Goal: Obtain resource: Download file/media

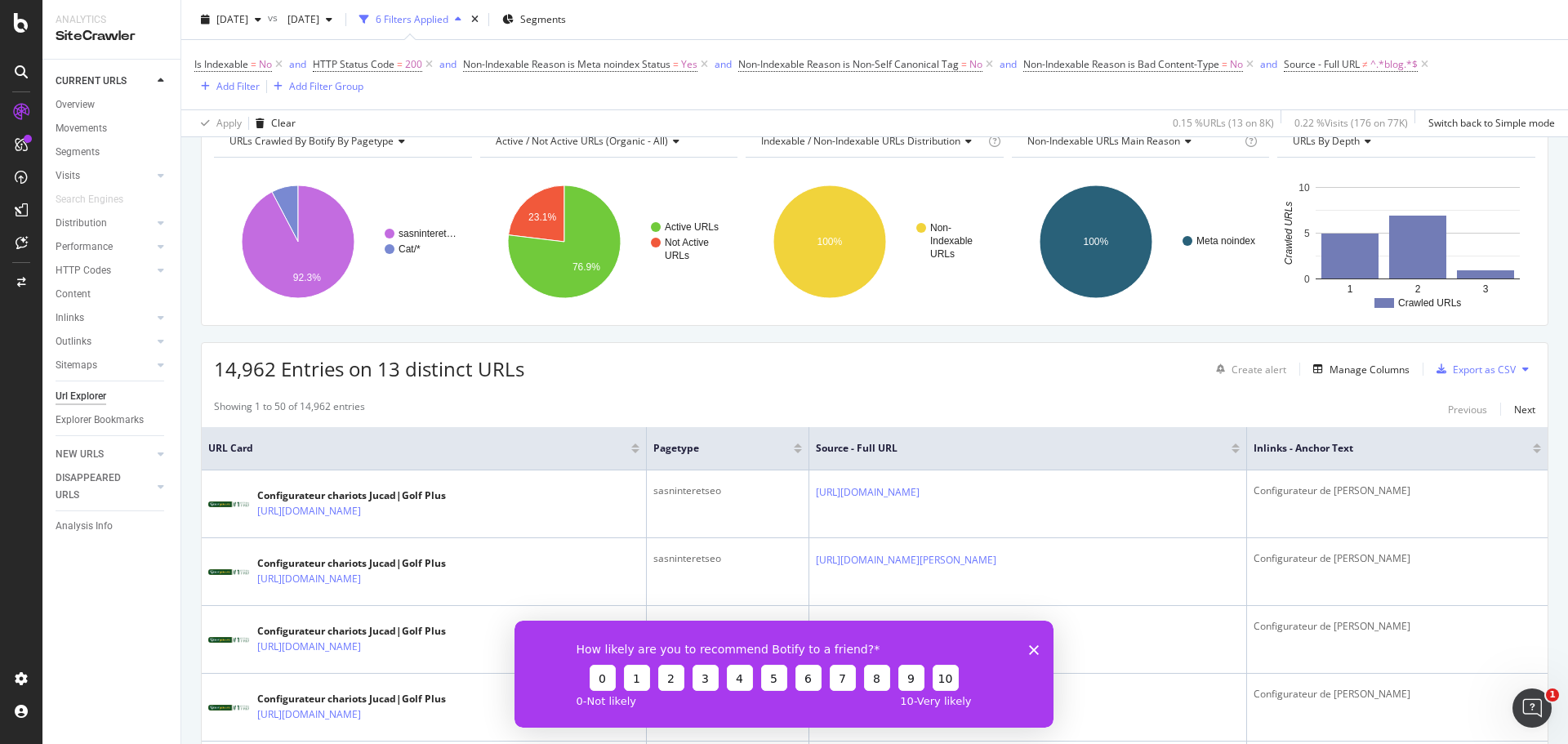
scroll to position [163, 0]
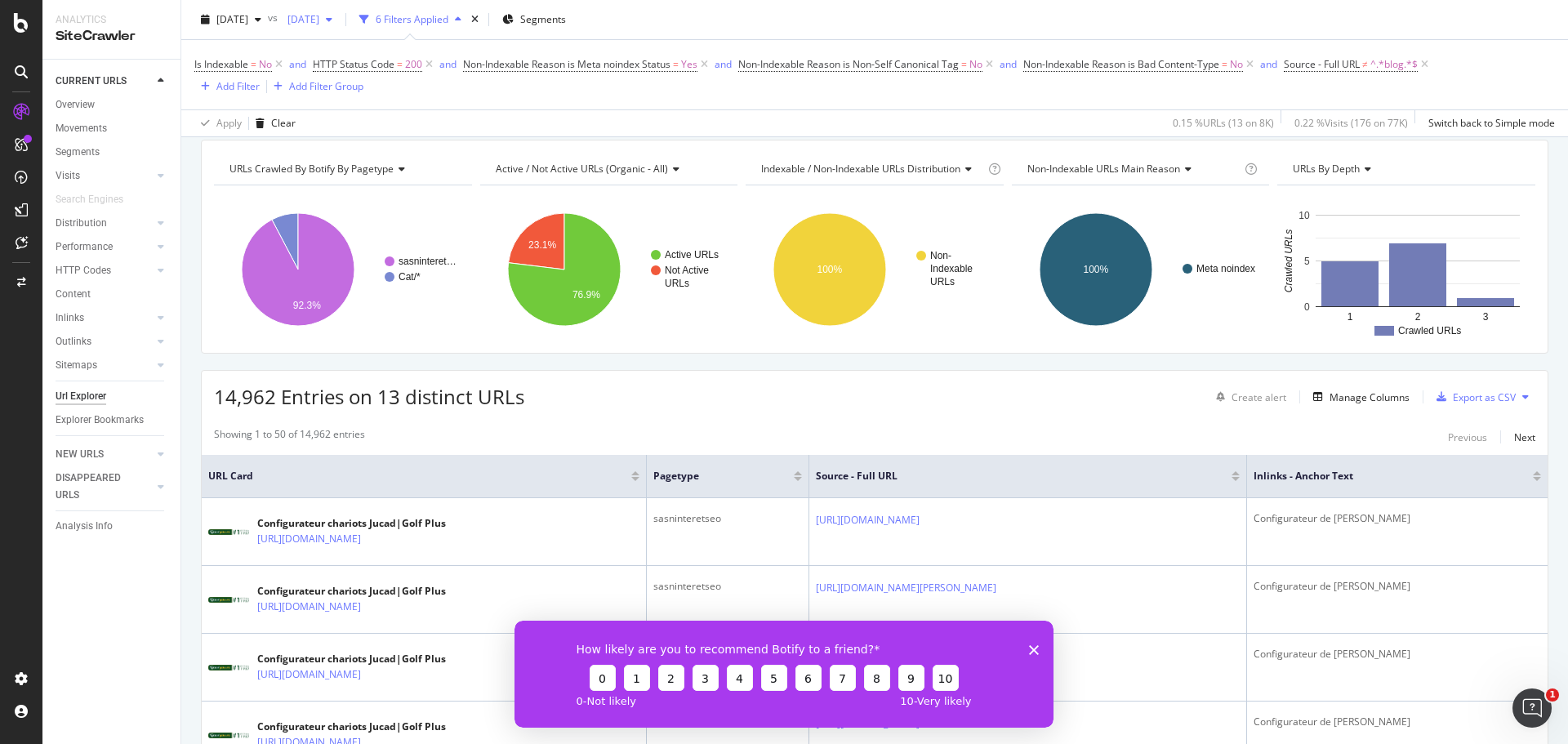
click at [319, 22] on span "[DATE]" at bounding box center [300, 19] width 39 height 14
click at [248, 23] on span "[DATE]" at bounding box center [232, 19] width 32 height 14
click at [346, 70] on div "[DATE] 8.4K URLs" at bounding box center [301, 77] width 194 height 24
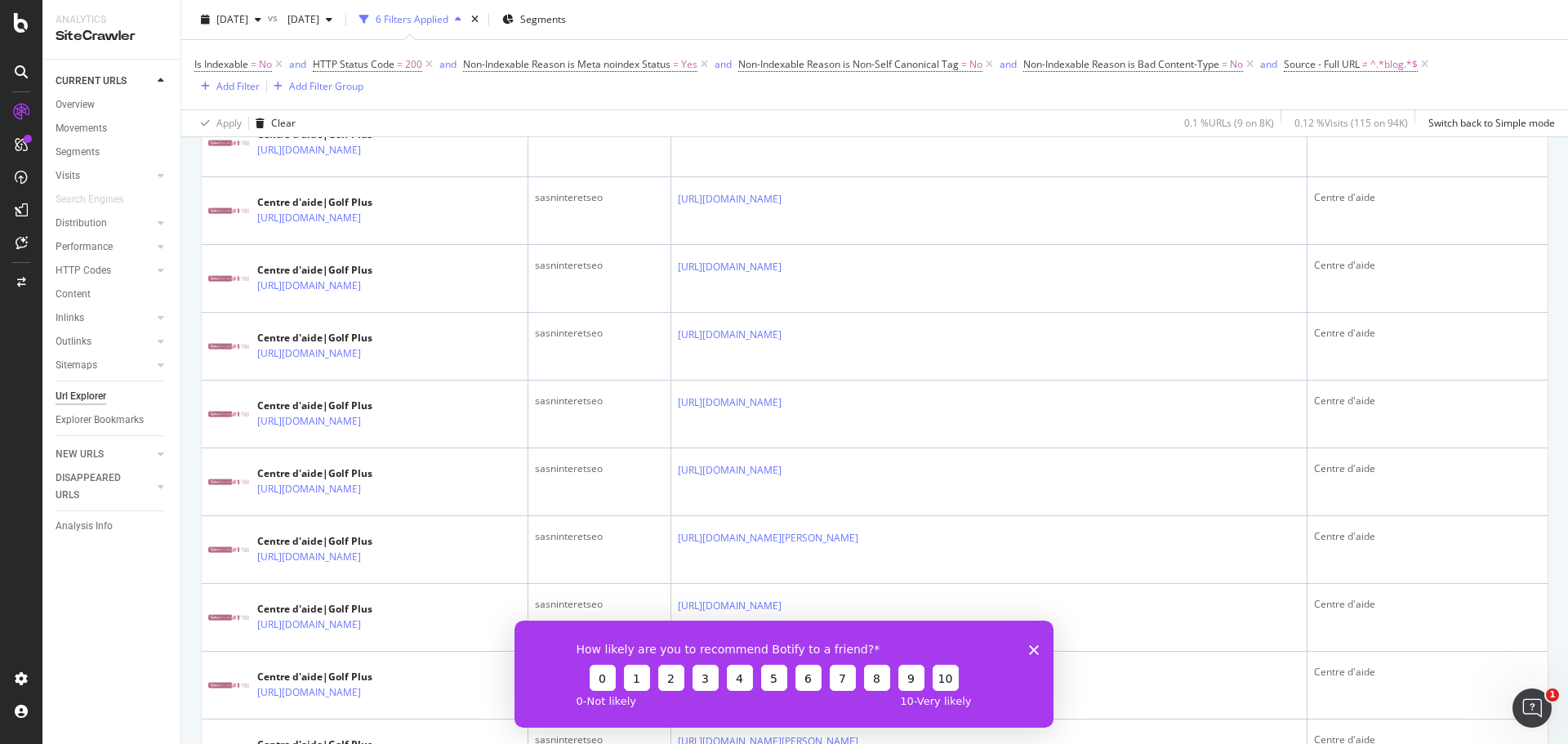
scroll to position [3401, 0]
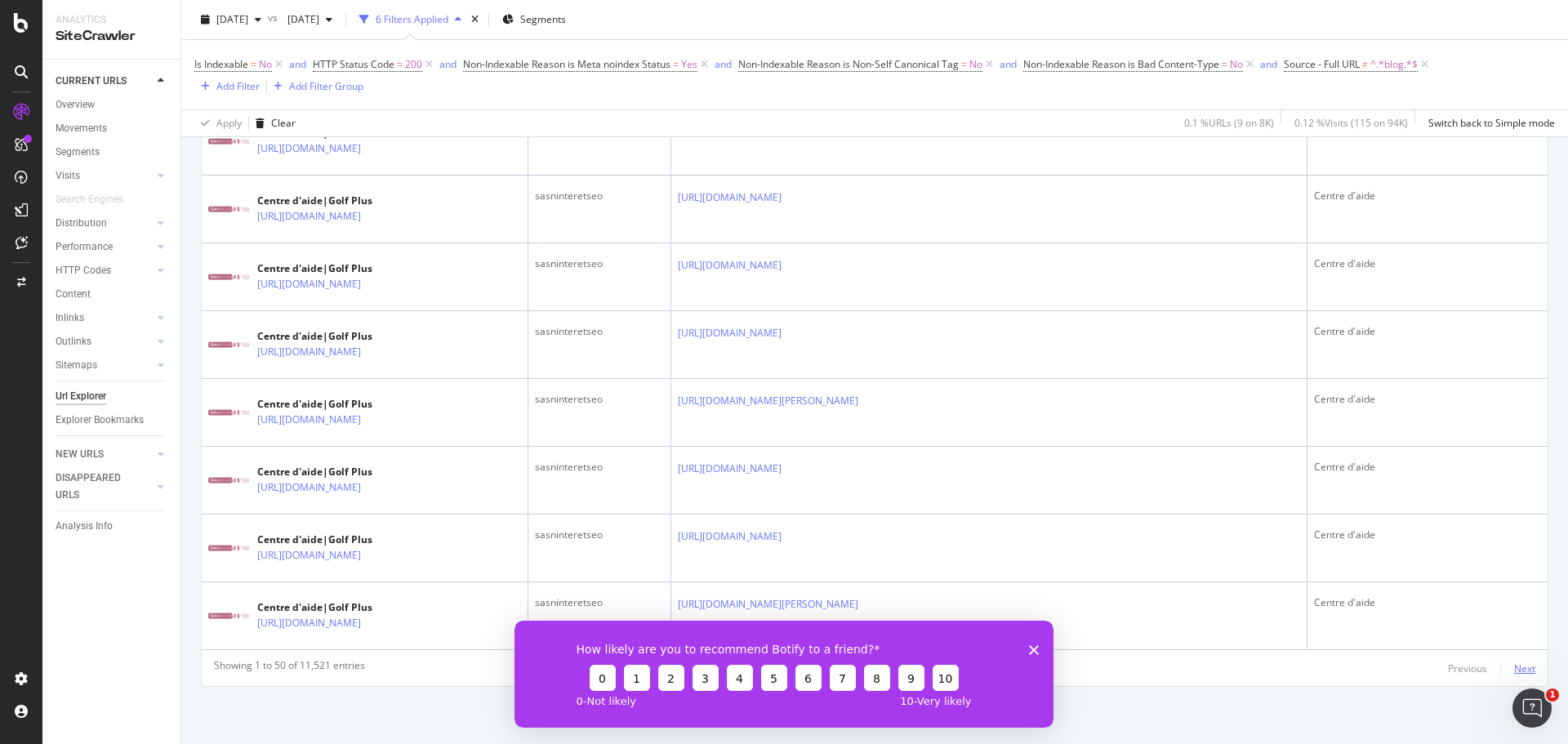
click at [1514, 668] on div "Next" at bounding box center [1525, 669] width 21 height 14
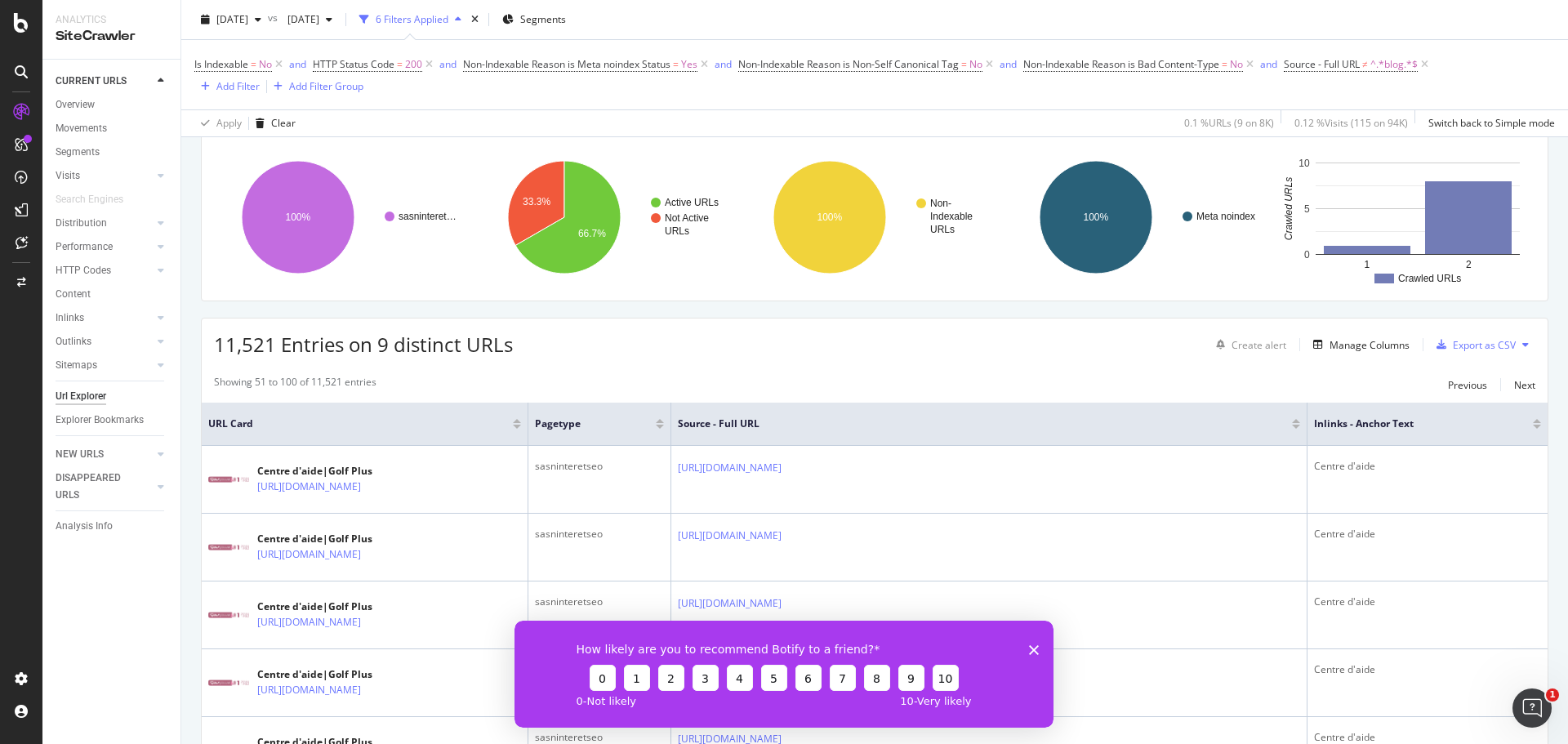
scroll to position [163, 0]
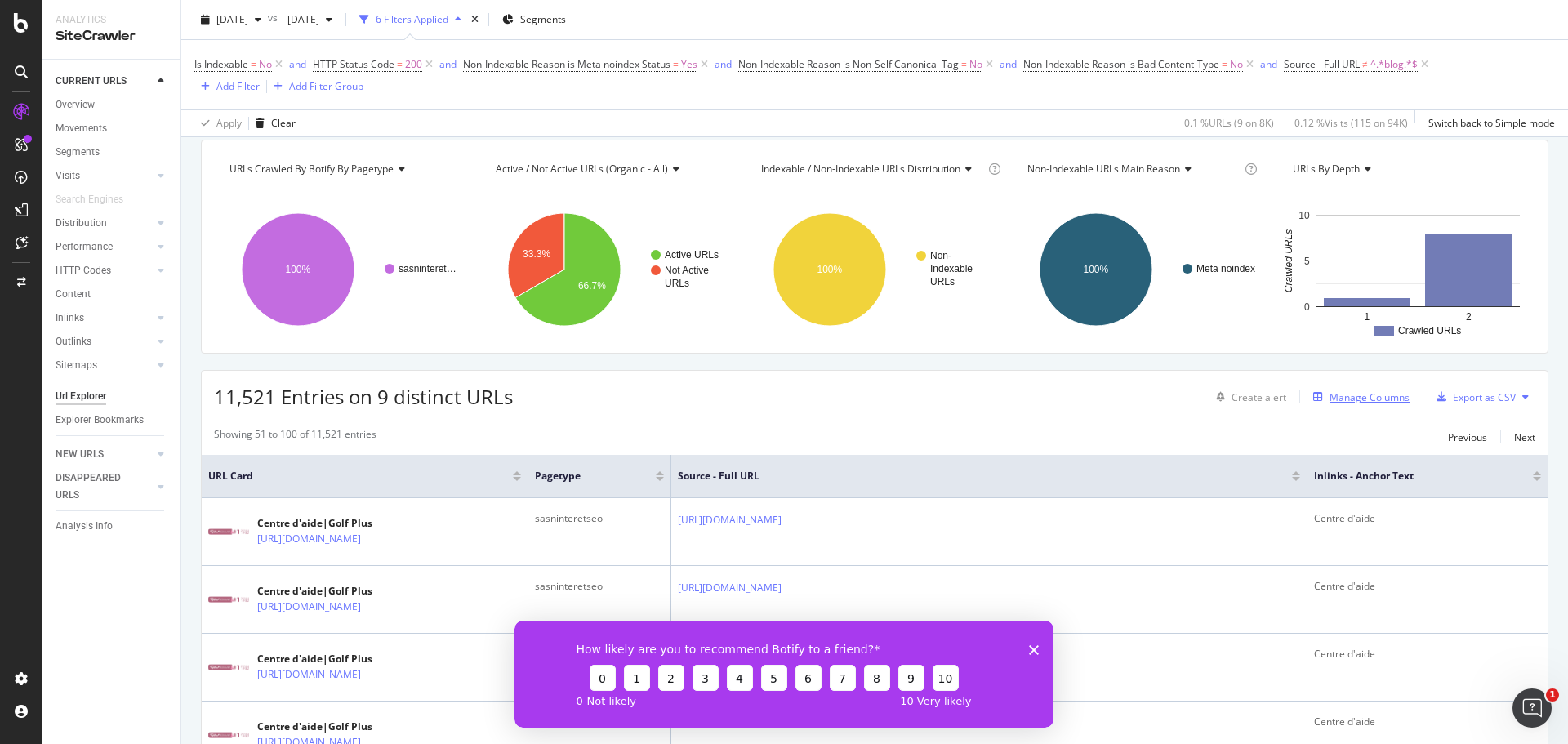
click at [1356, 401] on div "Manage Columns" at bounding box center [1369, 397] width 80 height 14
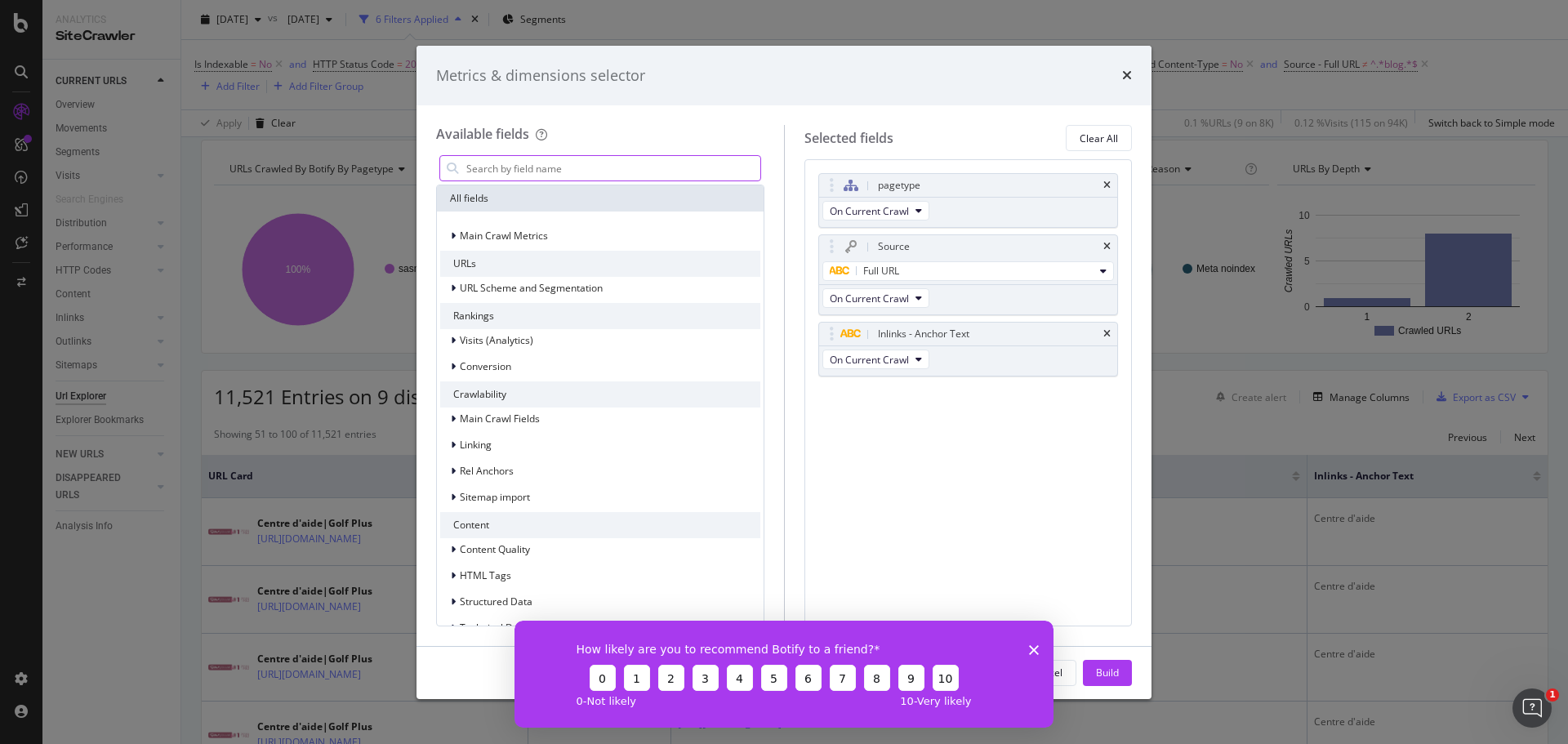
click at [1037, 646] on polygon "Fermer l'enquête" at bounding box center [1034, 649] width 10 height 10
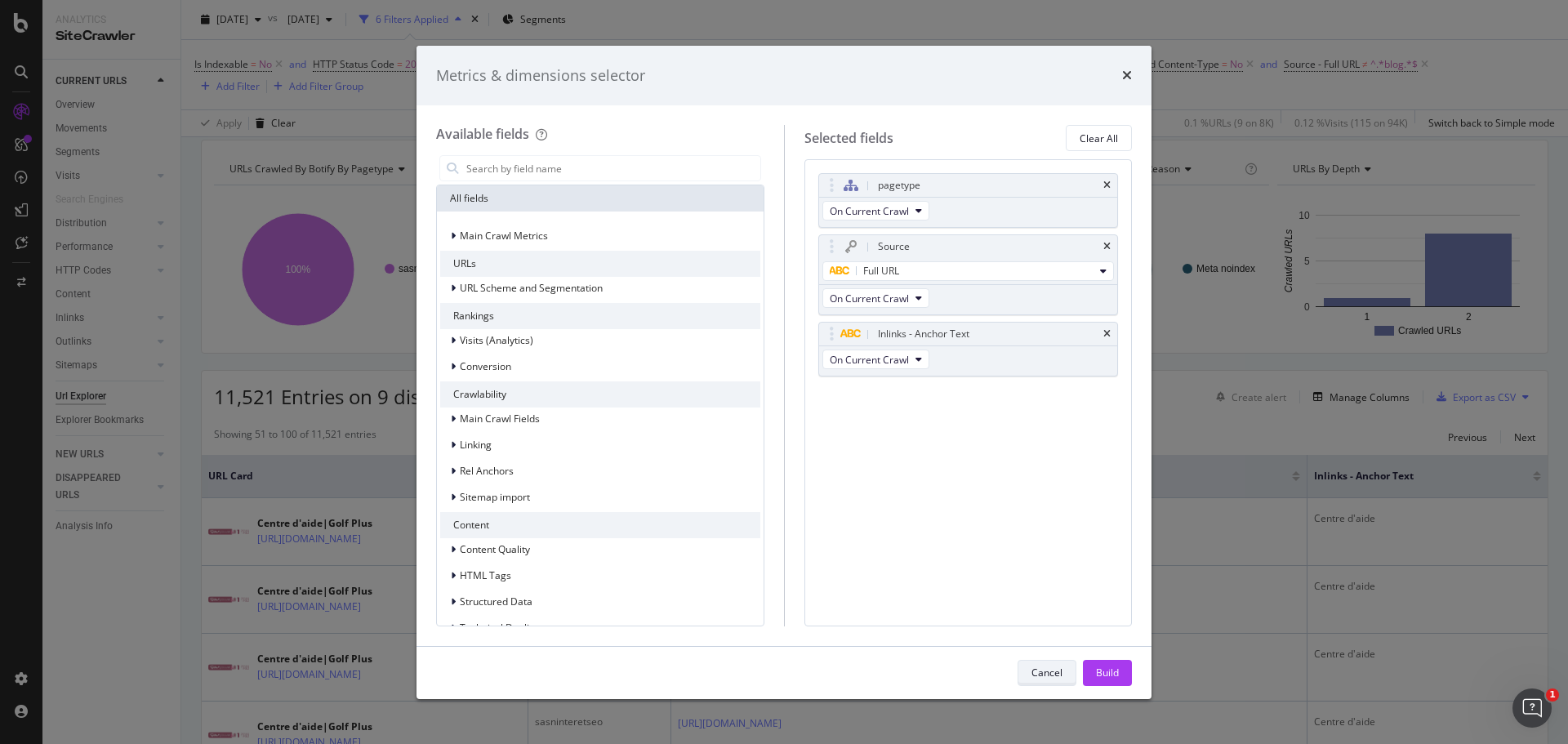
click at [1042, 663] on div "Cancel" at bounding box center [1047, 673] width 31 height 23
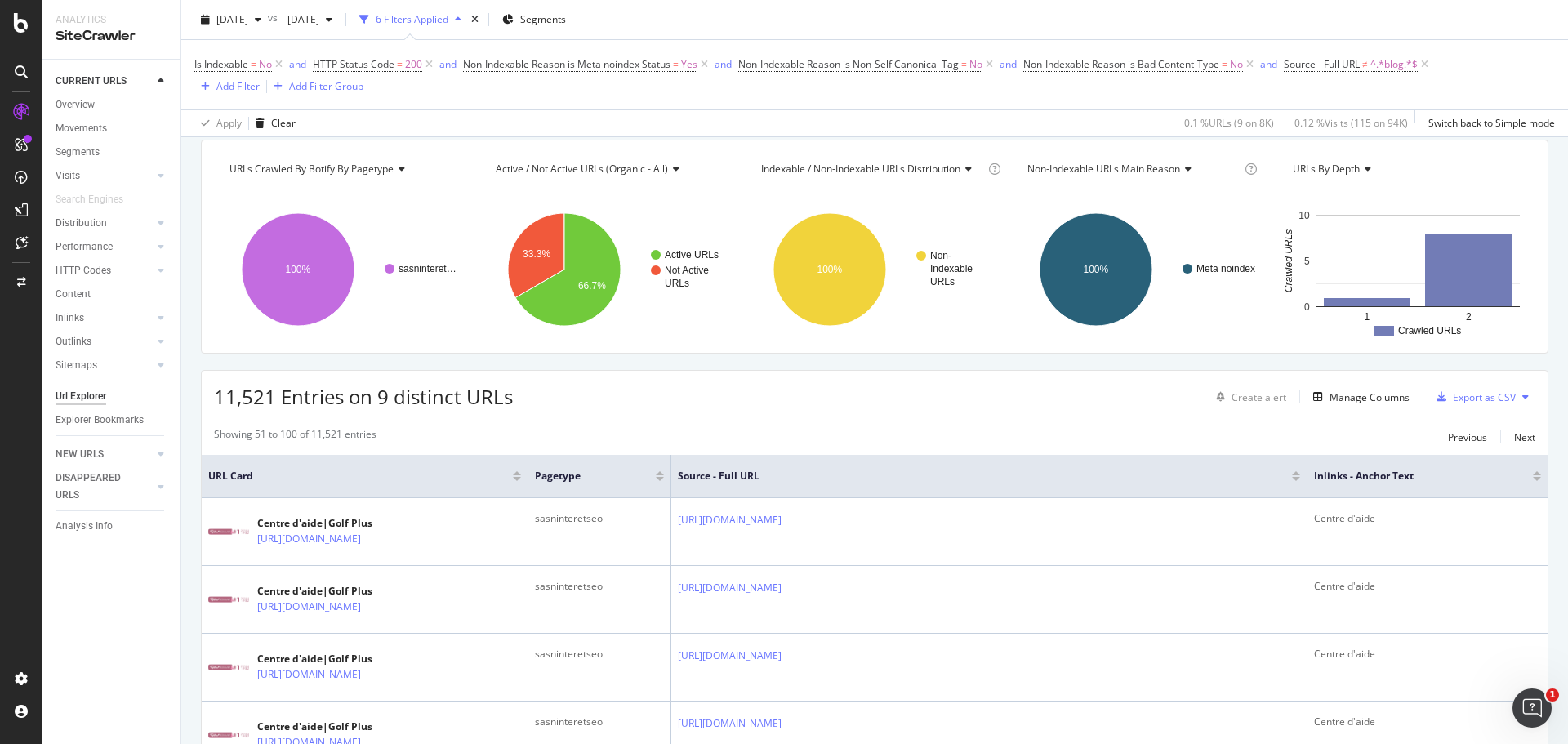
click at [1523, 393] on icon at bounding box center [1525, 397] width 7 height 10
click at [1314, 434] on div "Showing 51 to 100 of 11,521 entries Previous Next" at bounding box center [874, 437] width 1346 height 19
click at [1461, 399] on div "Export as CSV" at bounding box center [1484, 397] width 63 height 14
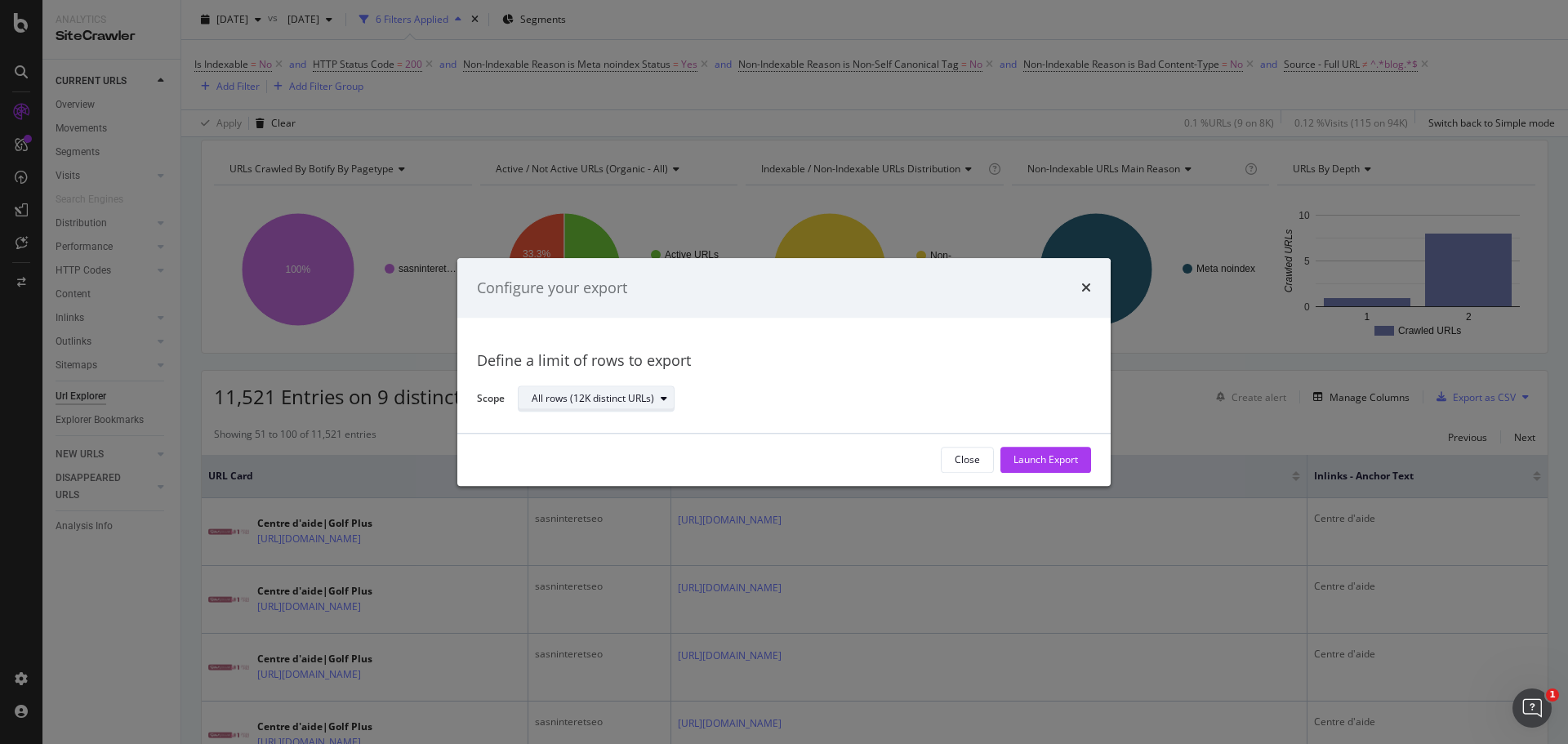
click at [609, 398] on div "All rows (12K distinct URLs)" at bounding box center [592, 399] width 123 height 10
click at [668, 430] on div "All rows (12K distinct URLs)" at bounding box center [604, 426] width 132 height 14
click at [1070, 466] on div "Launch Export" at bounding box center [1045, 460] width 65 height 14
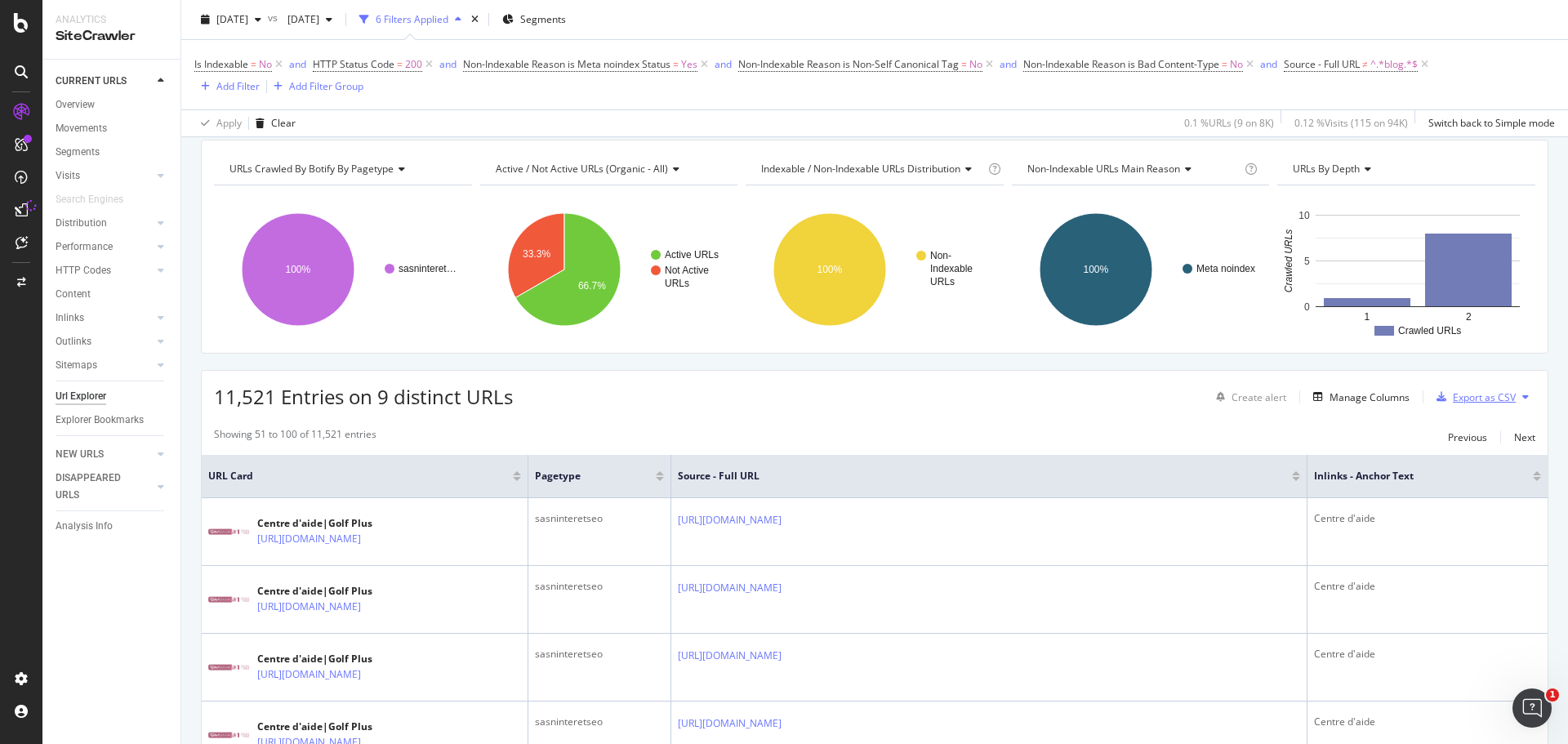
click at [1459, 390] on div "Export as CSV" at bounding box center [1484, 397] width 63 height 14
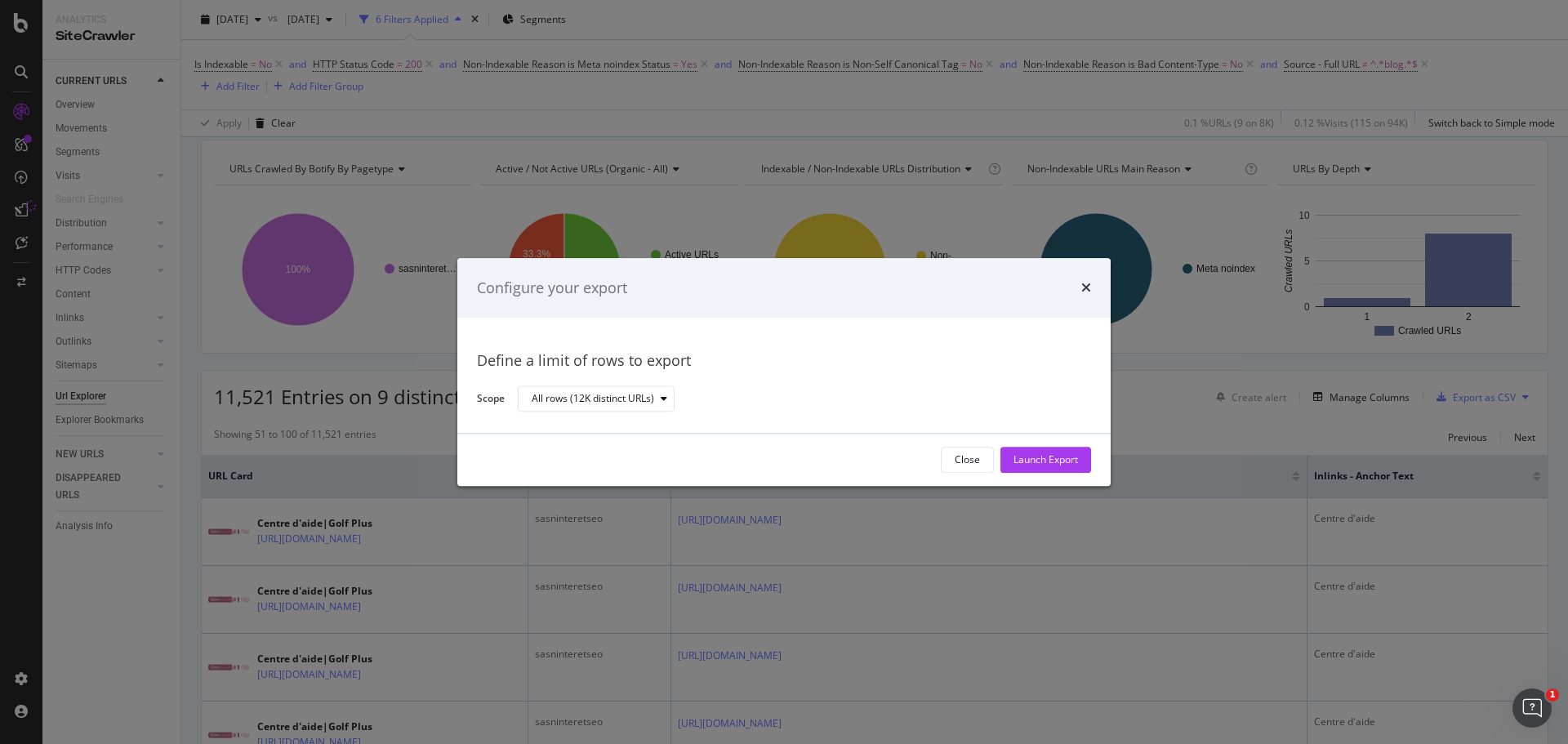
click at [1044, 454] on div "Launch Export" at bounding box center [1045, 460] width 65 height 14
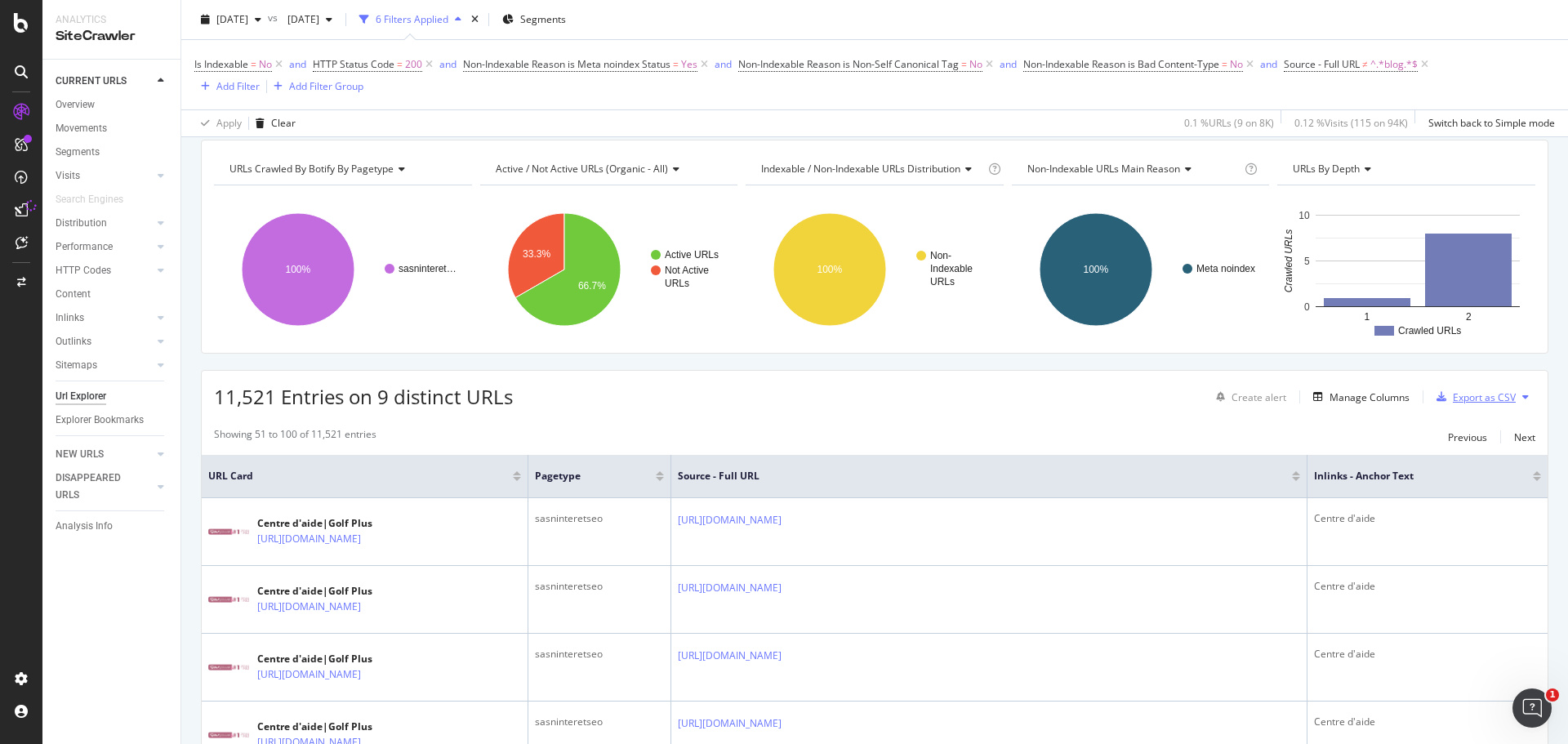
click at [1437, 394] on icon "button" at bounding box center [1441, 397] width 10 height 10
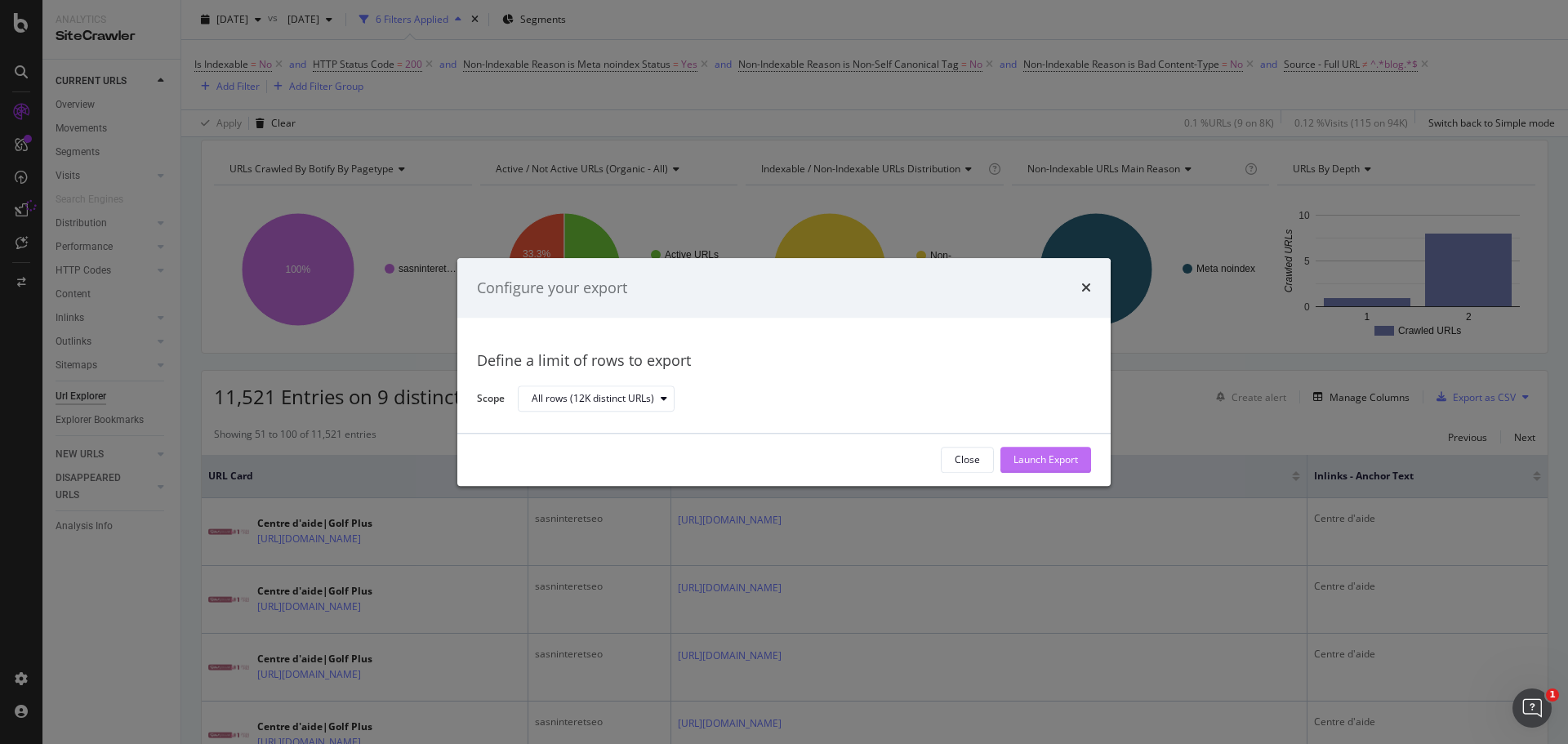
click at [1064, 462] on div "Launch Export" at bounding box center [1045, 460] width 65 height 14
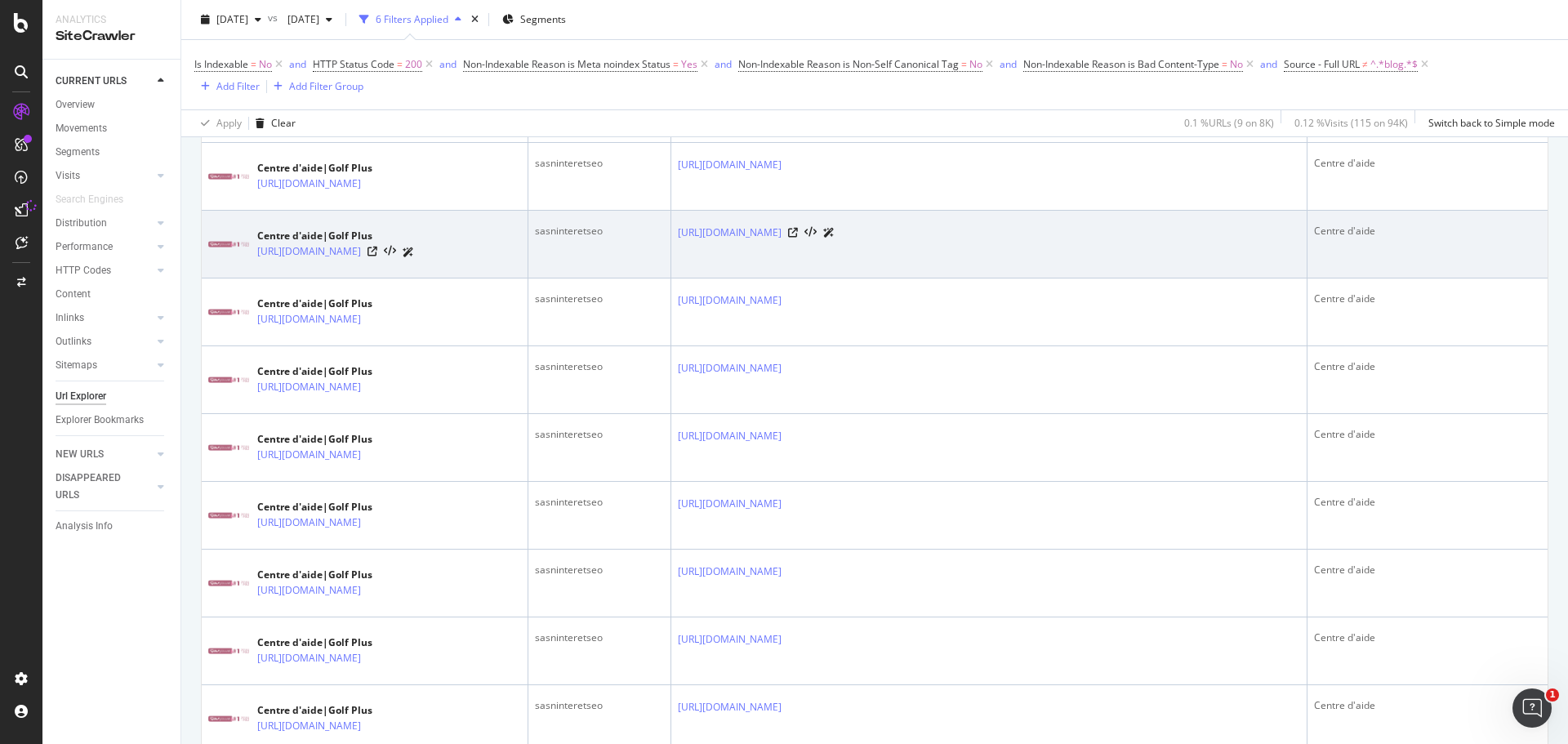
scroll to position [3401, 0]
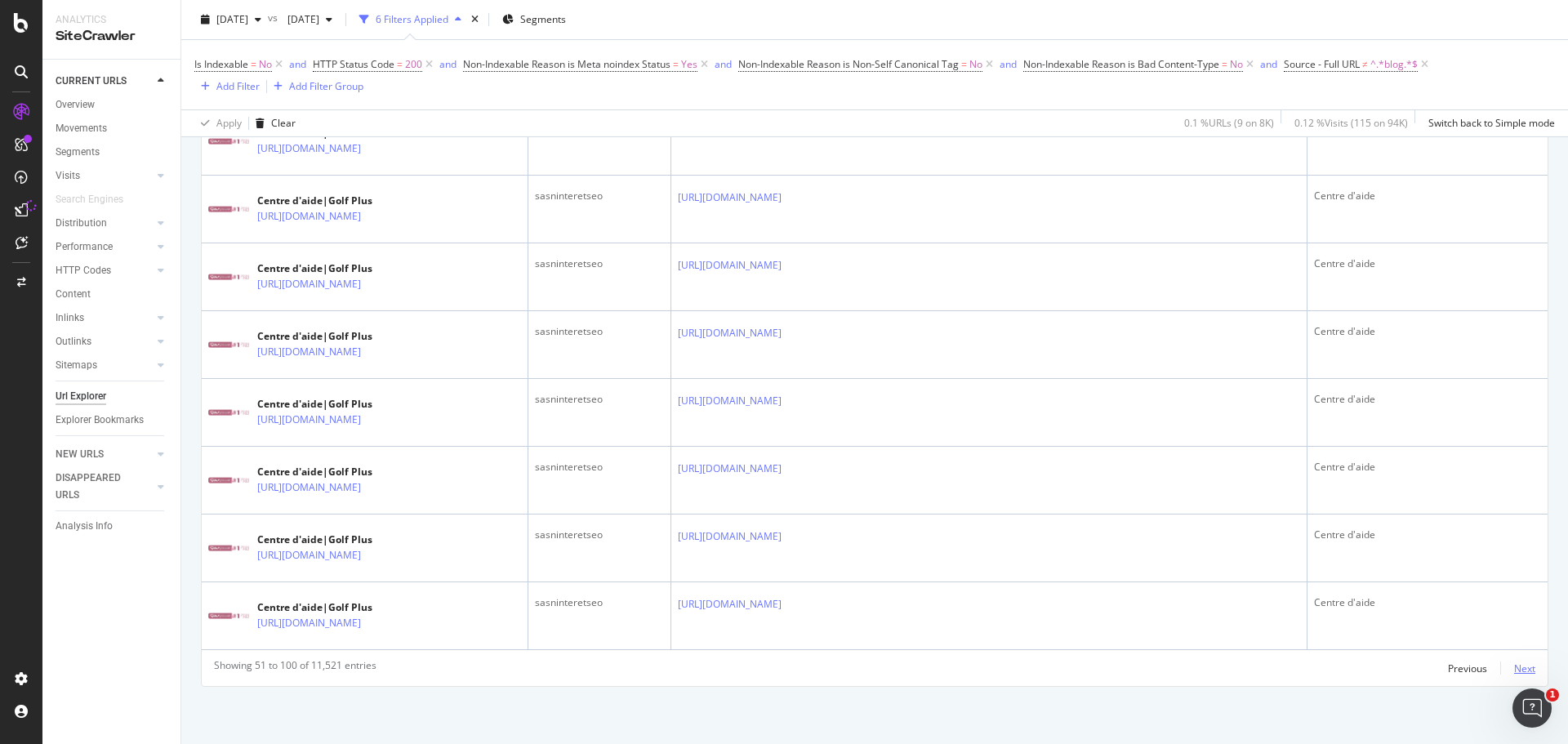
click at [1514, 667] on div "Next" at bounding box center [1525, 669] width 21 height 14
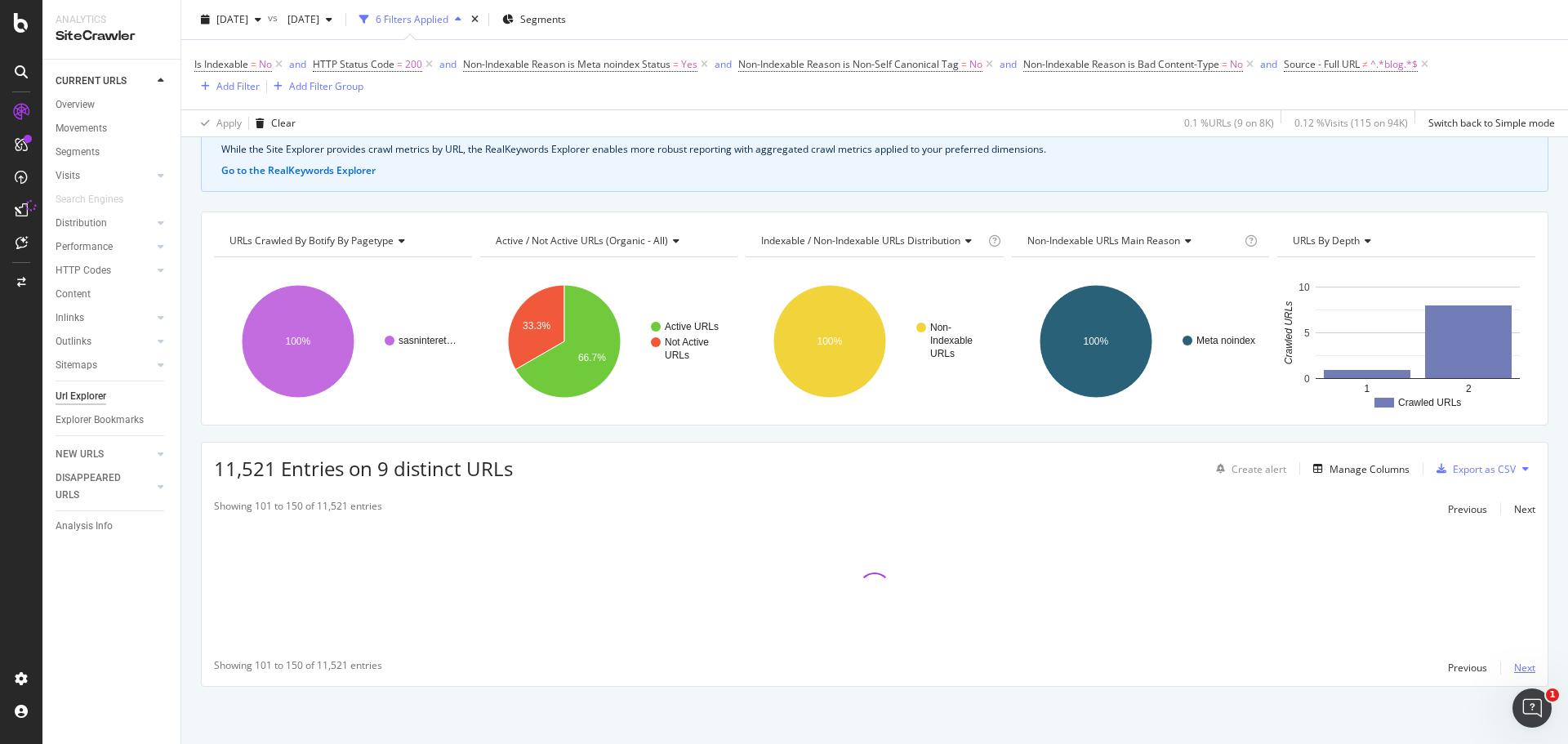
scroll to position [92, 0]
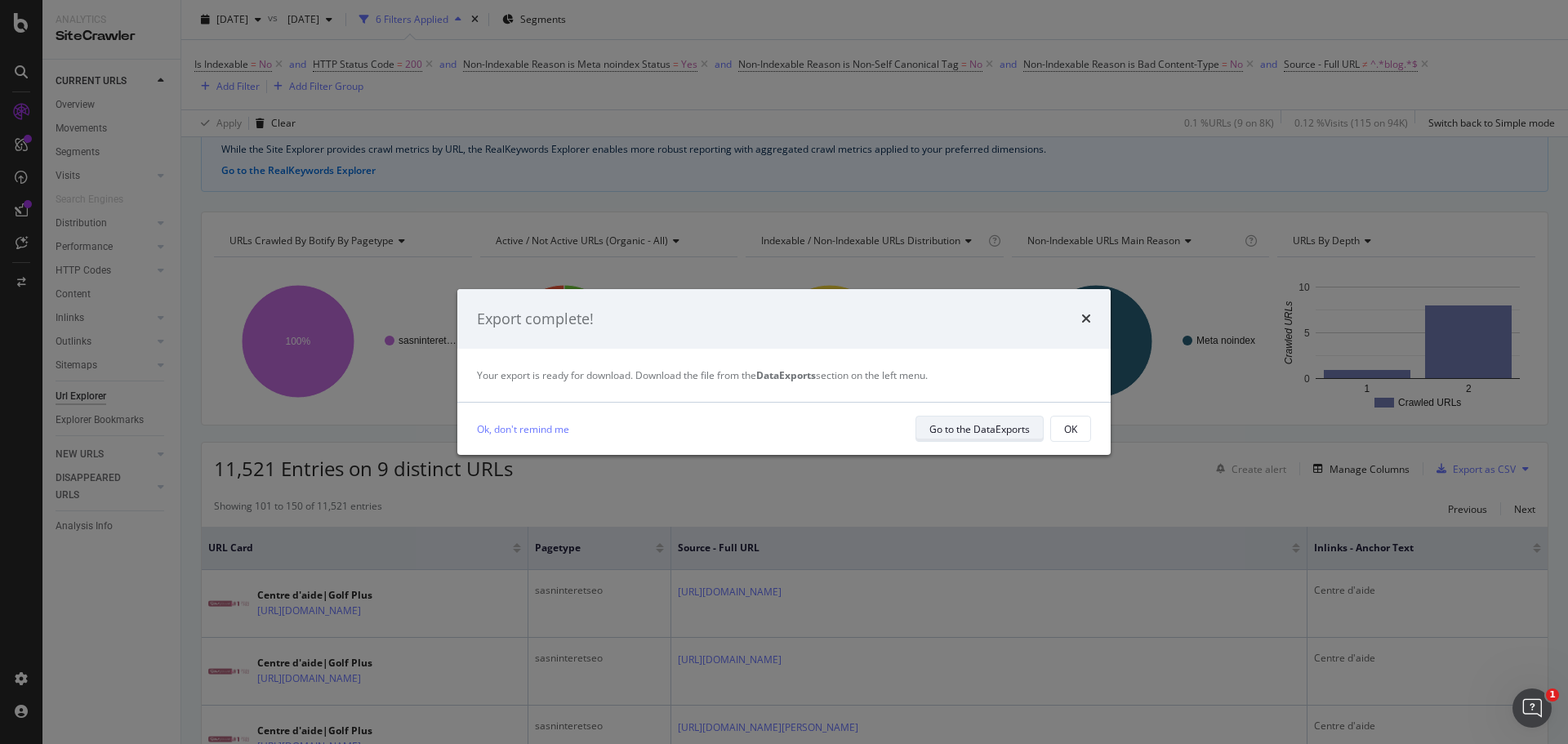
click at [979, 431] on div "Go to the DataExports" at bounding box center [980, 429] width 100 height 14
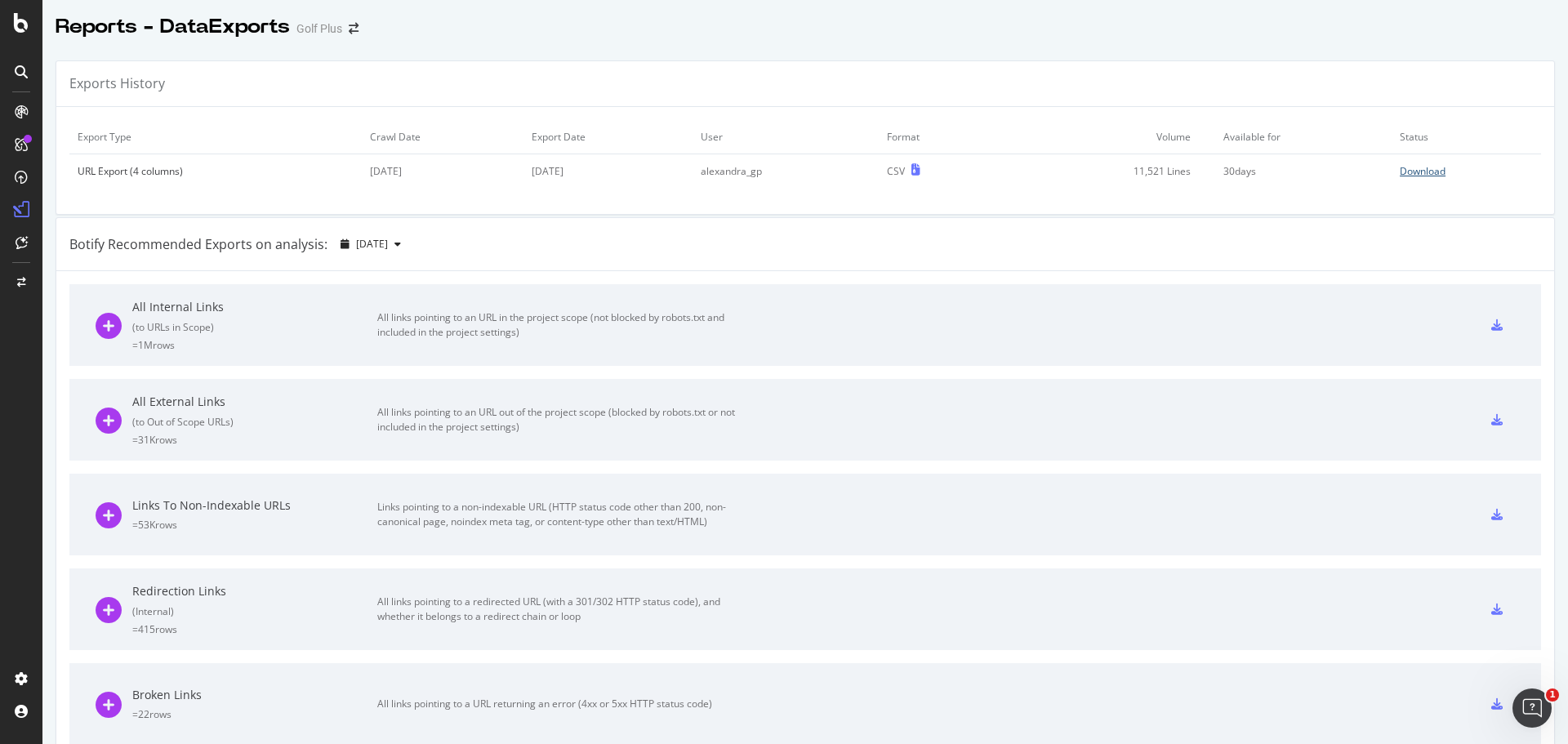
click at [1412, 172] on div "Download" at bounding box center [1422, 171] width 45 height 14
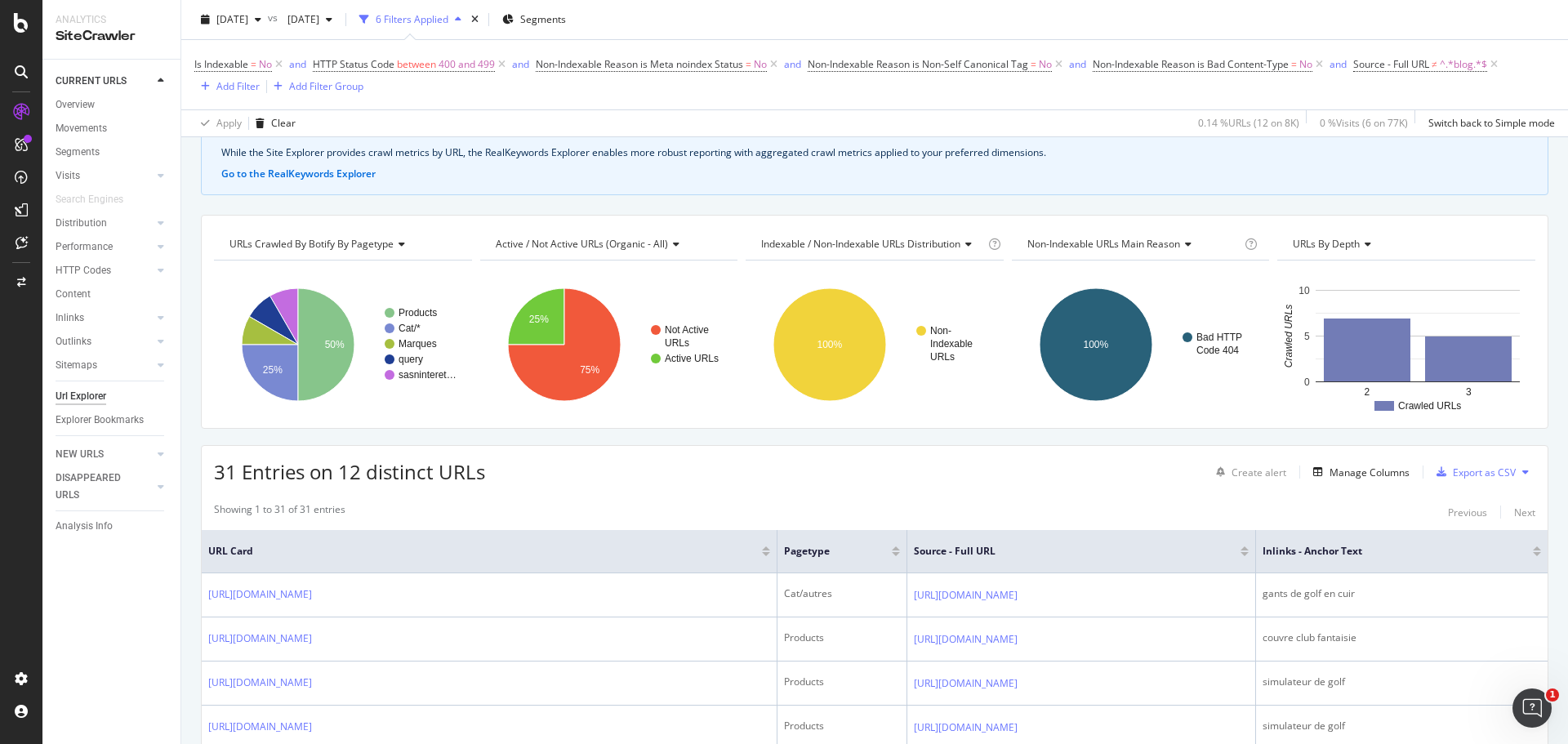
scroll to position [245, 0]
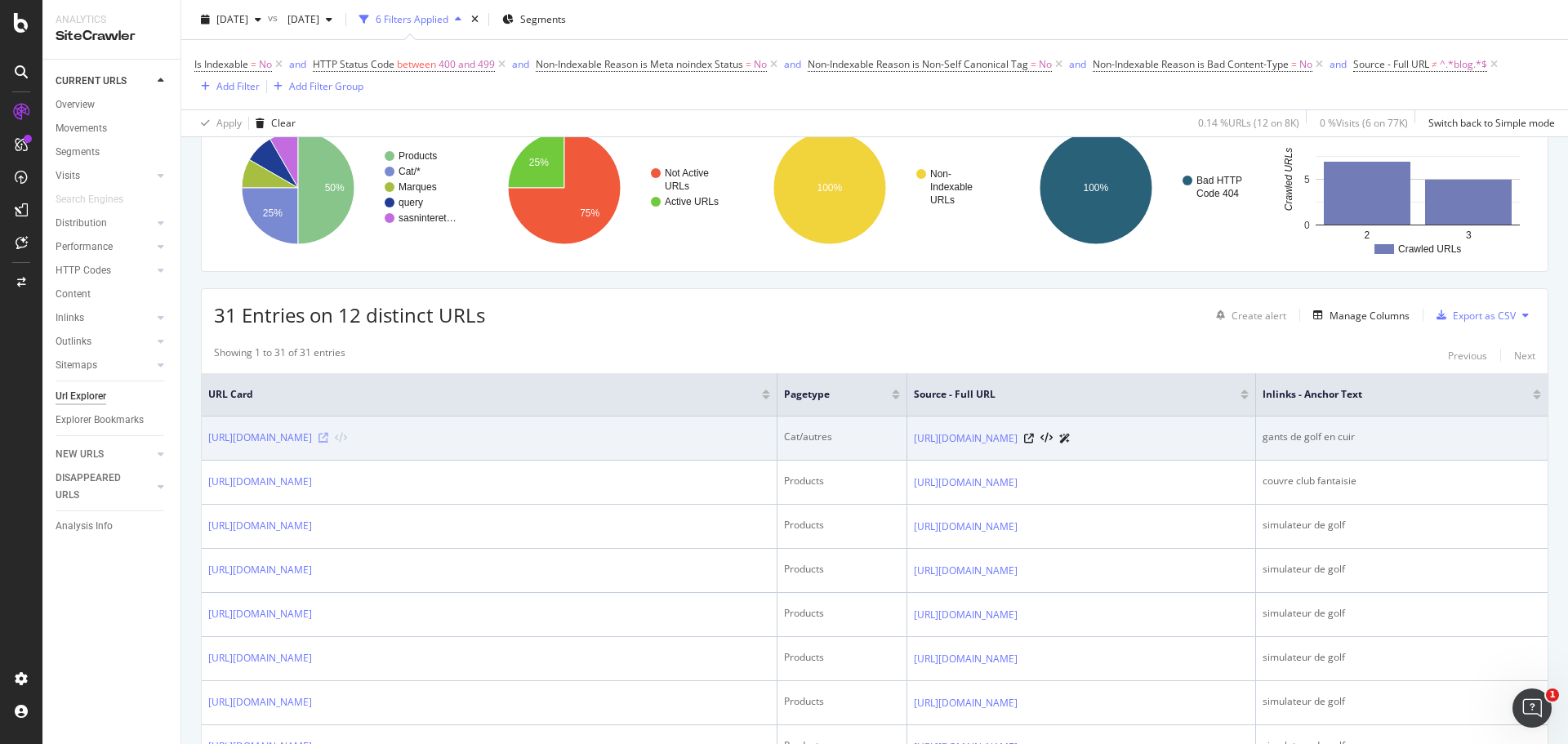
click at [328, 433] on icon at bounding box center [324, 438] width 10 height 10
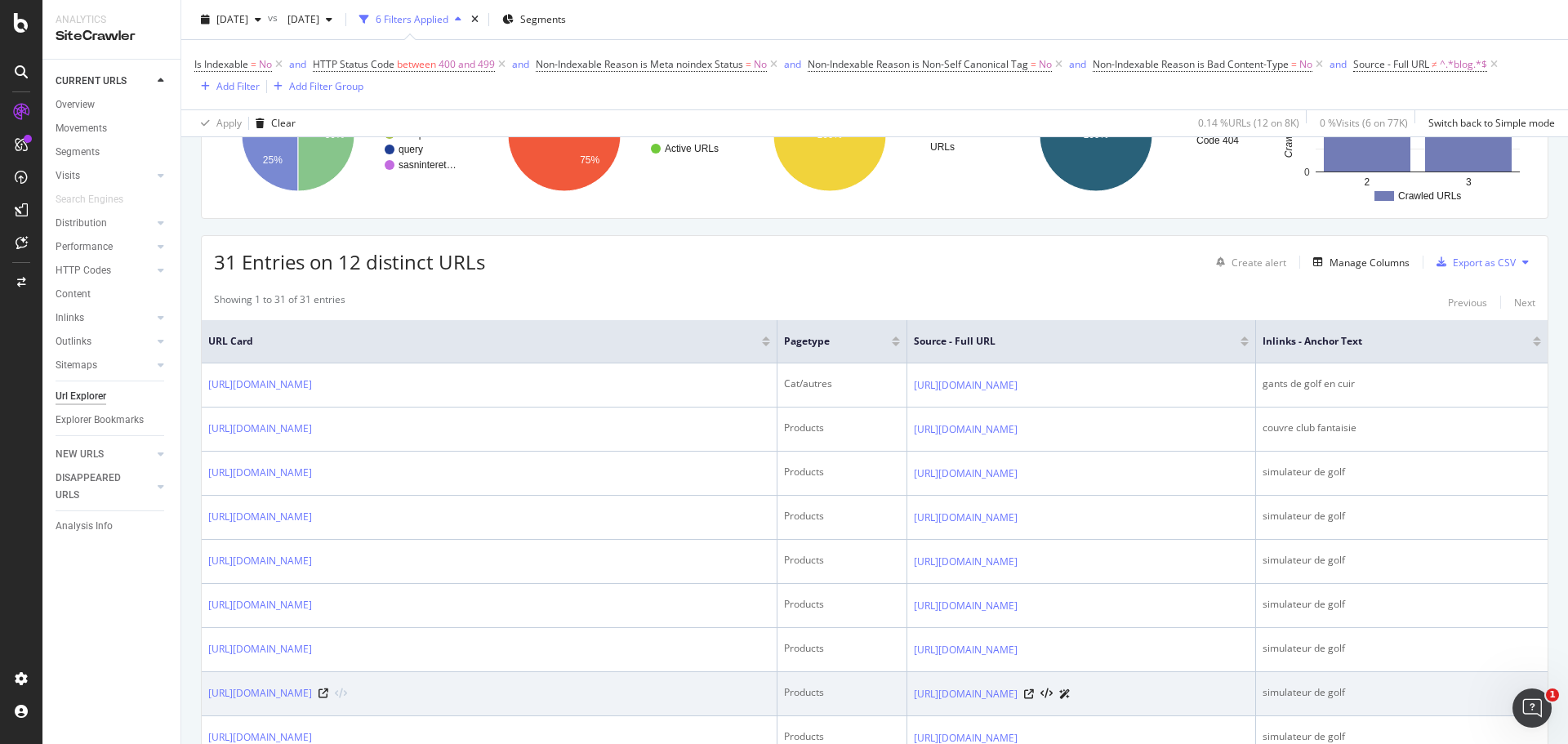
scroll to position [327, 0]
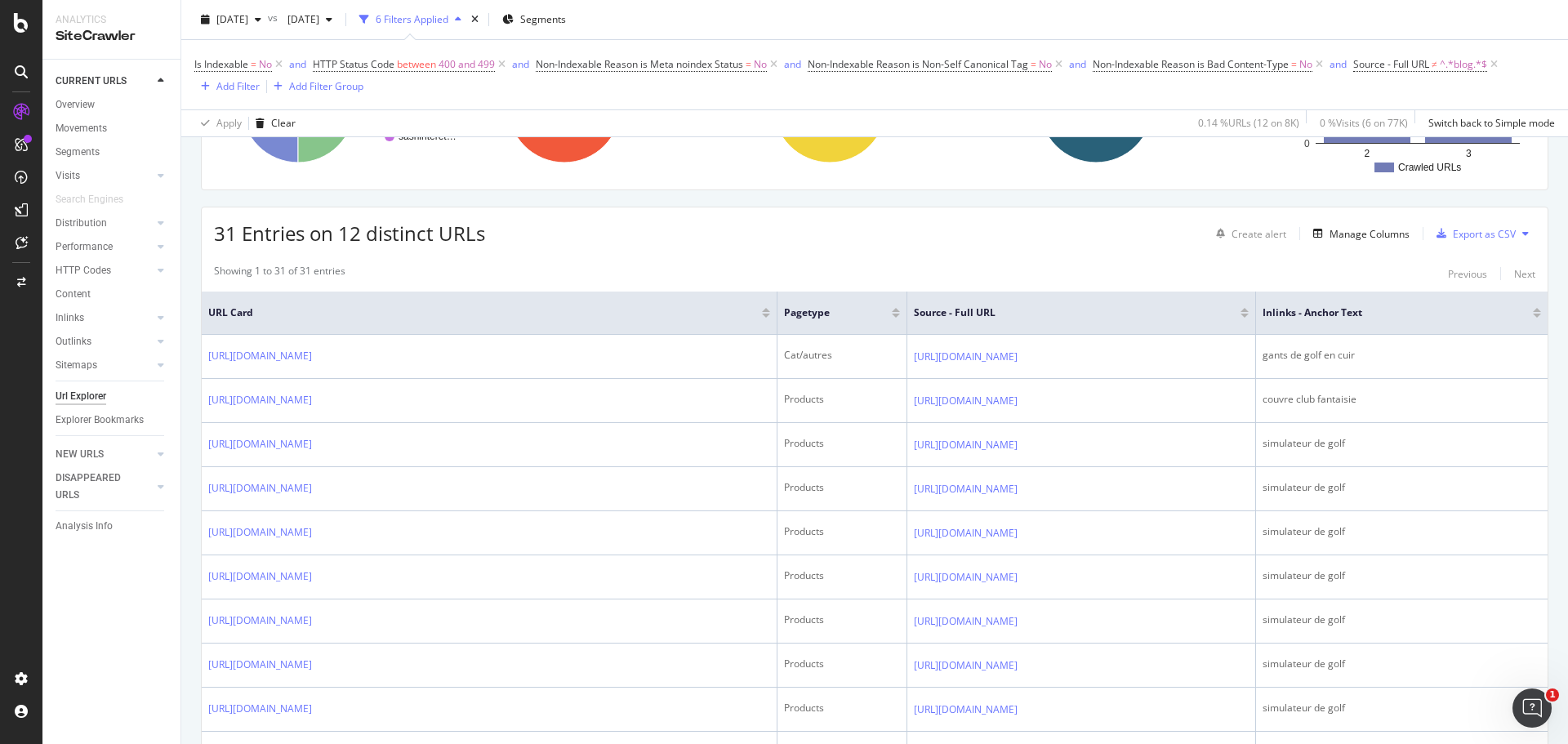
drag, startPoint x: 710, startPoint y: 301, endPoint x: 546, endPoint y: 300, distance: 164.0
click at [546, 300] on th "URL Card" at bounding box center [490, 313] width 576 height 43
drag, startPoint x: 707, startPoint y: 310, endPoint x: 630, endPoint y: 313, distance: 77.1
click at [630, 313] on th "URL Card" at bounding box center [490, 313] width 576 height 43
click at [1357, 236] on div "Manage Columns" at bounding box center [1369, 234] width 80 height 14
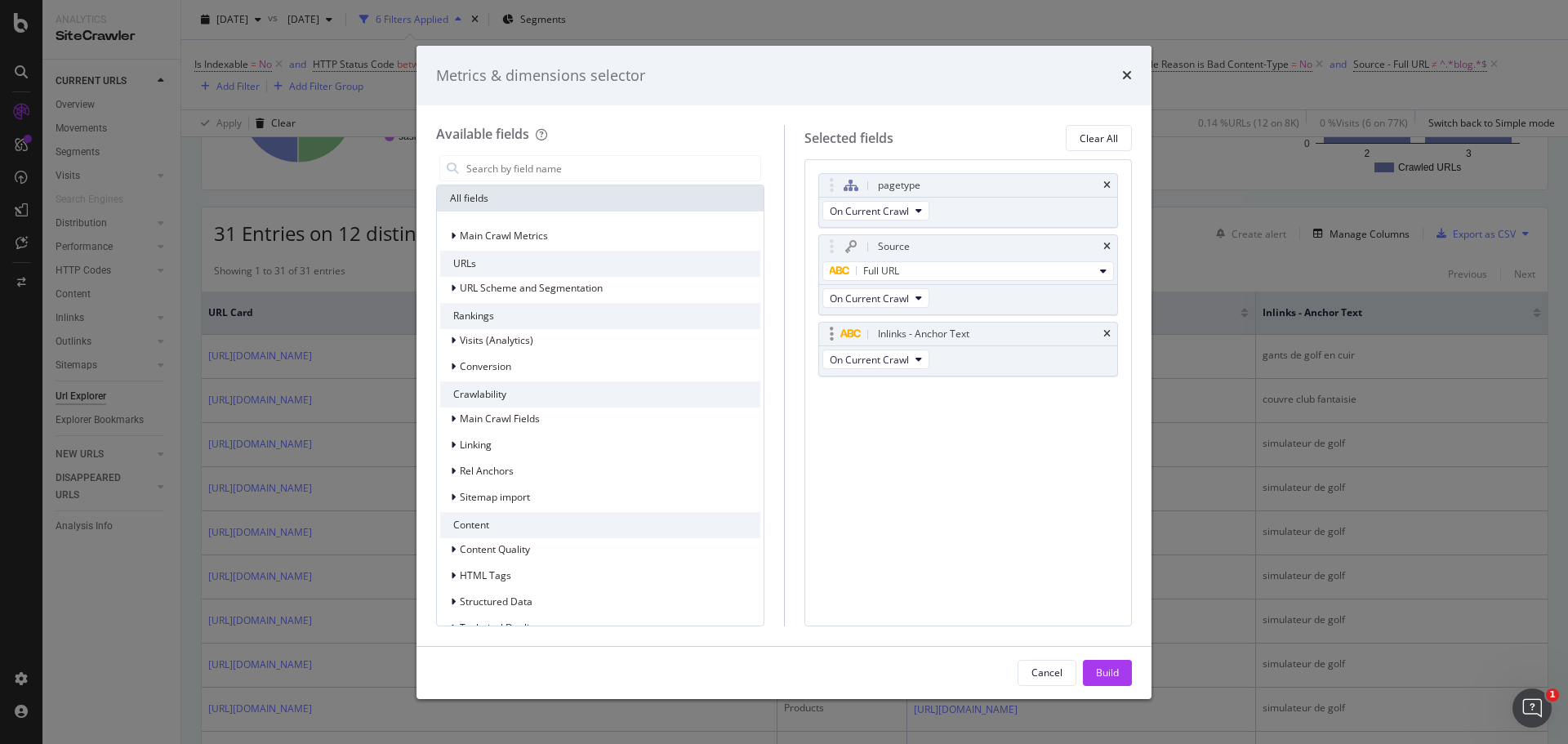
click at [956, 335] on div "Inlinks - Anchor Text" at bounding box center [924, 333] width 92 height 16
click at [905, 367] on button "On Current Crawl" at bounding box center [875, 359] width 107 height 19
click at [1012, 418] on div "pagetype On Current Crawl Source Full URL On Current Crawl Inlinks - Anchor Tex…" at bounding box center [969, 392] width 328 height 467
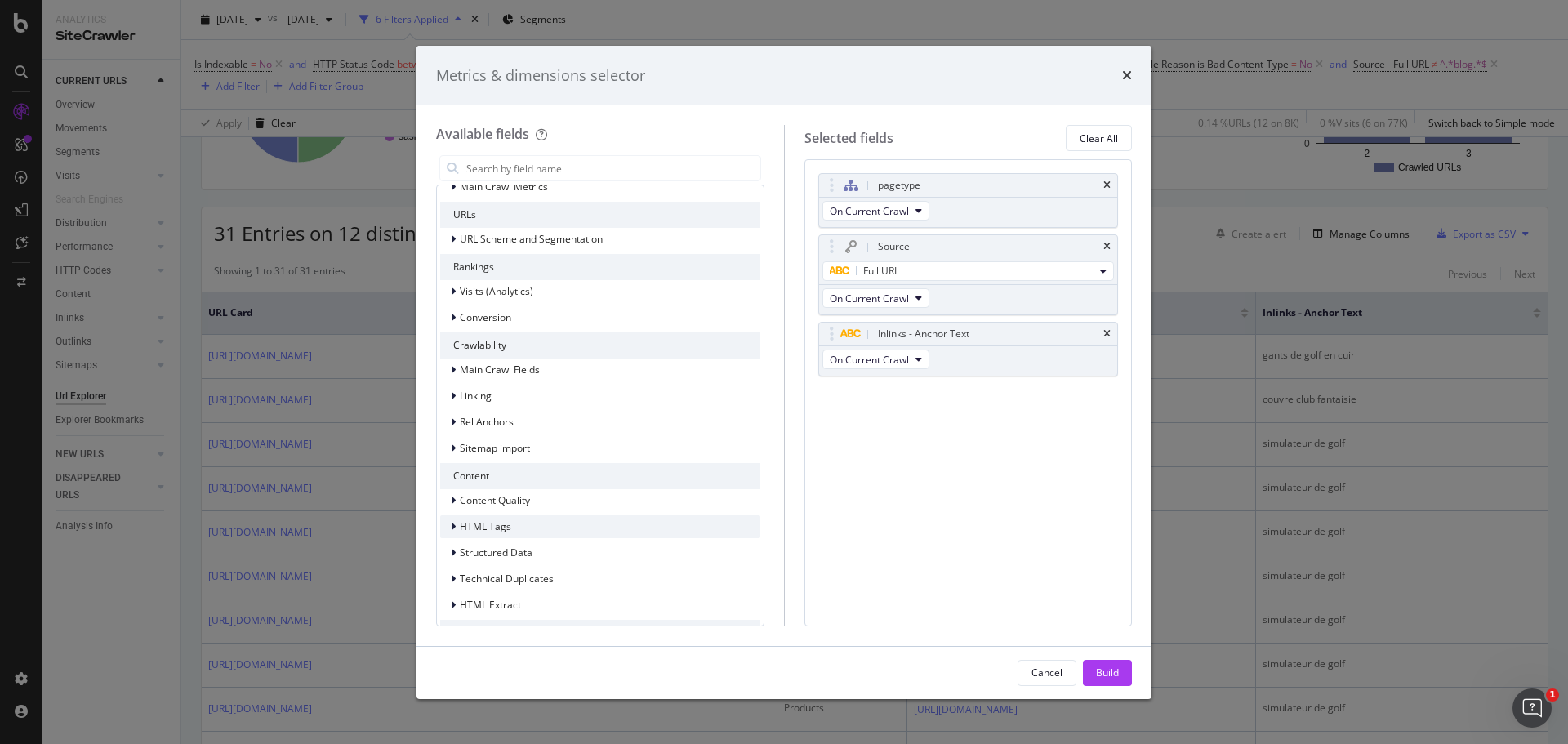
scroll to position [0, 0]
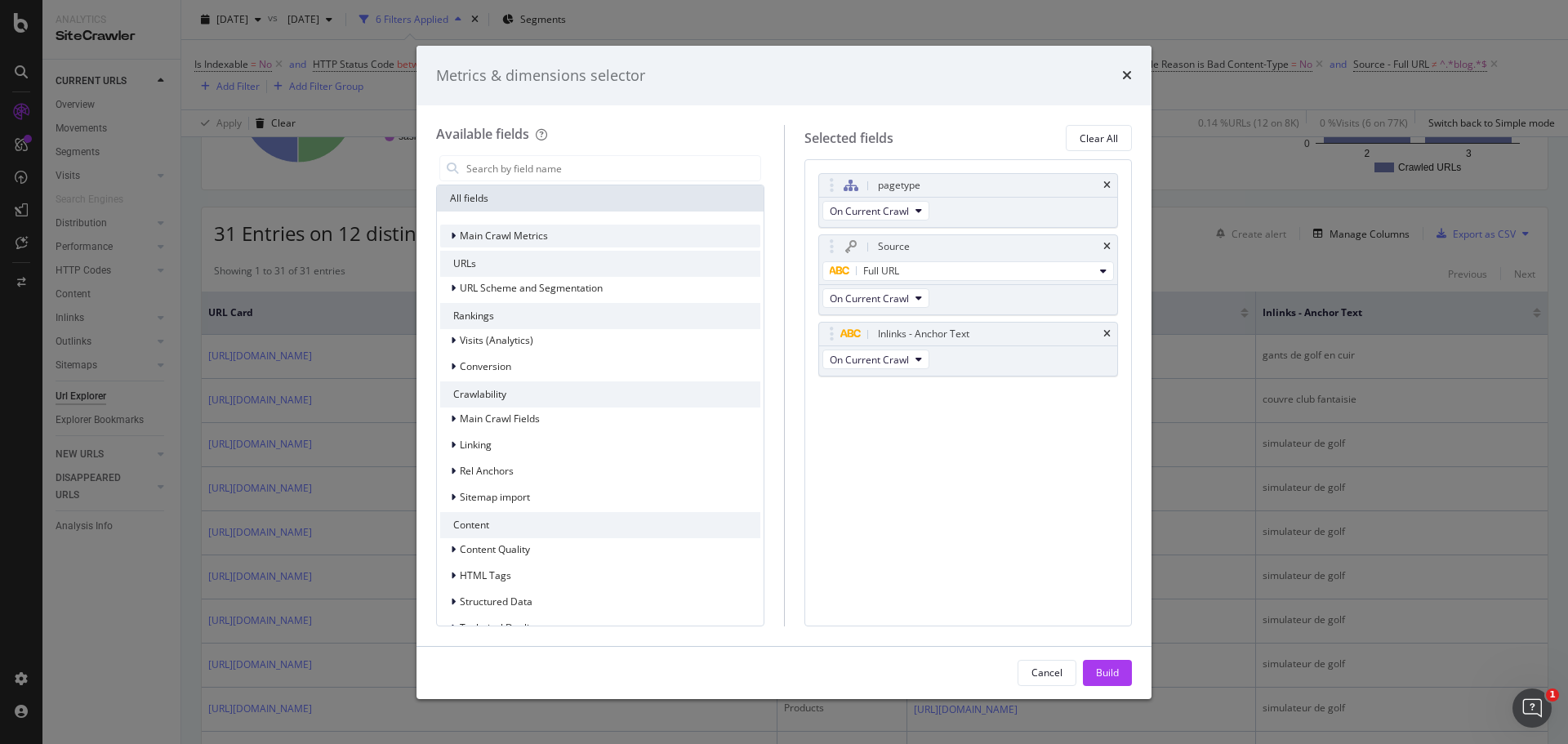
click at [455, 235] on icon "modal" at bounding box center [453, 236] width 5 height 10
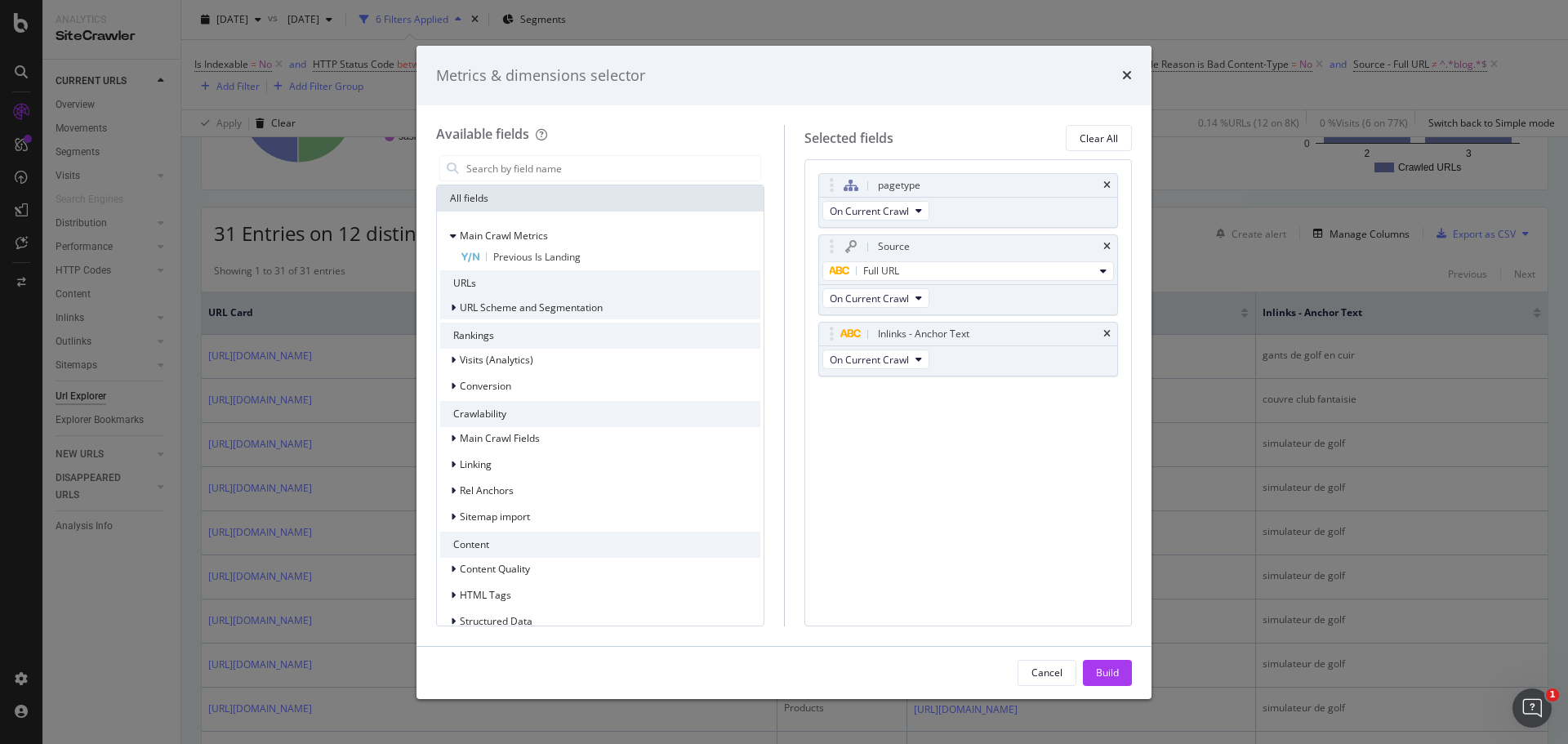
click at [451, 306] on icon "modal" at bounding box center [453, 308] width 5 height 10
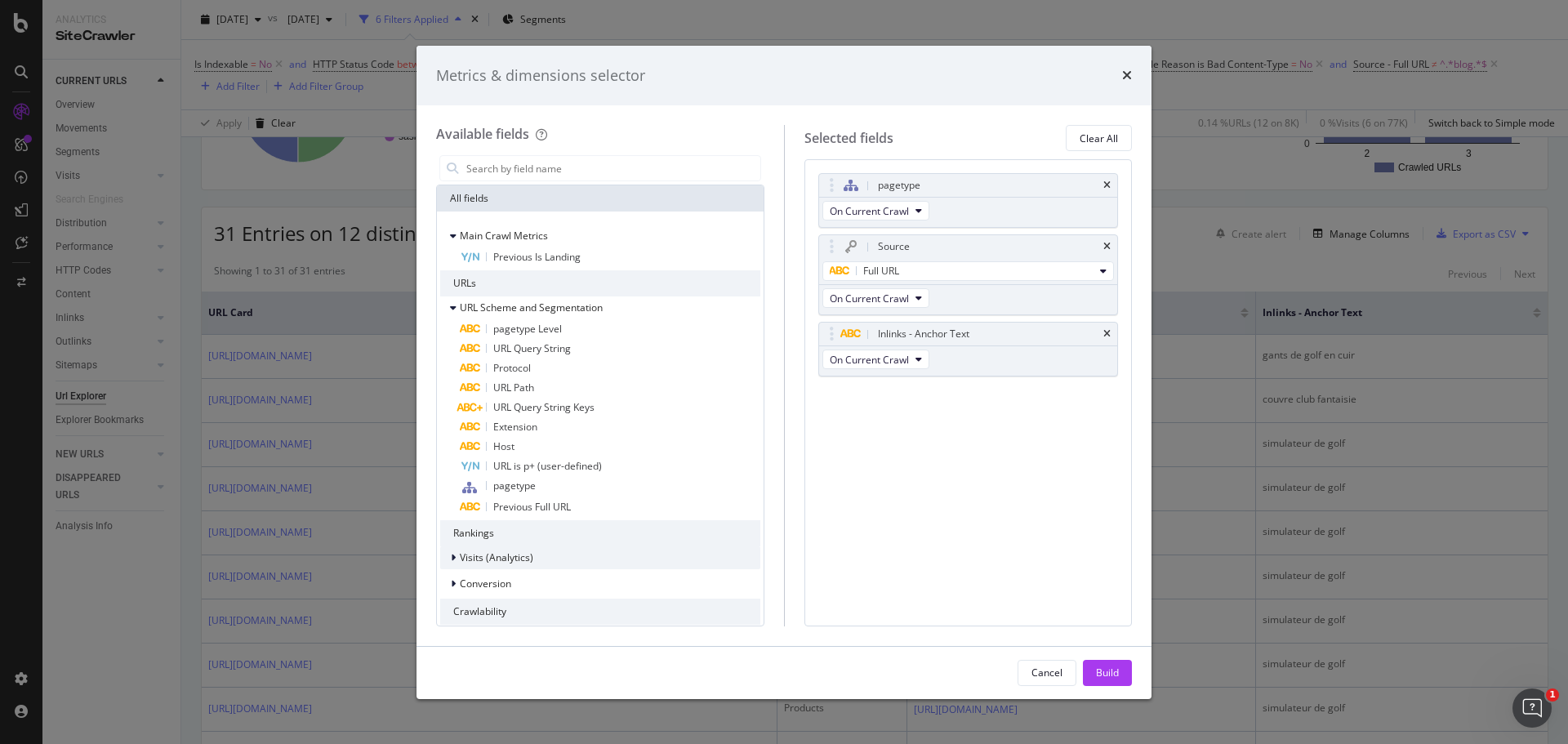
click at [563, 558] on div "Visits (Analytics)" at bounding box center [600, 558] width 320 height 23
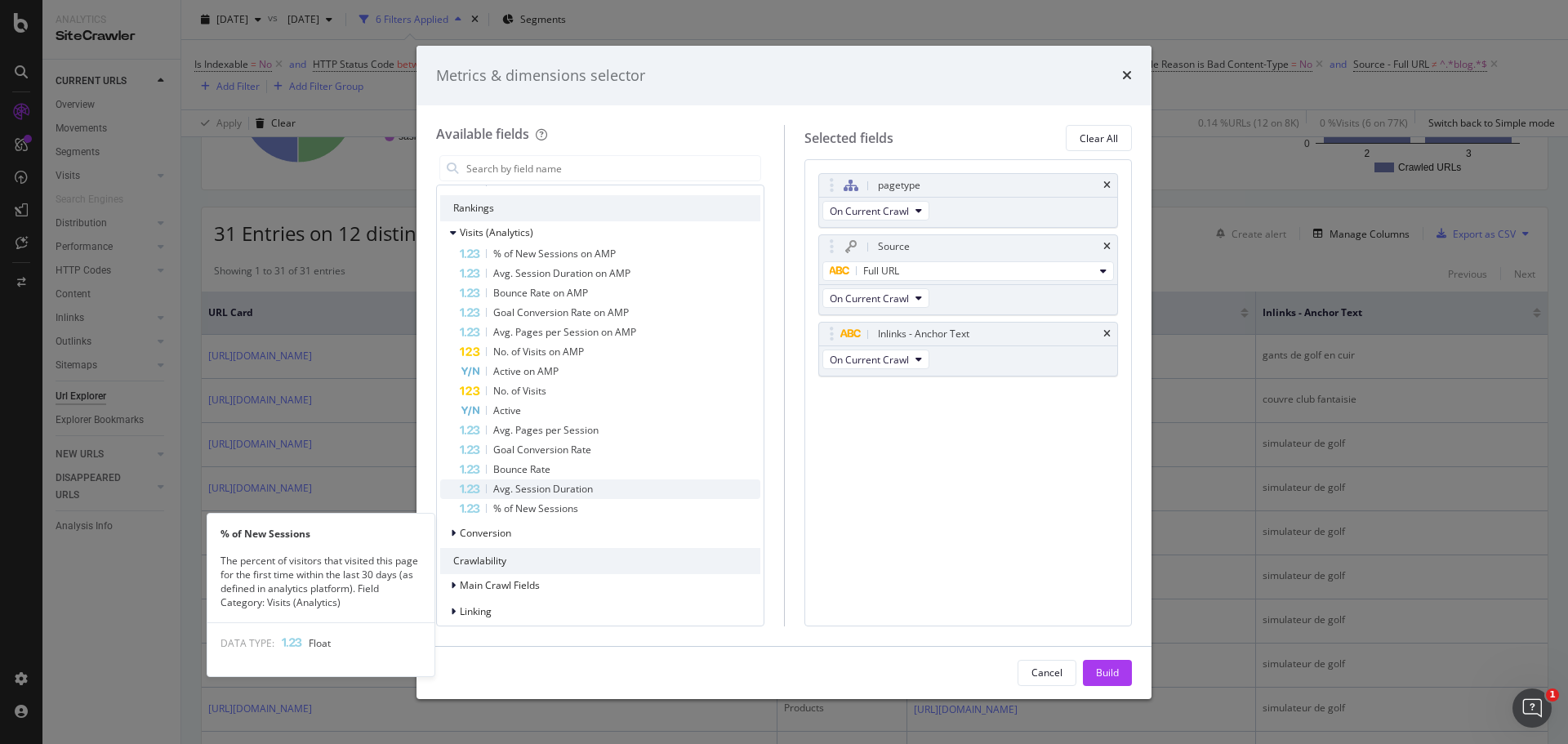
scroll to position [327, 0]
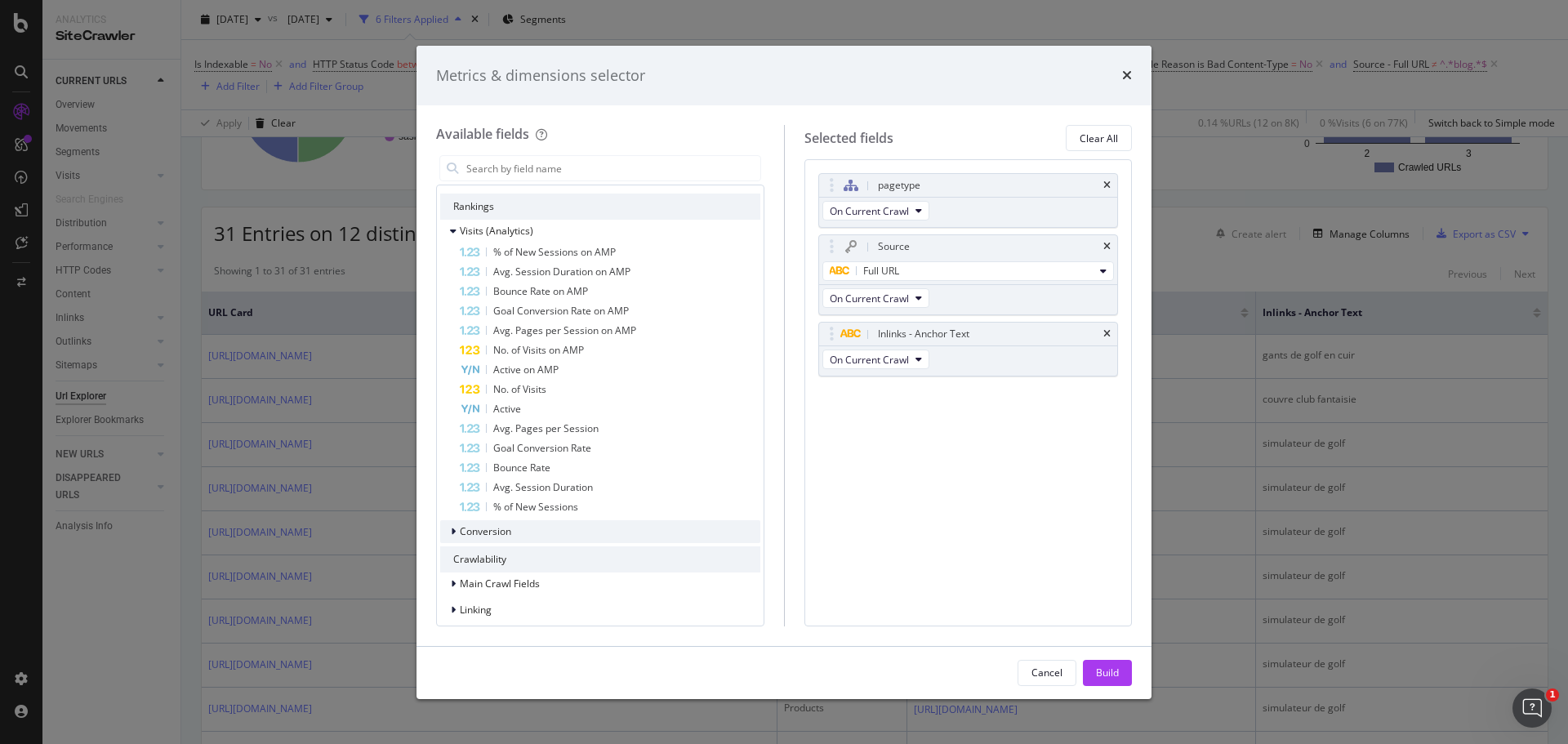
click at [528, 535] on div "Conversion" at bounding box center [600, 531] width 320 height 23
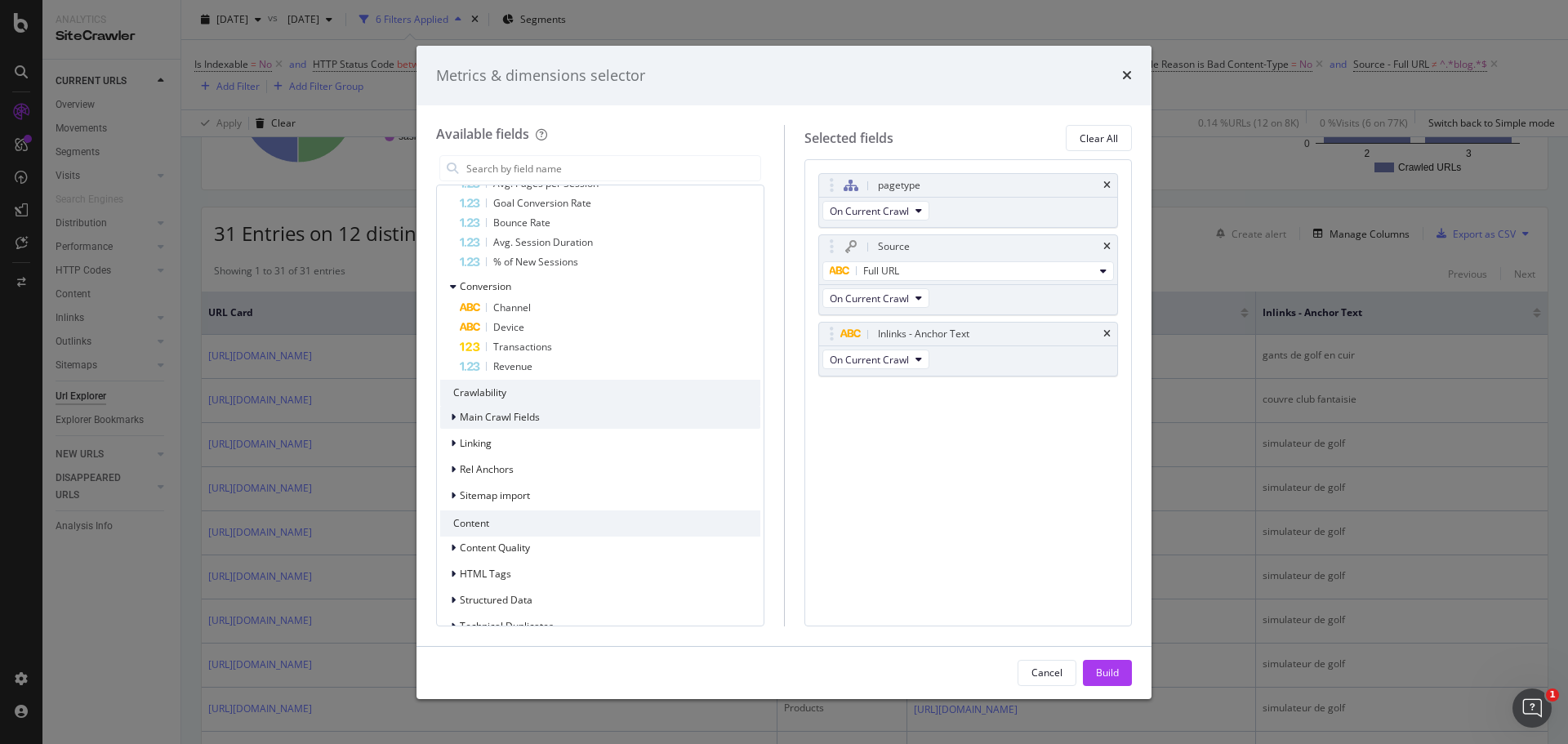
click at [530, 419] on span "Main Crawl Fields" at bounding box center [499, 416] width 80 height 14
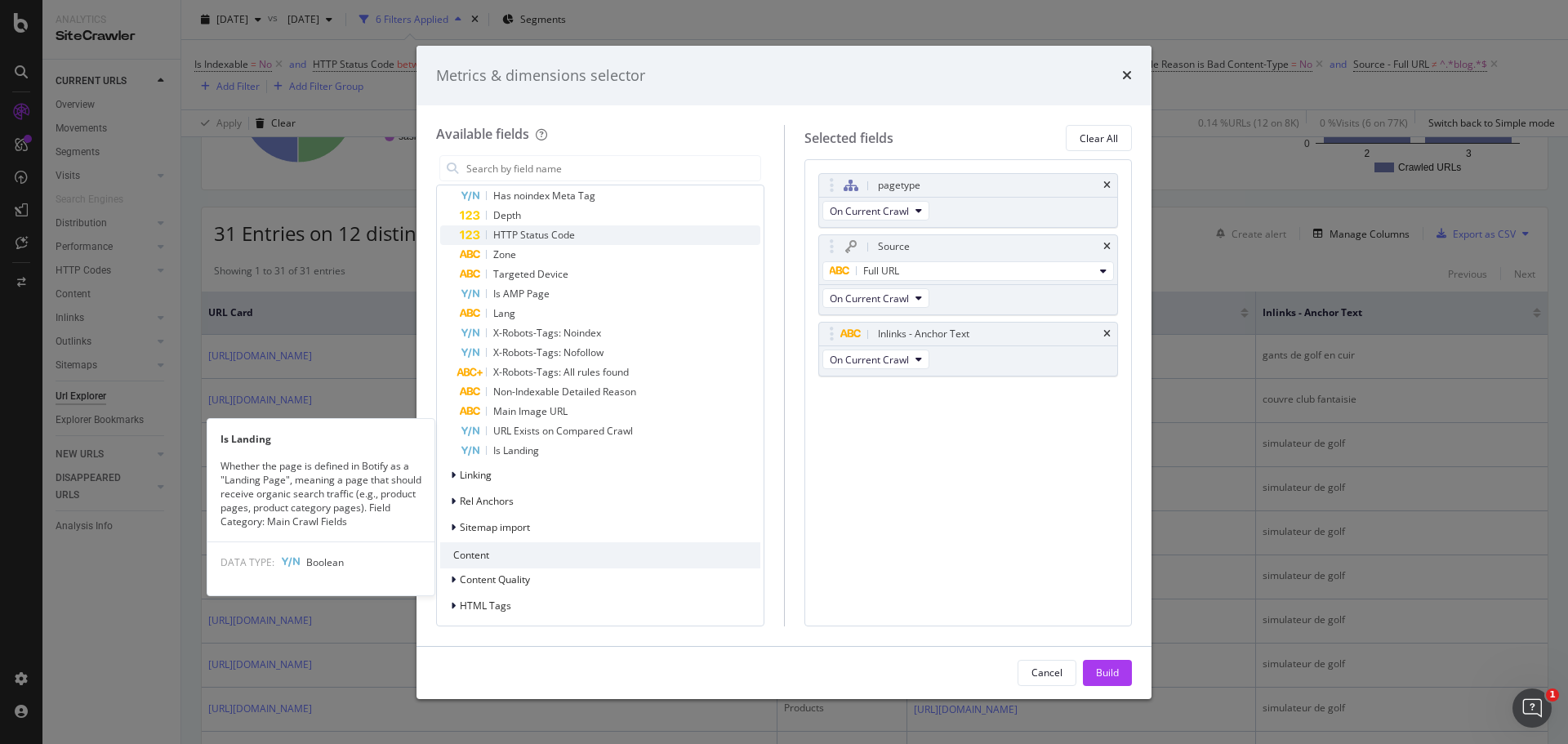
scroll to position [1143, 0]
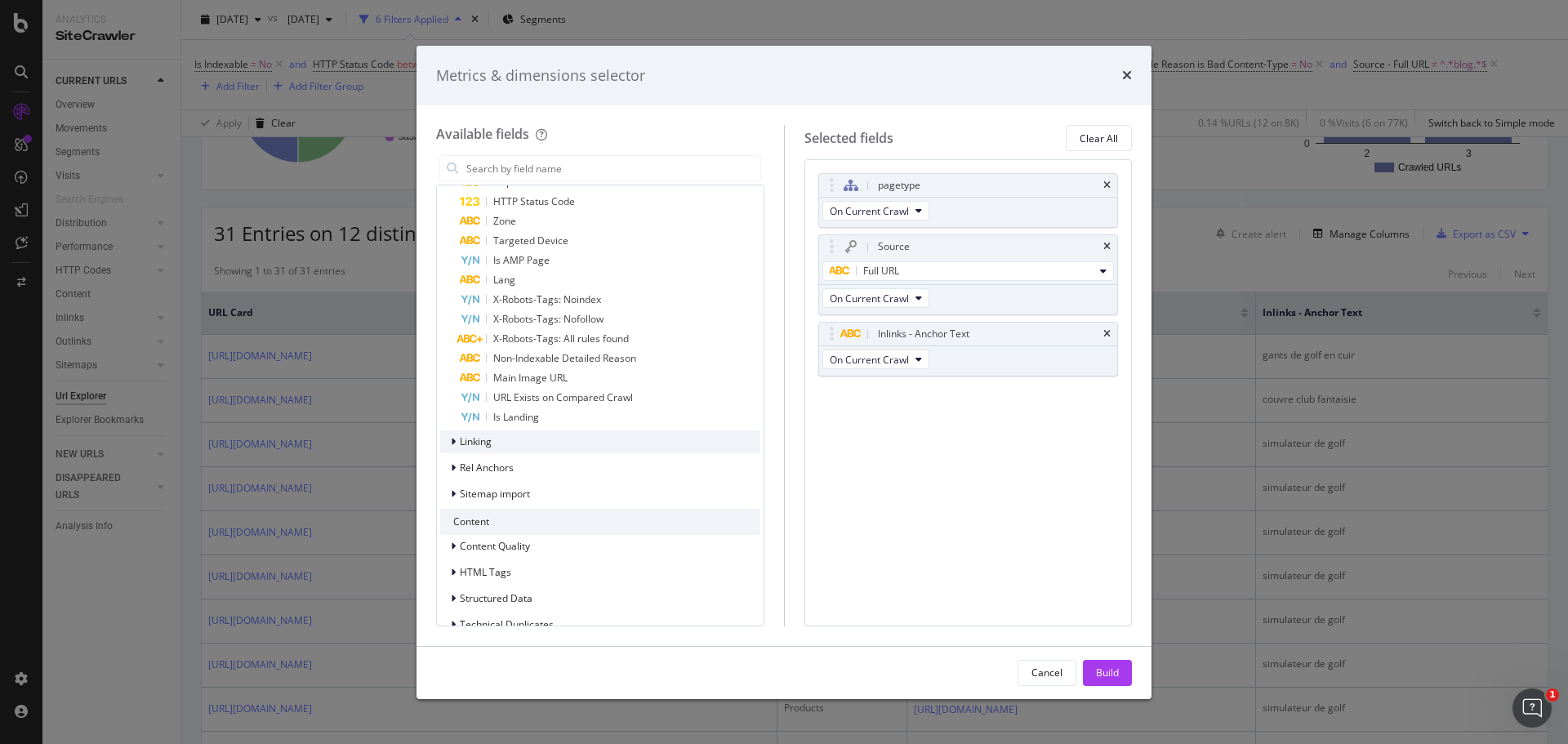
click at [550, 442] on div "Linking" at bounding box center [600, 442] width 320 height 23
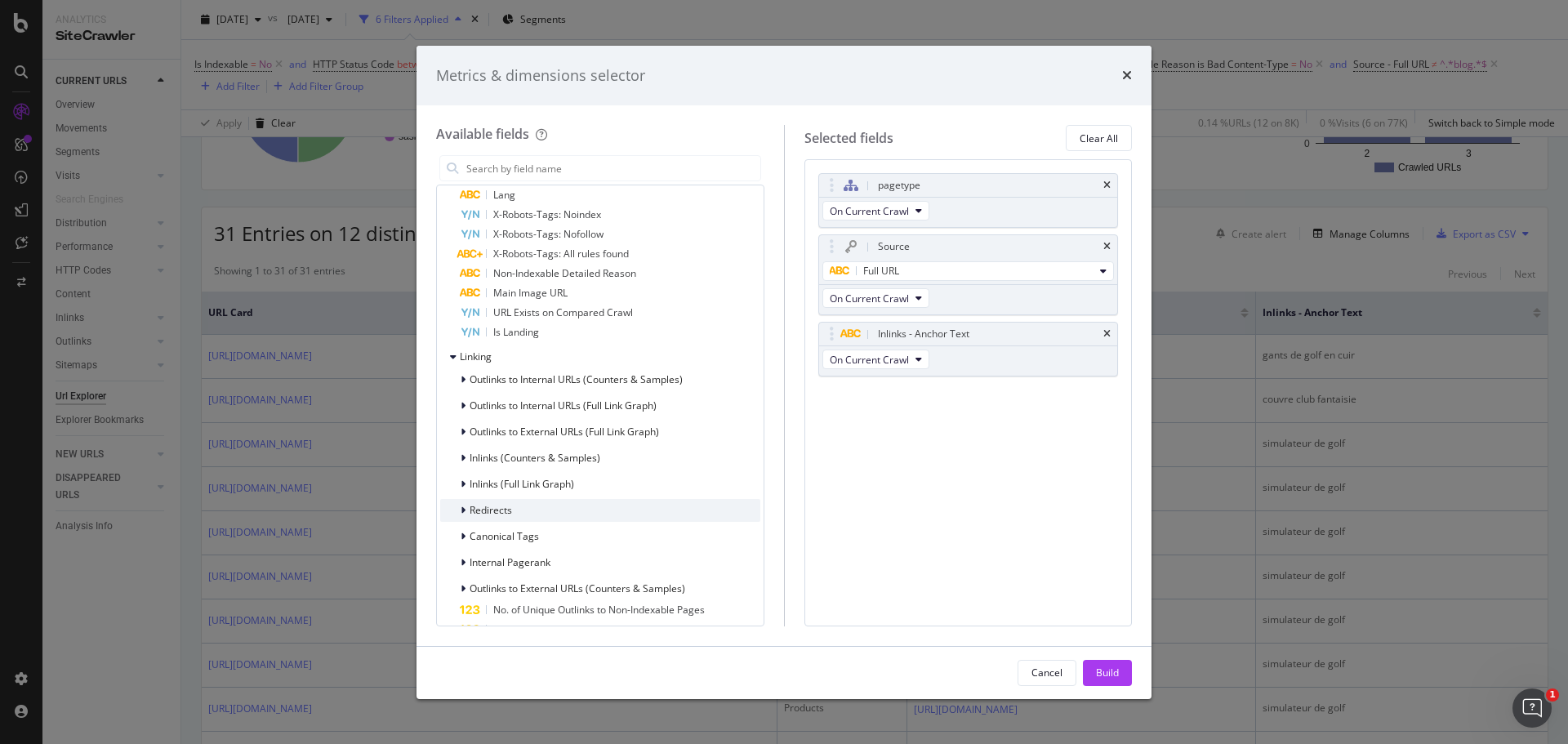
scroll to position [1306, 0]
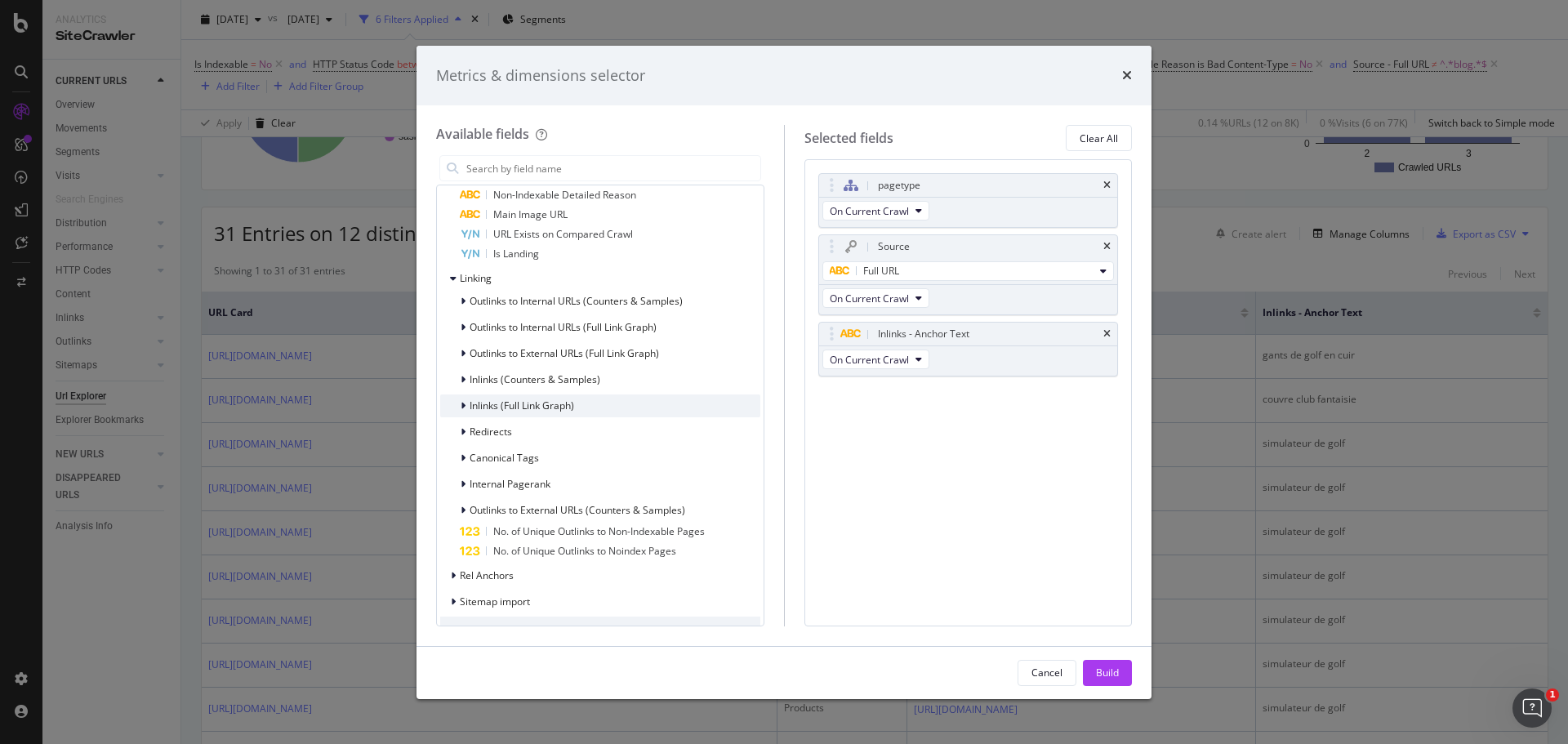
click at [462, 407] on icon "modal" at bounding box center [463, 406] width 5 height 10
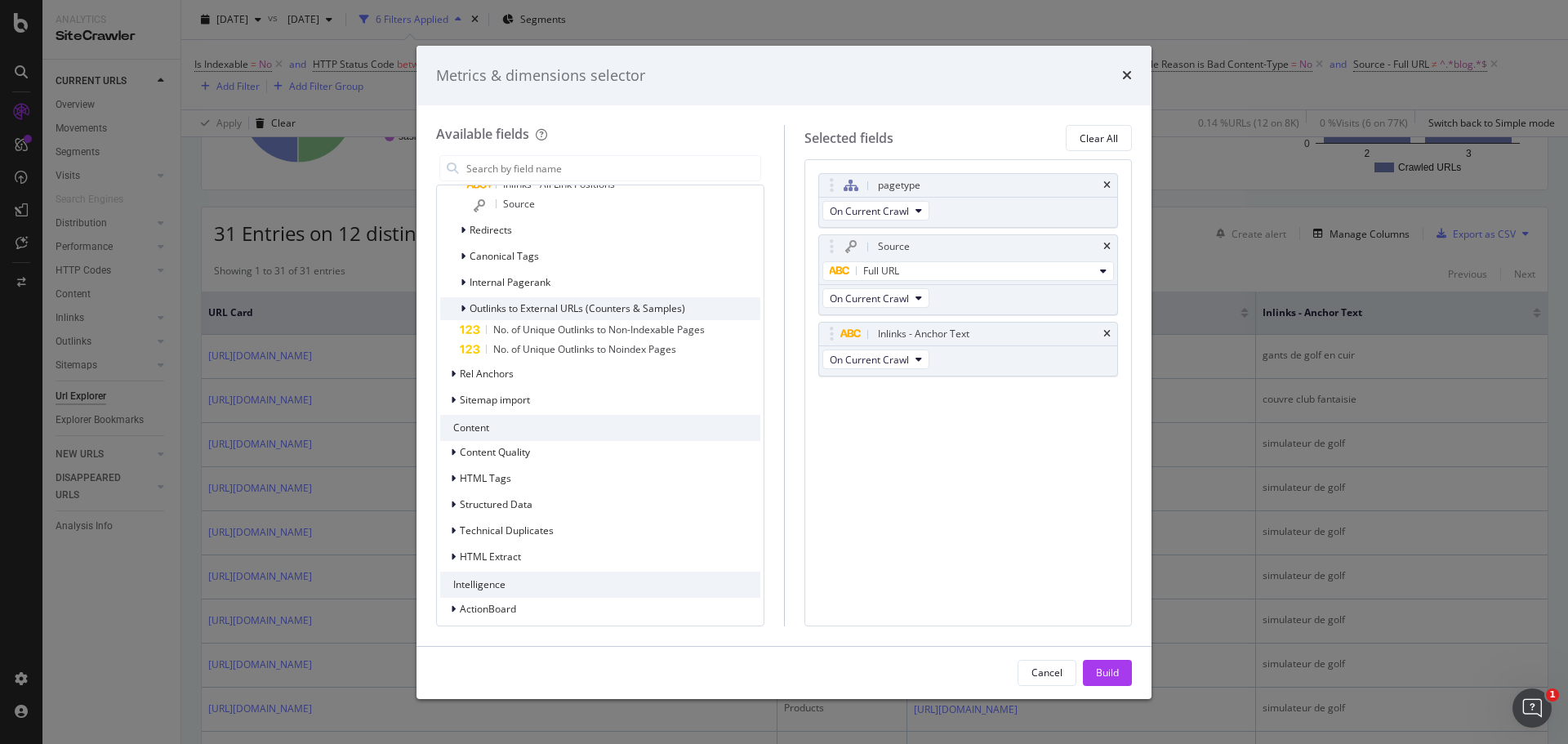
scroll to position [1695, 0]
click at [1123, 72] on icon "times" at bounding box center [1126, 75] width 10 height 14
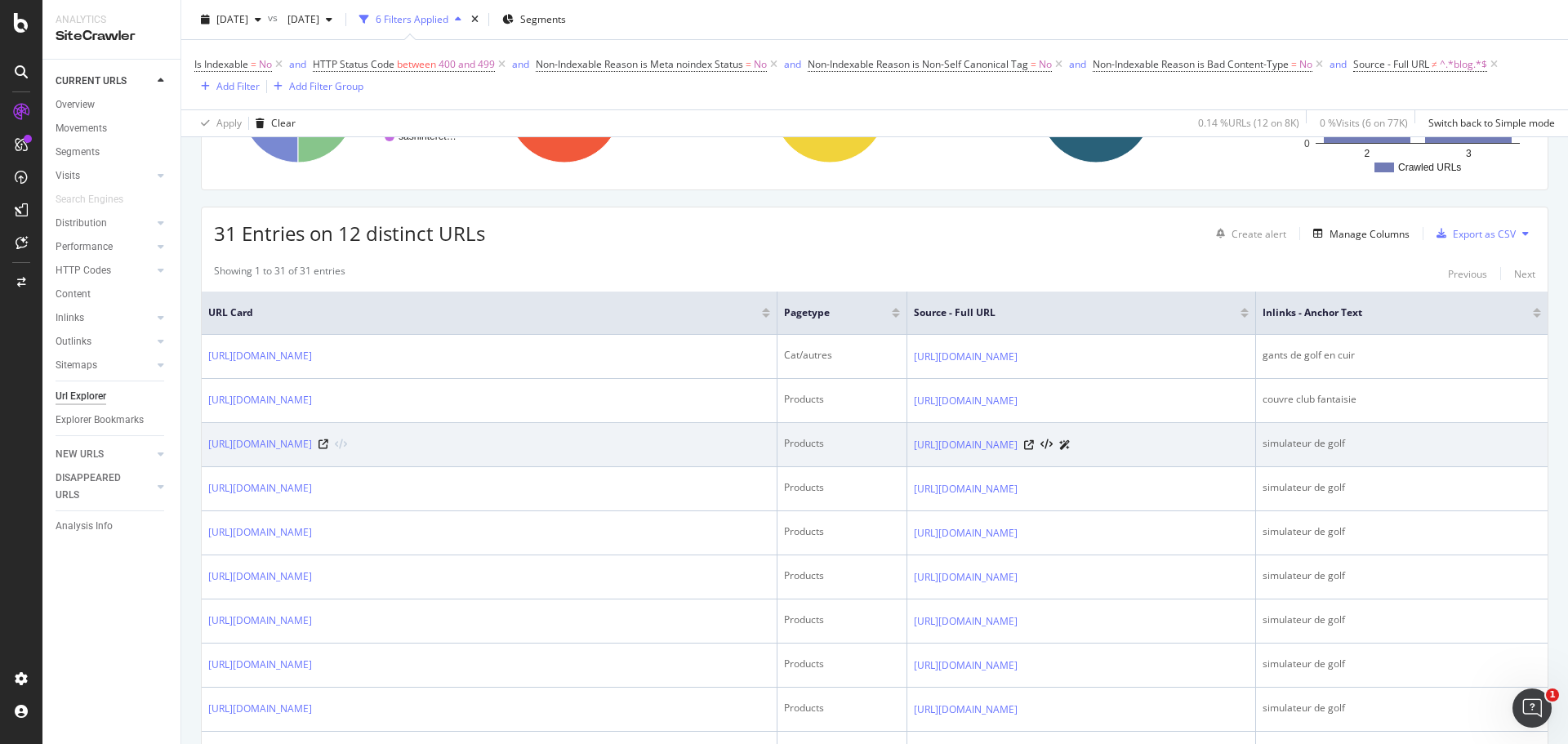
click at [1382, 443] on div "simulateur de golf" at bounding box center [1402, 443] width 278 height 14
click at [1053, 444] on icon at bounding box center [1046, 445] width 13 height 12
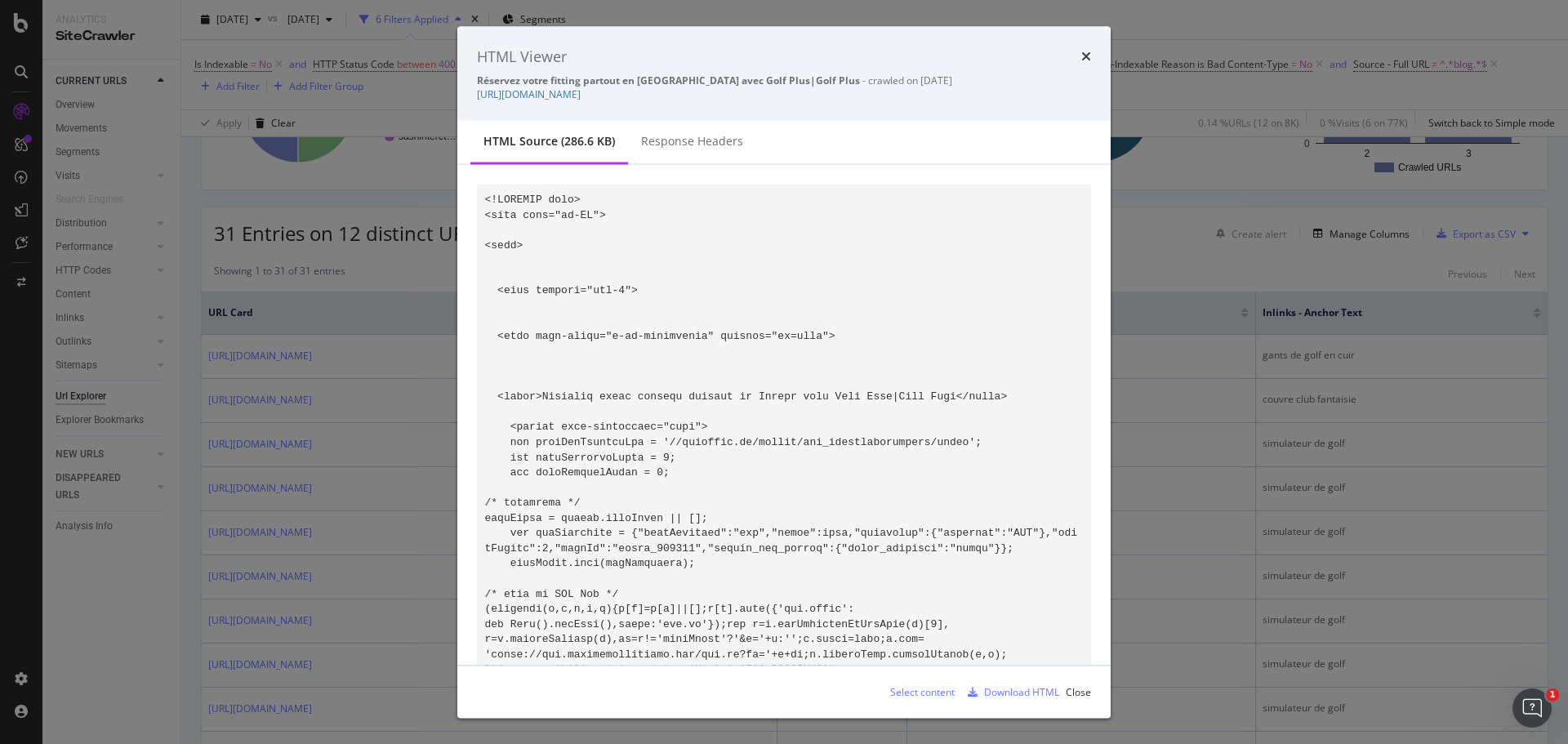
copy link "https://golfplus.fr/content/10-journees-demo-fitting-golf-plus?store_id=14"
drag, startPoint x: 849, startPoint y: 101, endPoint x: 465, endPoint y: 113, distance: 384.2
click at [465, 113] on div "HTML Viewer Réservez votre fitting partout en France avec Golf Plus|Golf Plus -…" at bounding box center [784, 73] width 653 height 95
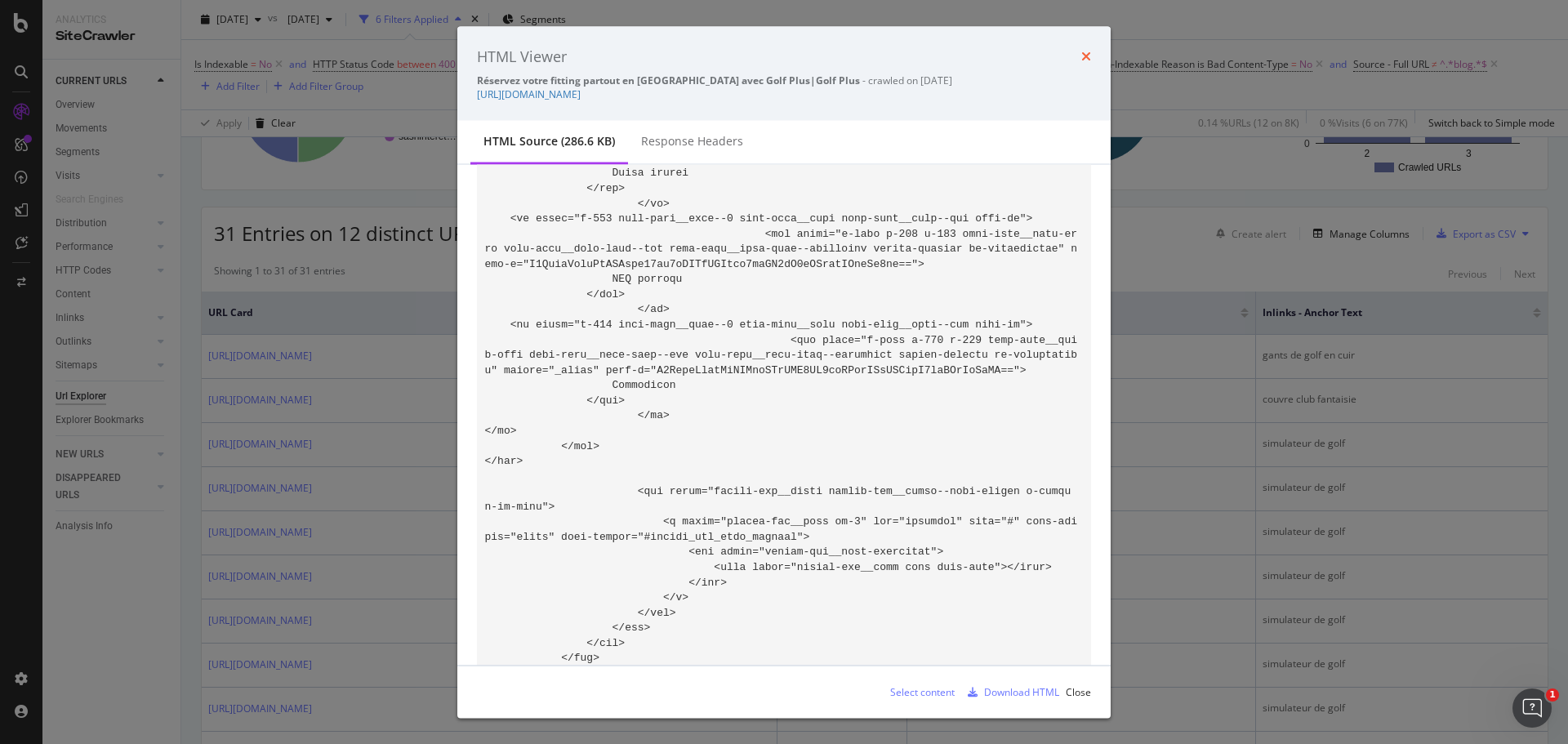
click at [1086, 60] on icon "times" at bounding box center [1086, 57] width 10 height 14
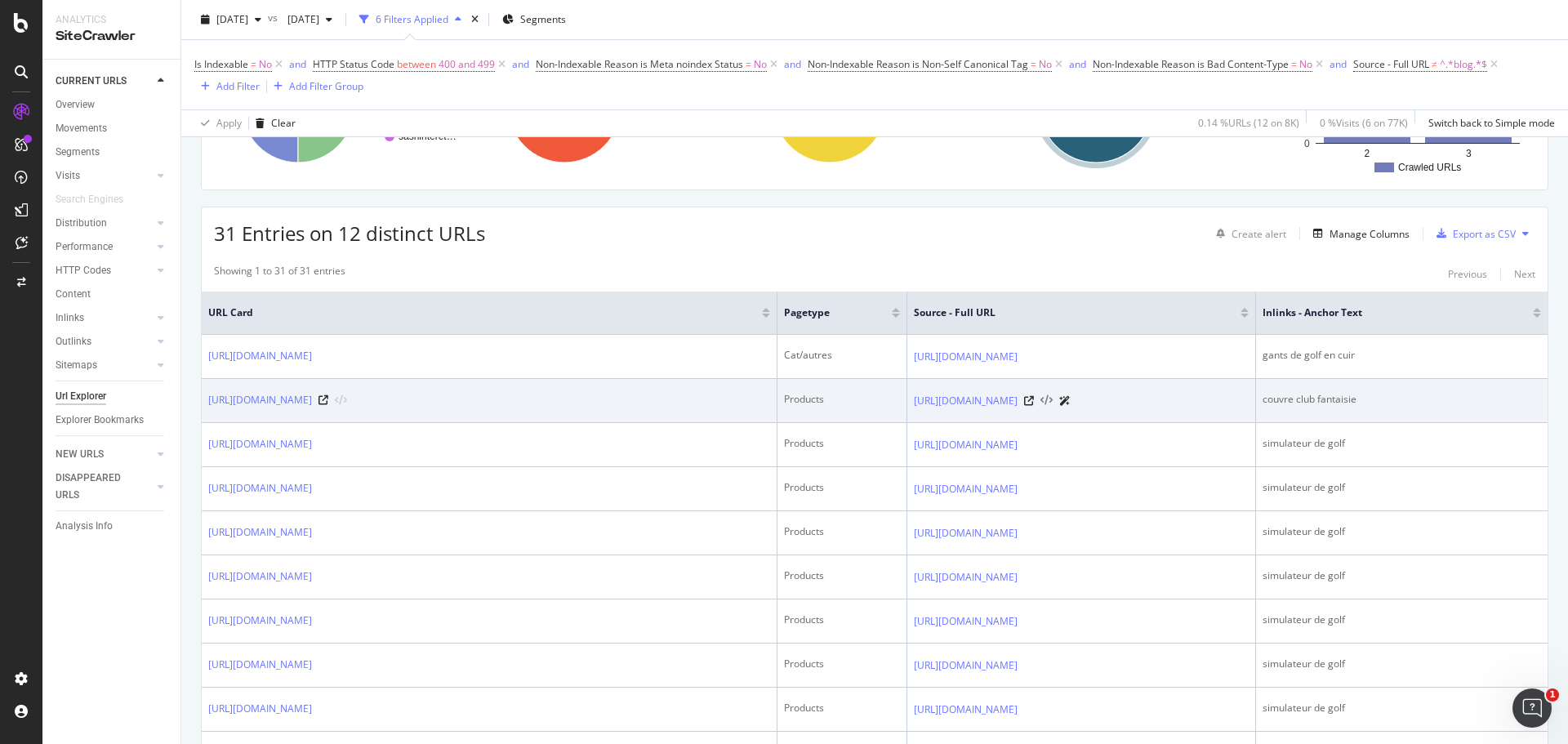
click at [1041, 399] on icon at bounding box center [1046, 401] width 13 height 12
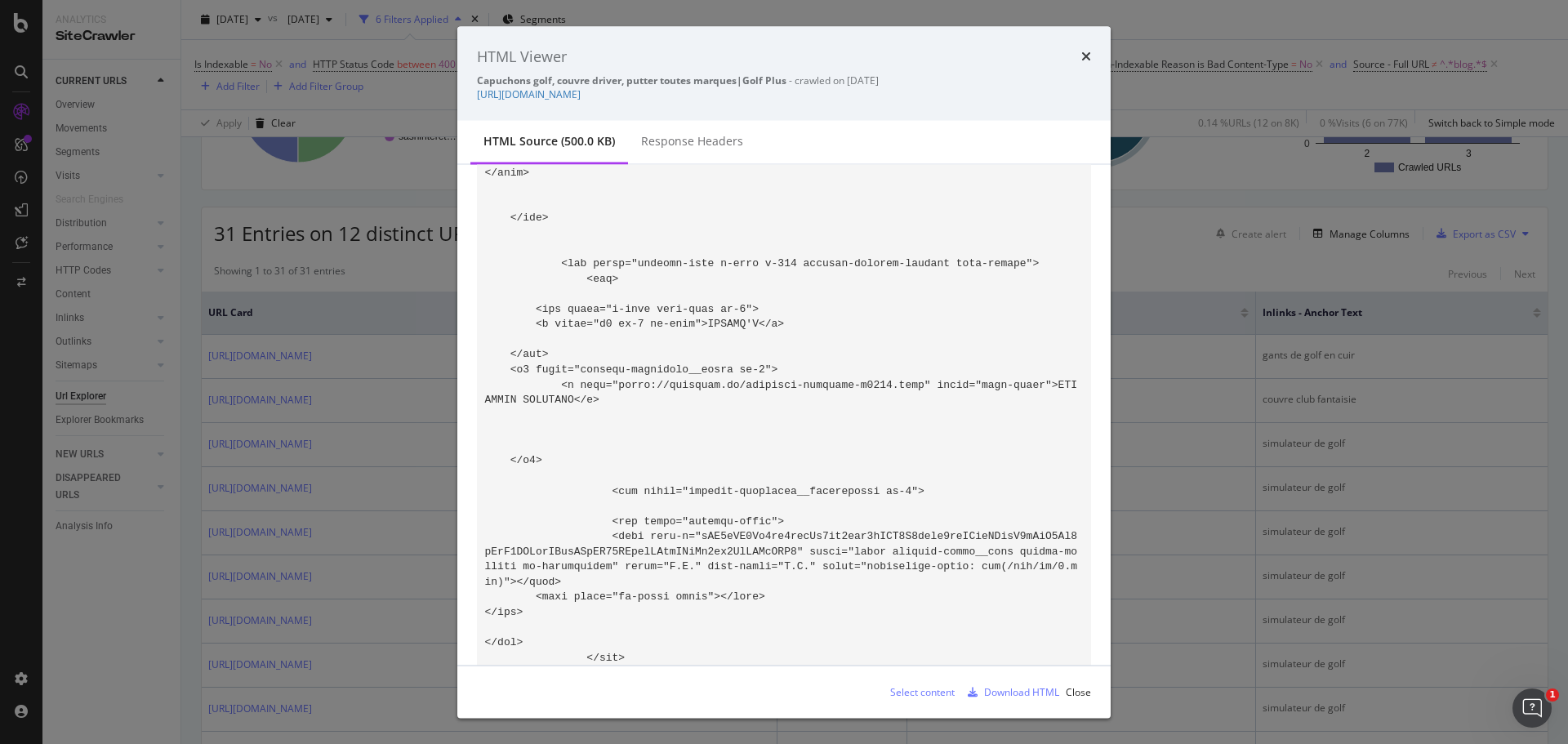
click at [1084, 52] on icon "times" at bounding box center [1086, 57] width 10 height 14
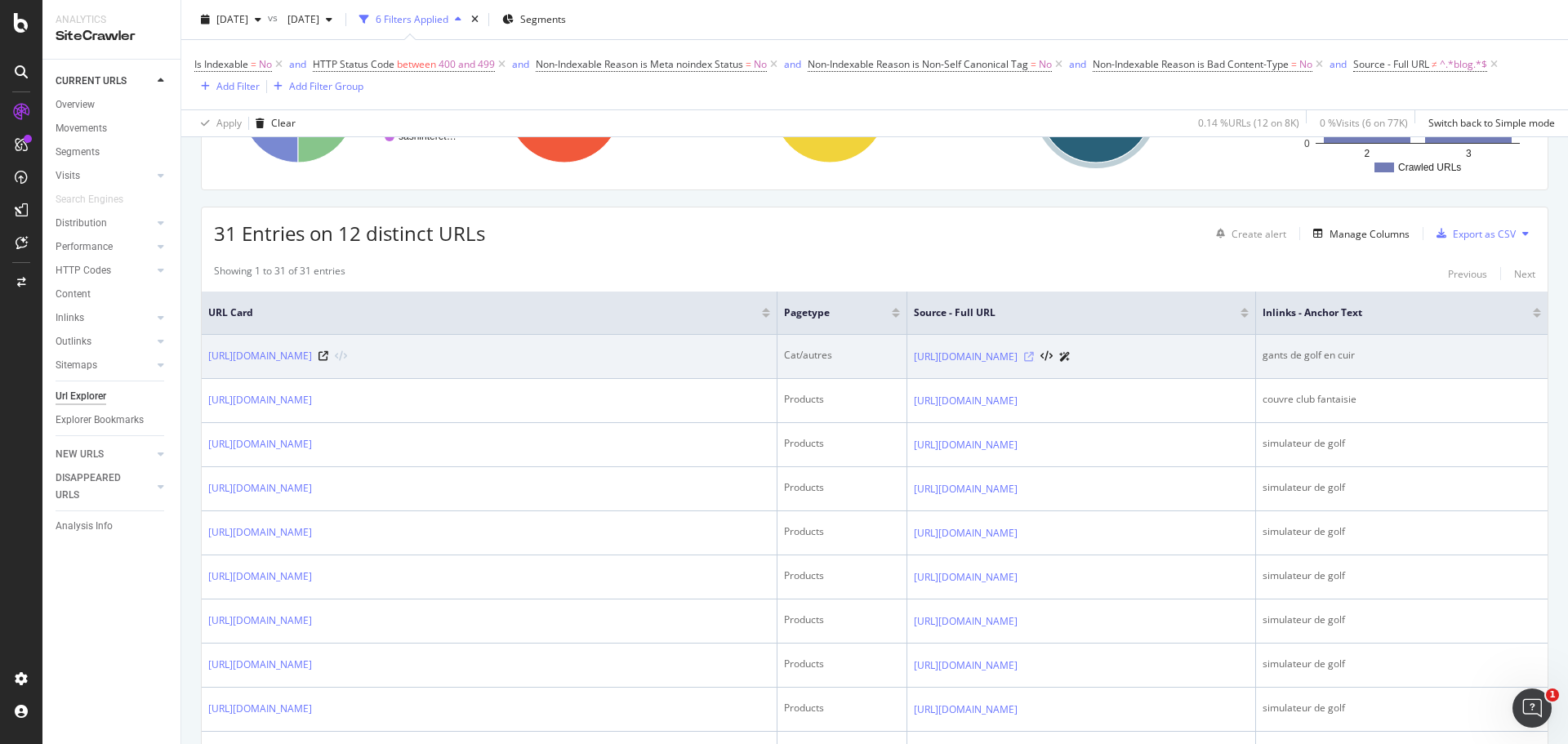
click at [1024, 356] on icon at bounding box center [1029, 357] width 10 height 10
click at [1041, 354] on icon at bounding box center [1046, 357] width 13 height 12
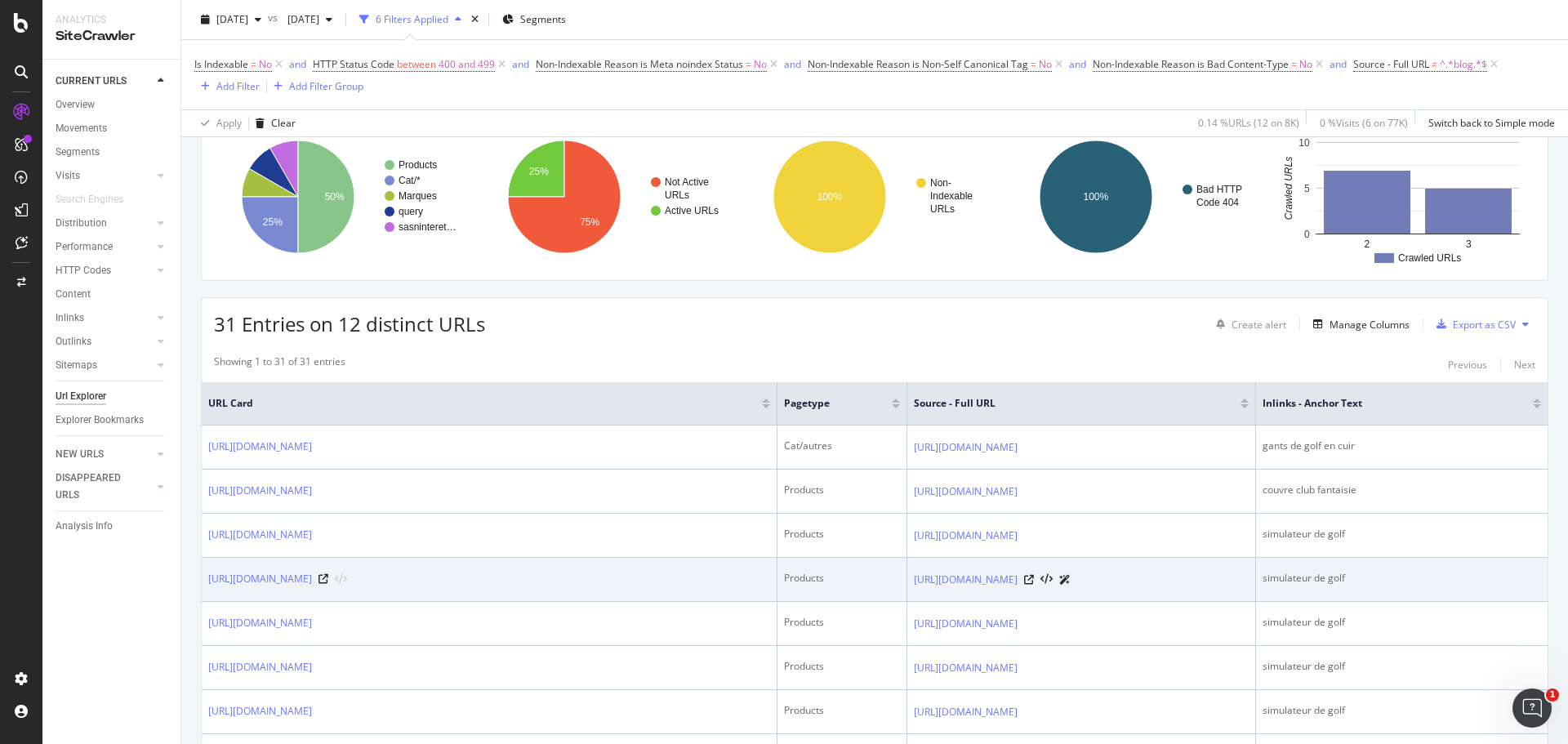
scroll to position [490, 0]
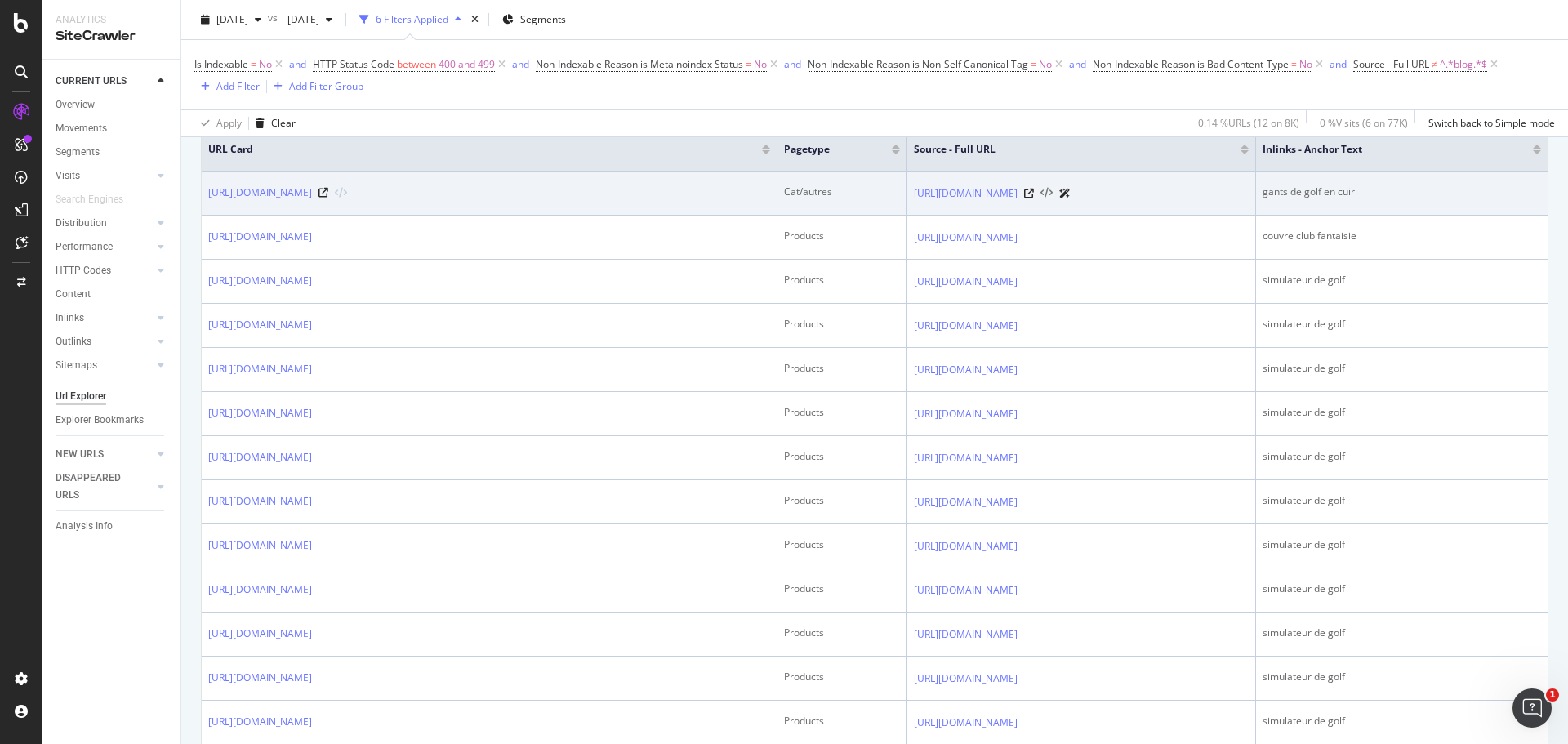
click at [1041, 192] on icon at bounding box center [1046, 193] width 13 height 12
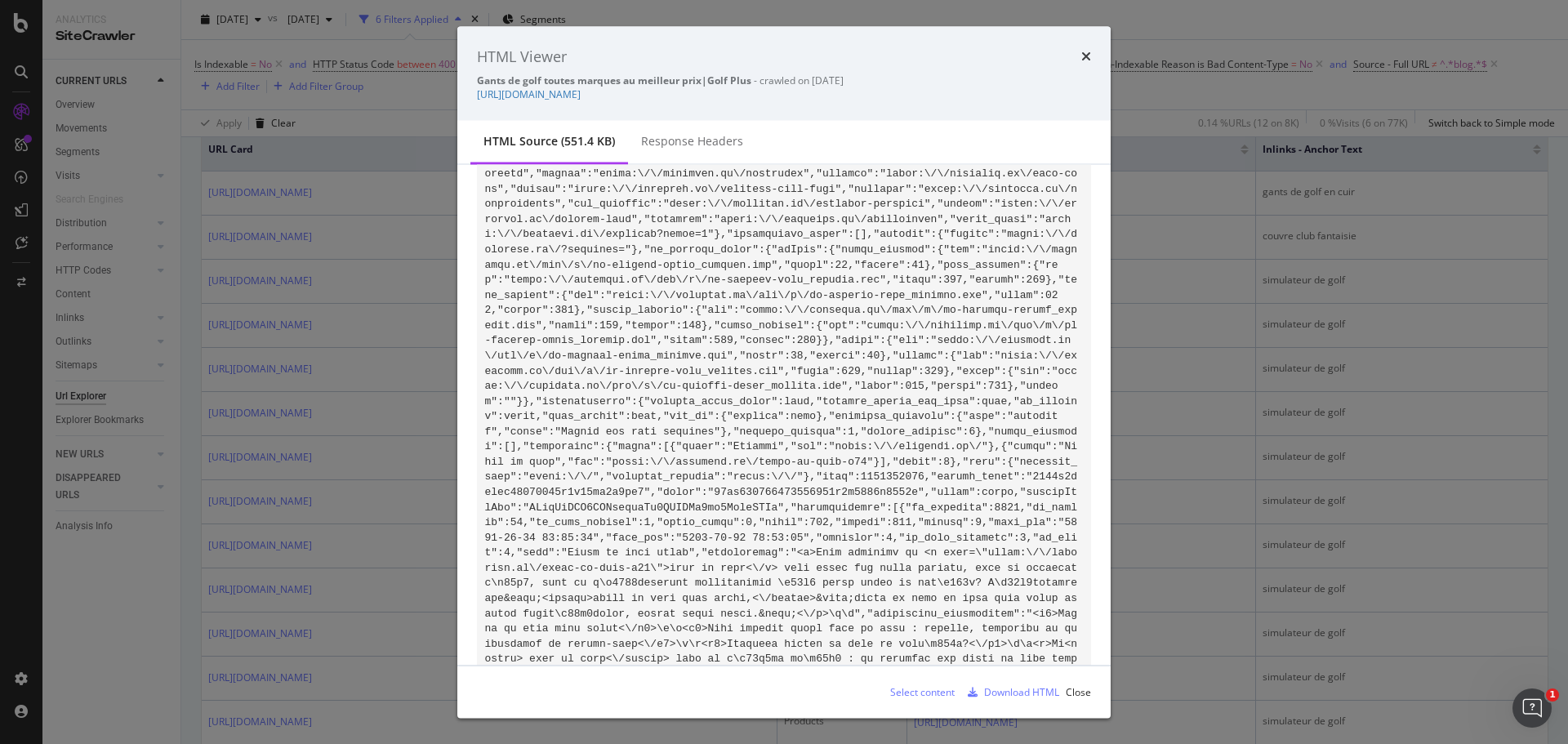
scroll to position [6653, 0]
click at [1096, 49] on div "HTML Viewer Gants de golf toutes marques au meilleur prix|Golf Plus - crawled o…" at bounding box center [784, 73] width 653 height 95
click at [1092, 58] on div "HTML Viewer Gants de golf toutes marques au meilleur prix|Golf Plus - crawled o…" at bounding box center [784, 73] width 653 height 95
click at [1080, 57] on div "HTML Viewer" at bounding box center [784, 56] width 614 height 21
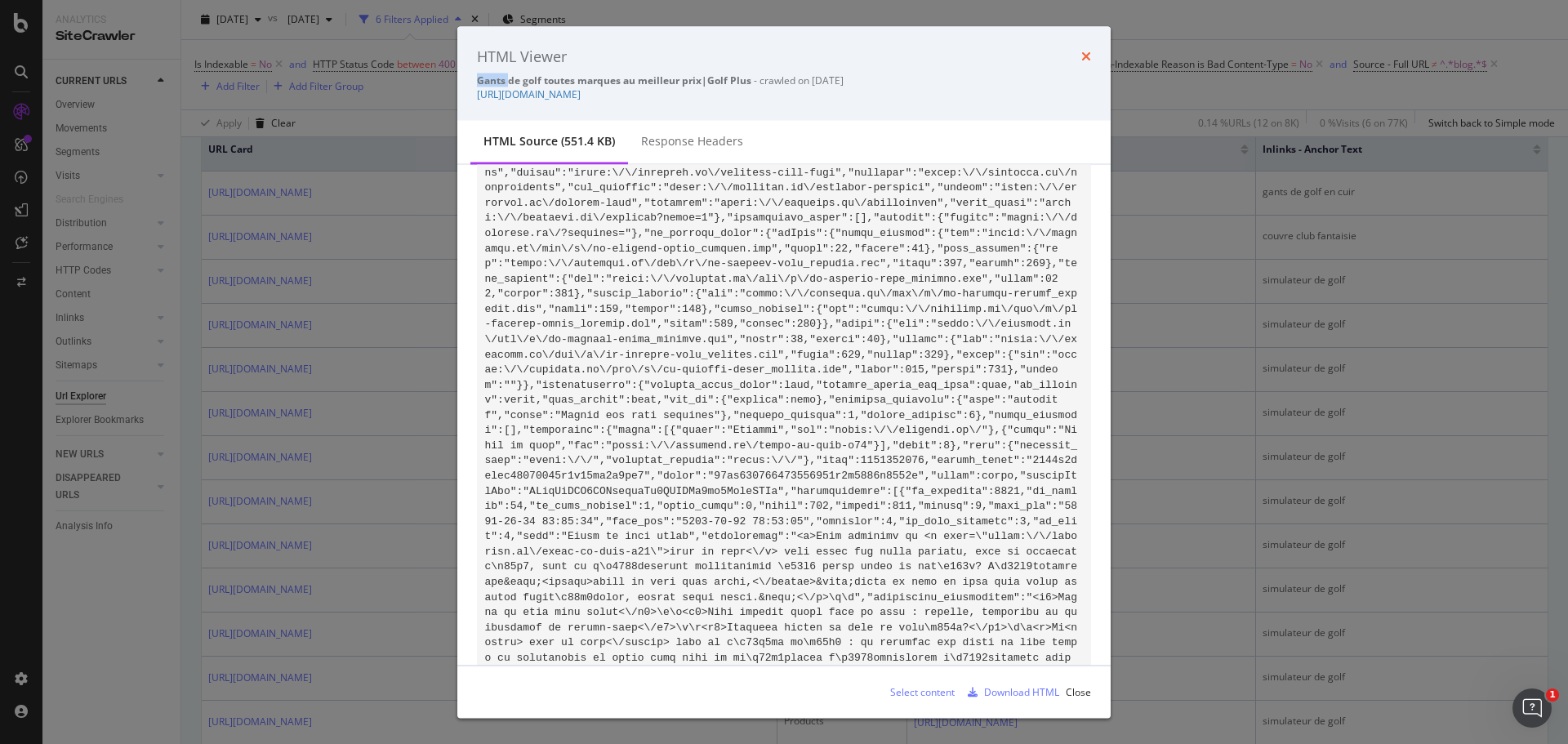
click at [1085, 56] on icon "times" at bounding box center [1086, 57] width 10 height 14
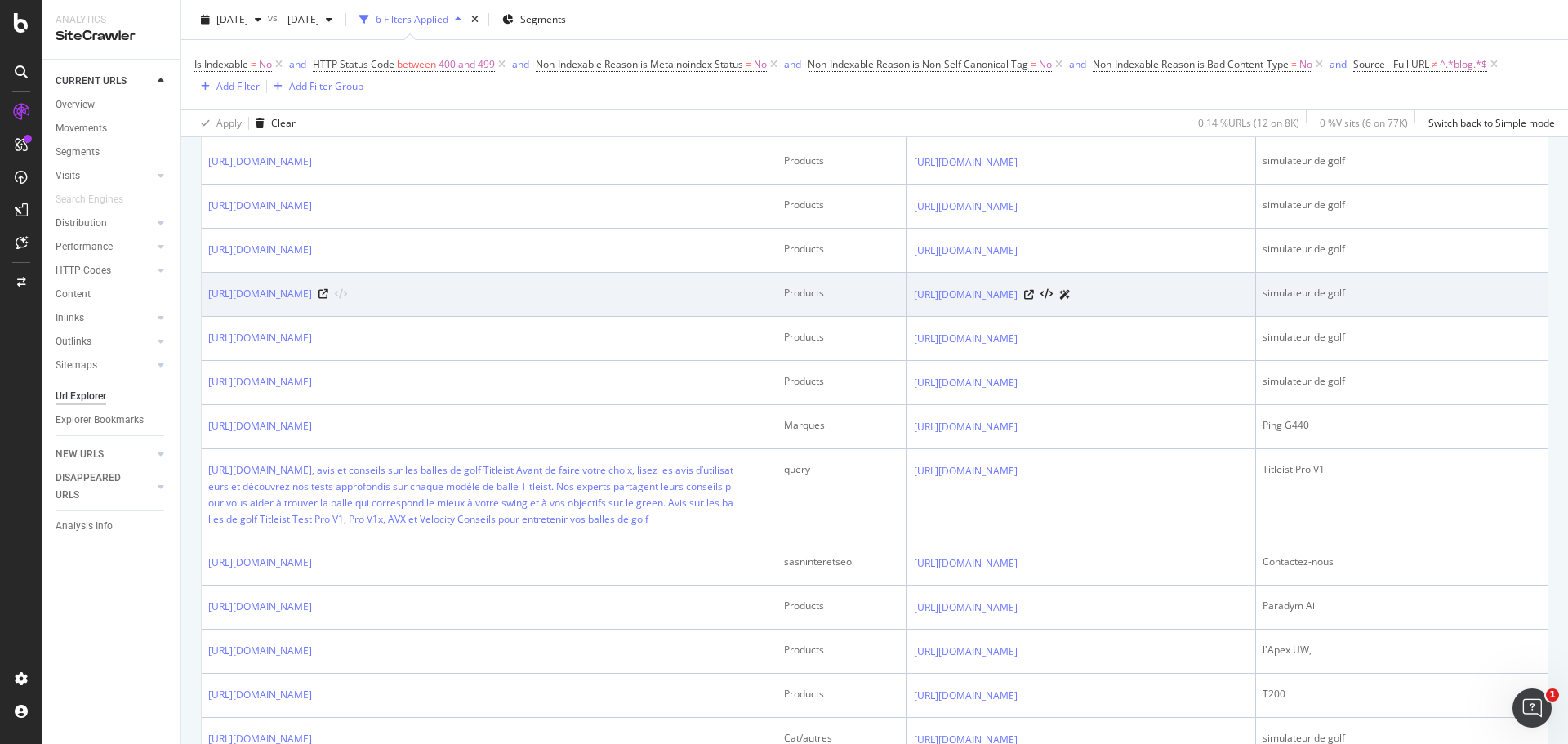
scroll to position [1143, 0]
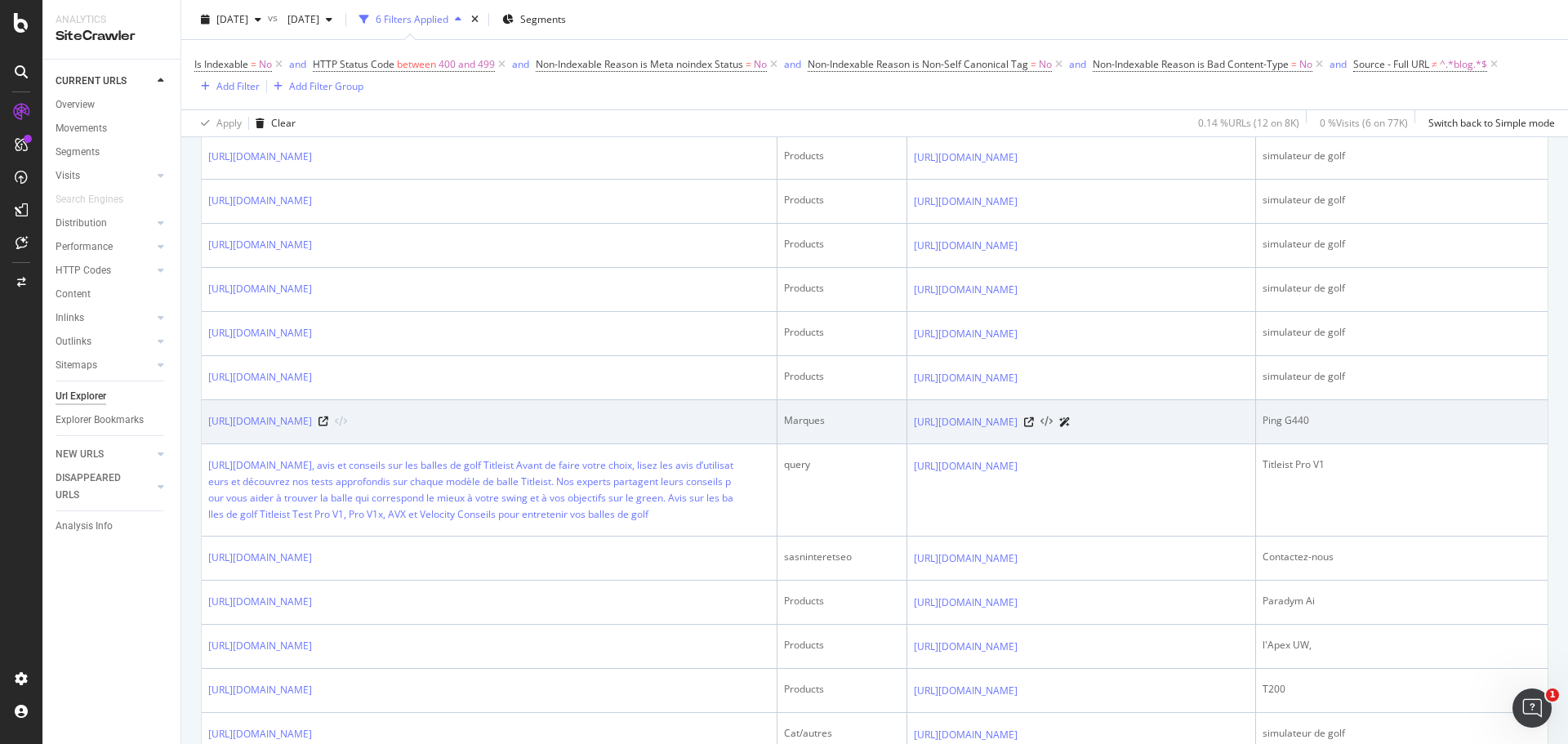
click at [1048, 423] on icon at bounding box center [1046, 422] width 13 height 12
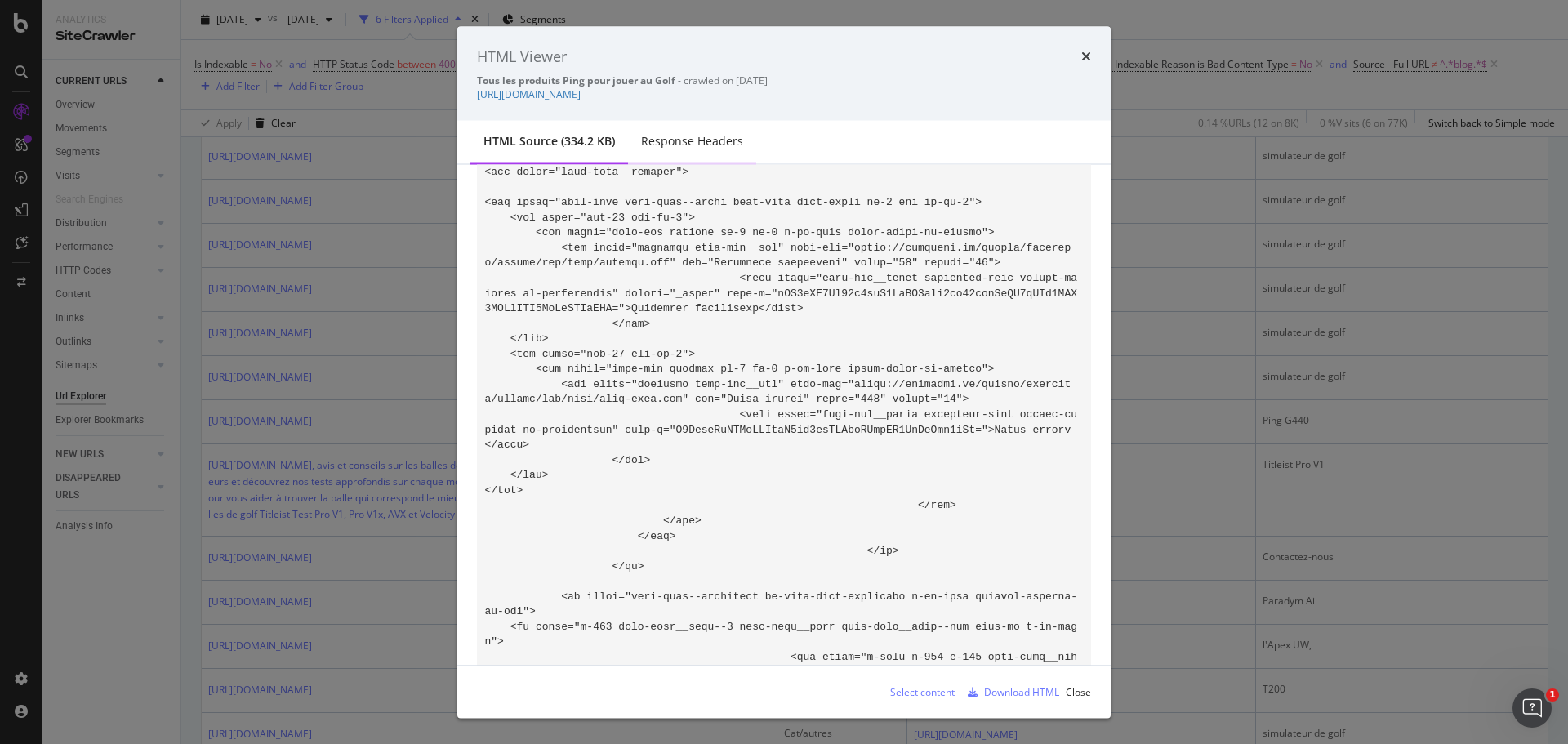
click at [679, 148] on div "Response Headers" at bounding box center [693, 141] width 102 height 16
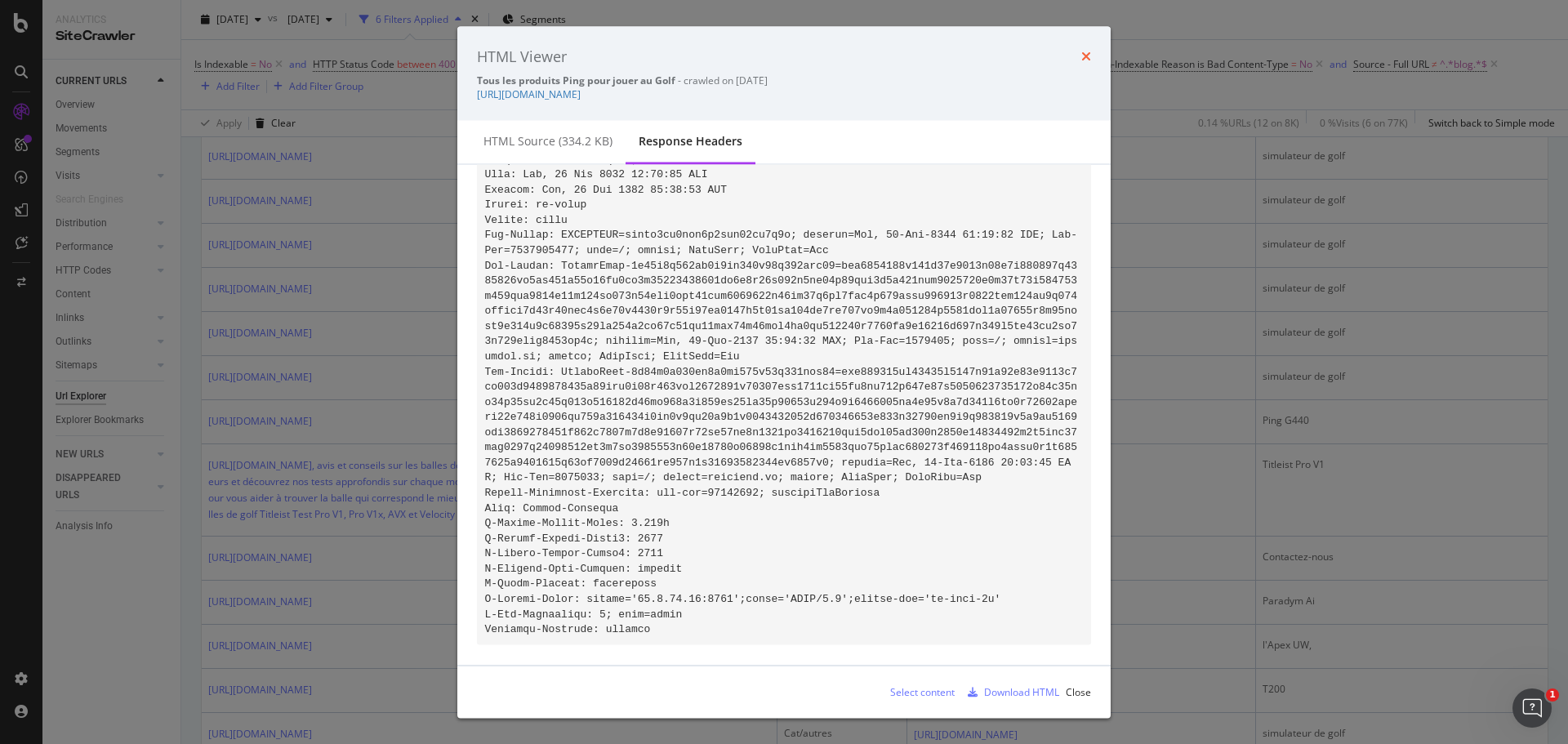
click at [1084, 51] on icon "times" at bounding box center [1086, 57] width 10 height 14
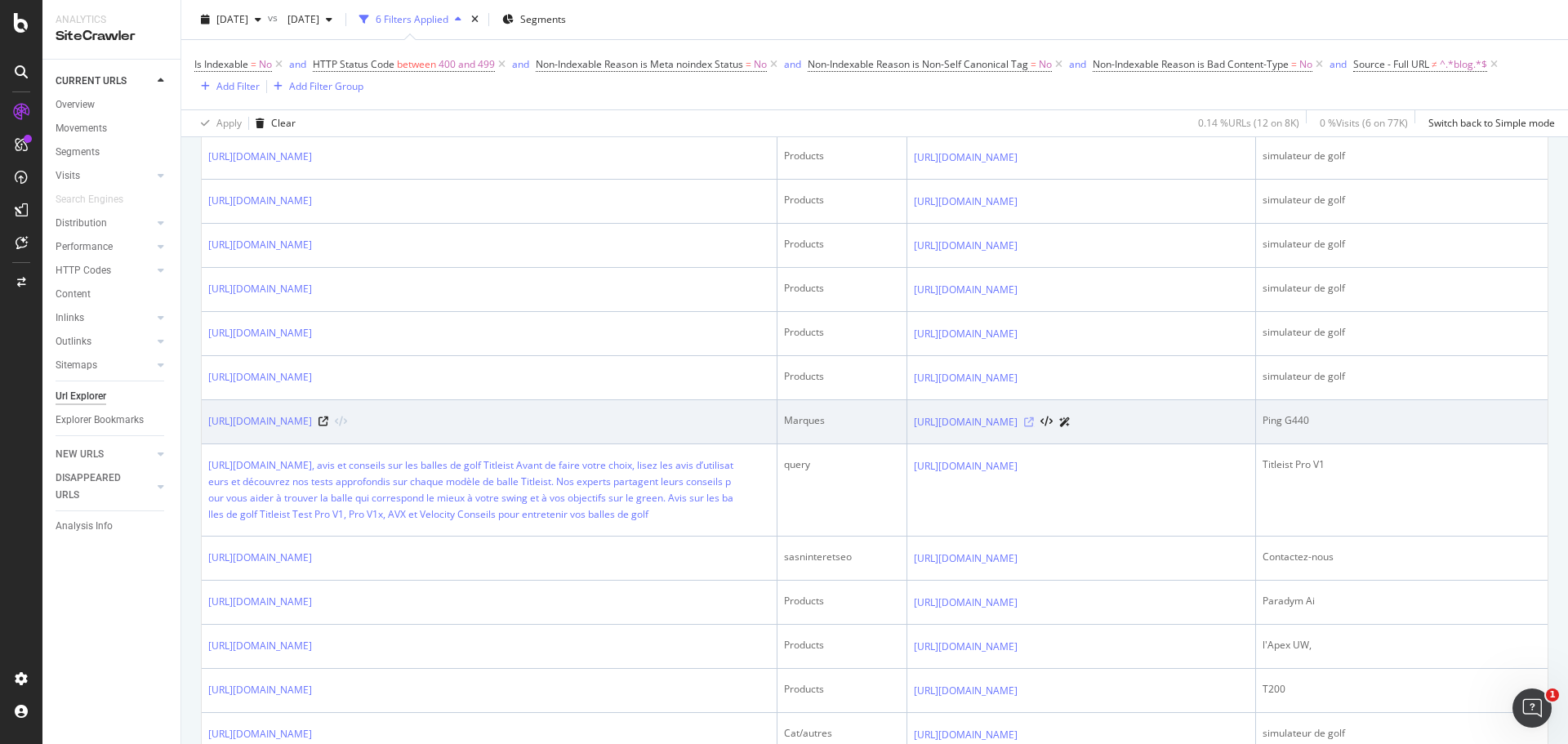
click at [1031, 421] on icon at bounding box center [1029, 422] width 10 height 10
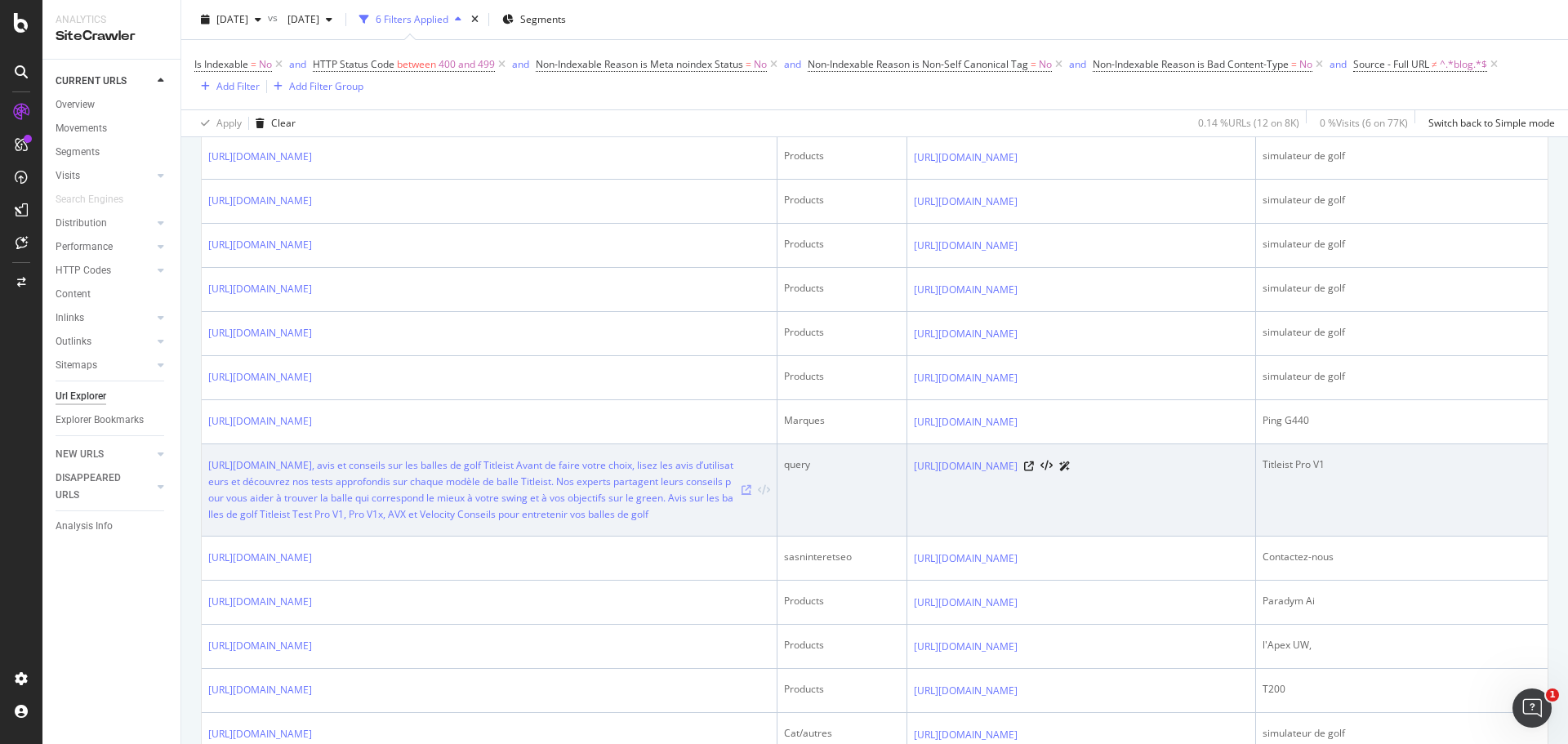
click at [742, 494] on icon at bounding box center [747, 490] width 10 height 10
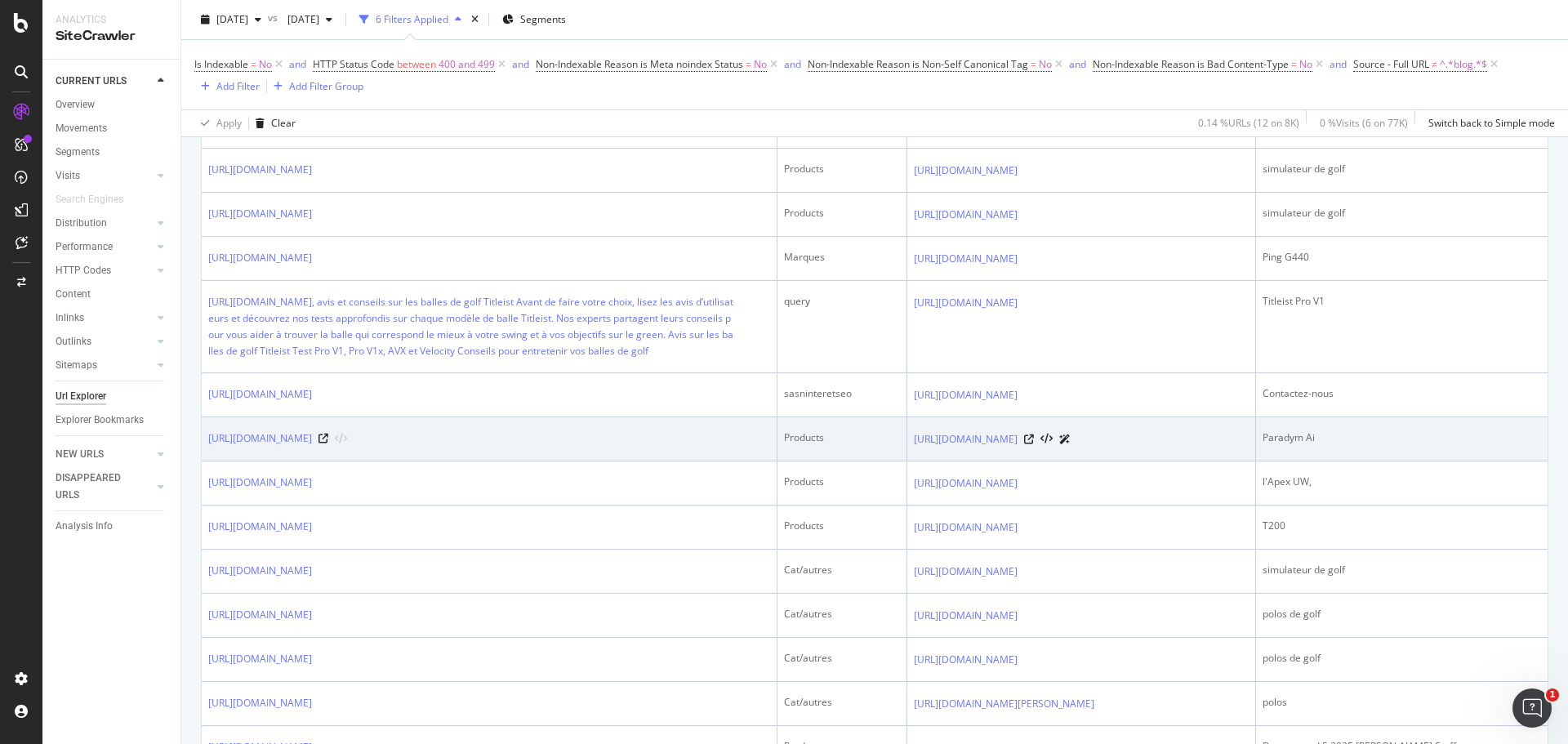
drag, startPoint x: 197, startPoint y: 452, endPoint x: 441, endPoint y: 467, distance: 244.5
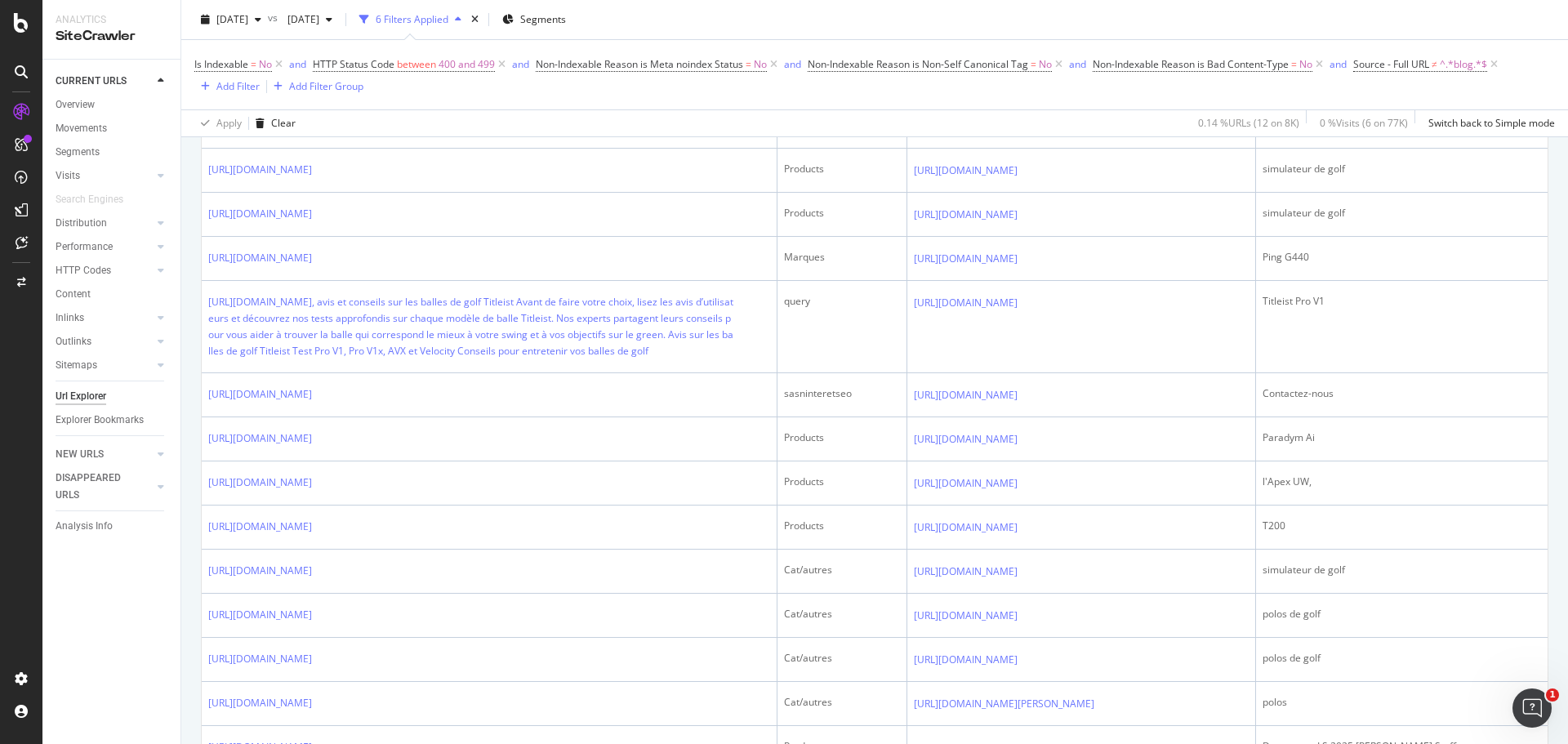
click at [201, 454] on div "31 Entries on 12 distinct URLs Create alert Manage Columns Export as CSV Showin…" at bounding box center [874, 17] width 1348 height 1581
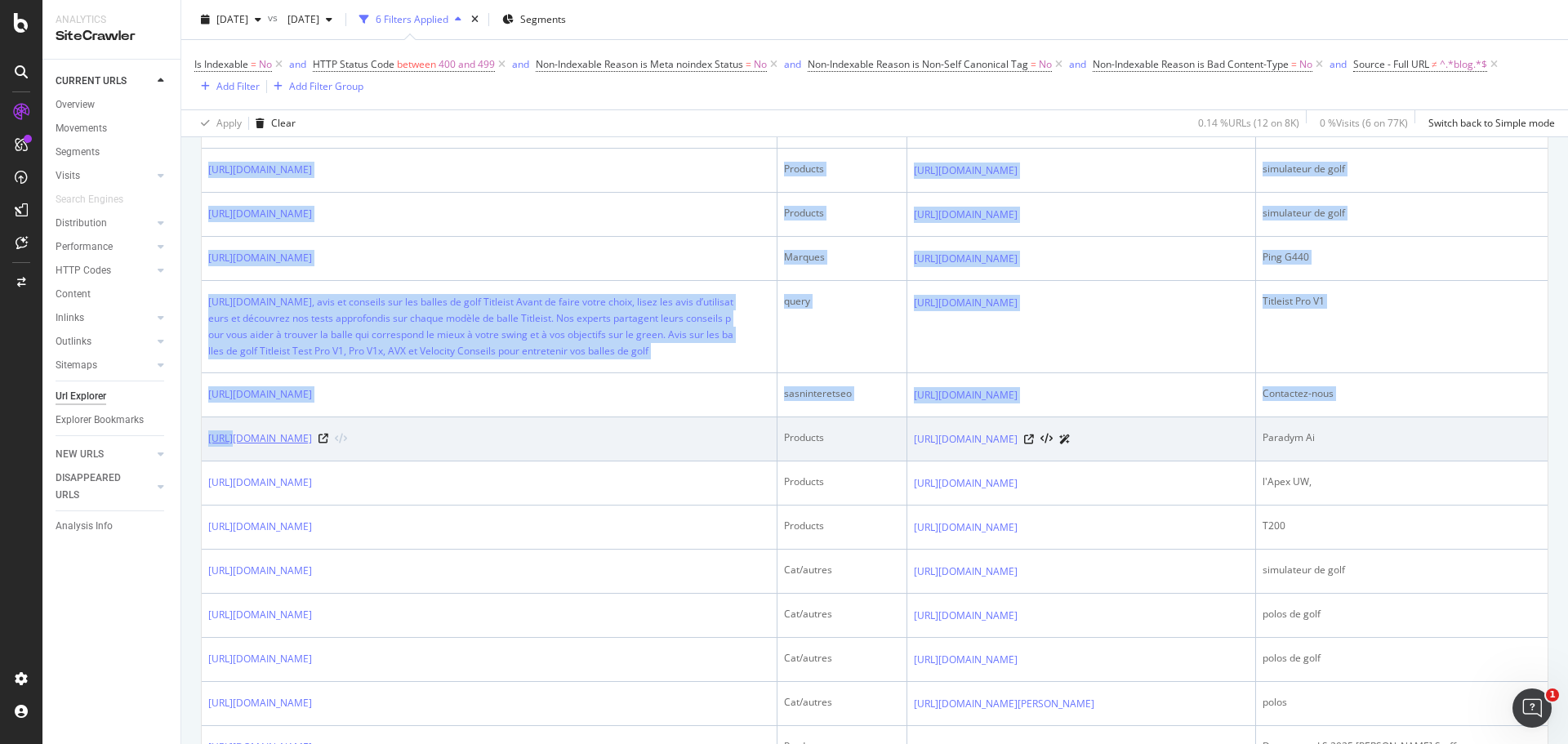
drag, startPoint x: 201, startPoint y: 454, endPoint x: 217, endPoint y: 456, distance: 16.1
click at [217, 456] on div "31 Entries on 12 distinct URLs Create alert Manage Columns Export as CSV Showin…" at bounding box center [874, 17] width 1348 height 1581
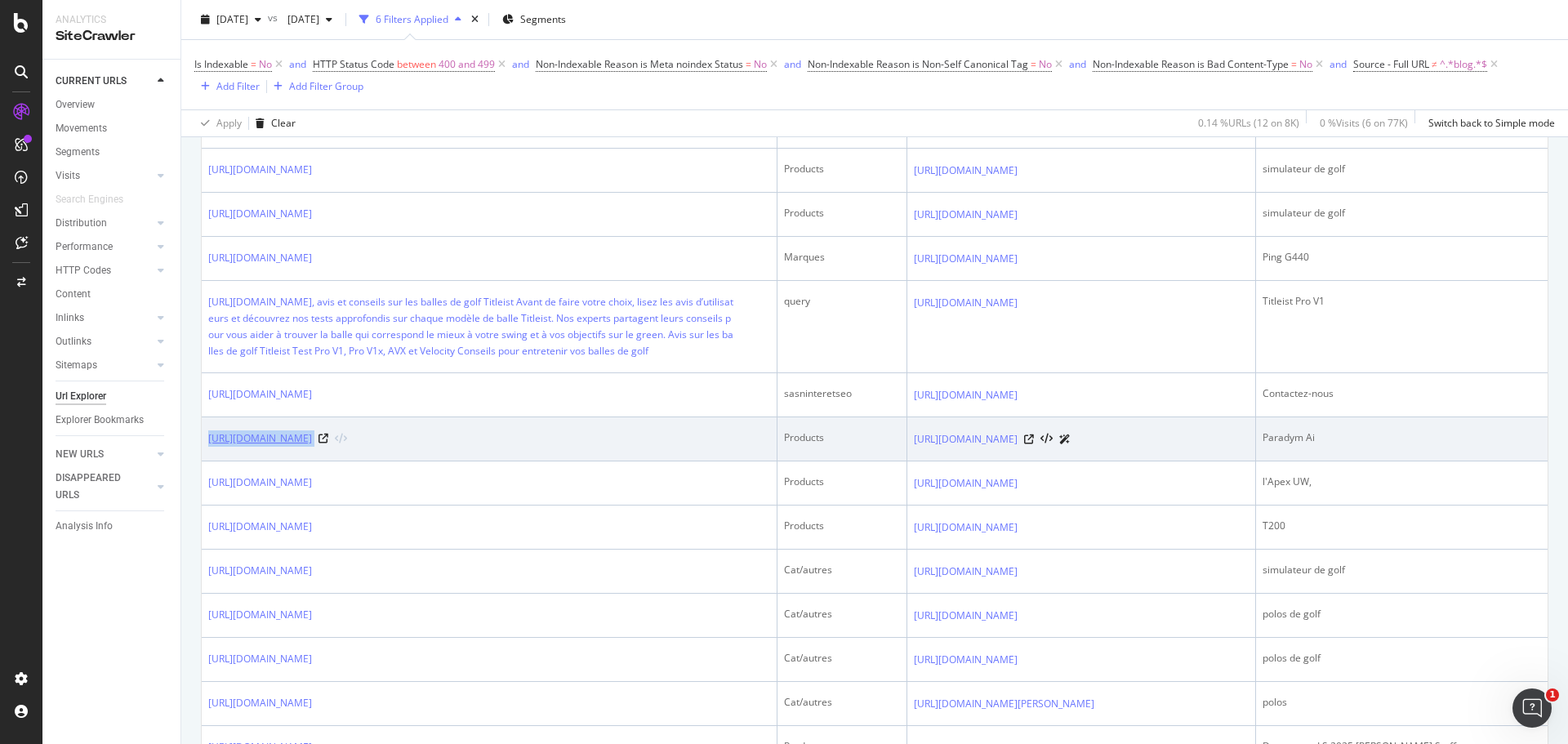
copy div "https://golfplus.fr/callaway-driver-paradym-ai-smoke-max-p12018.html"
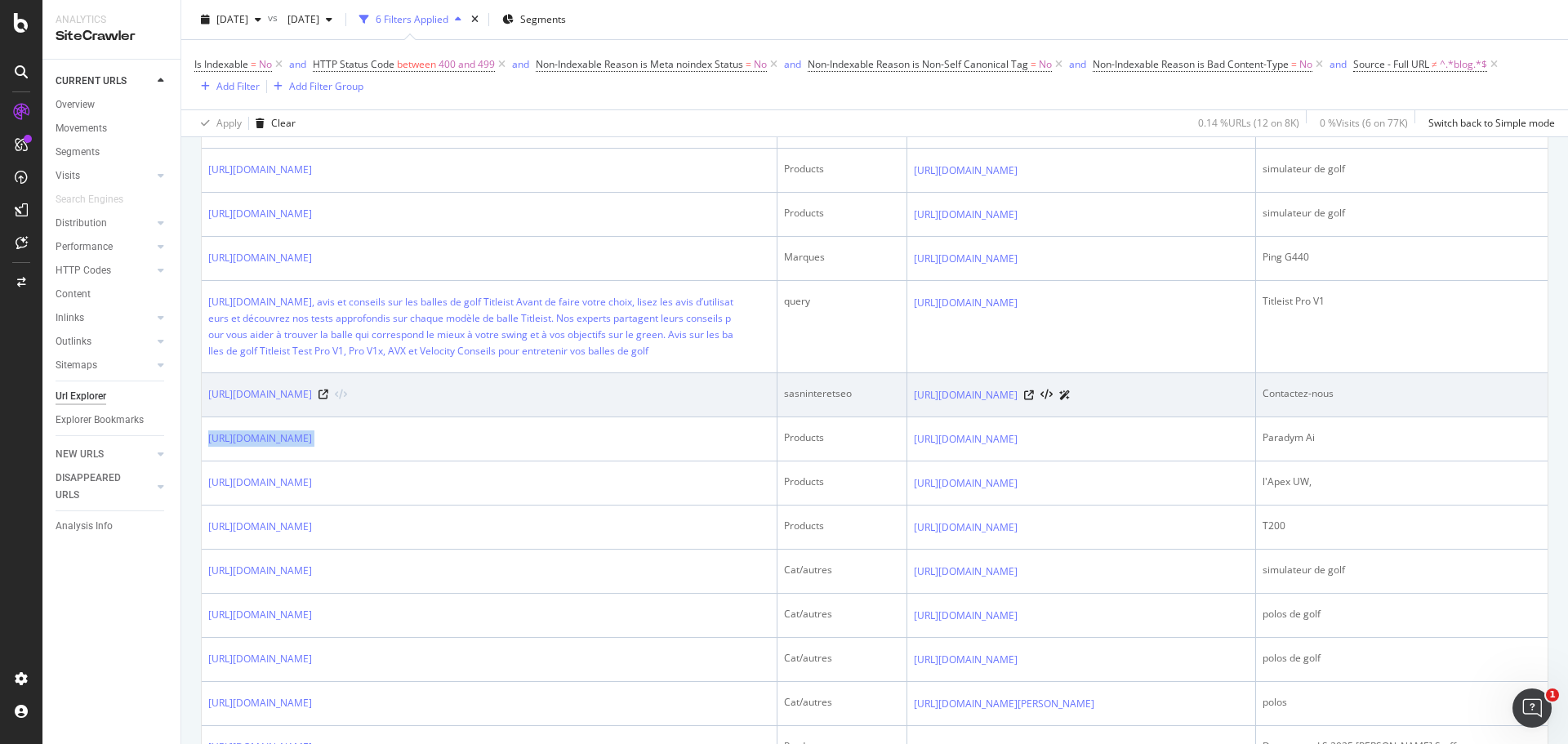
drag, startPoint x: 603, startPoint y: 452, endPoint x: 483, endPoint y: 425, distance: 123.0
click at [209, 446] on div "https://golfplus.fr/callaway-driver-paradym-ai-smoke-max-p12018.html" at bounding box center [490, 438] width 562 height 16
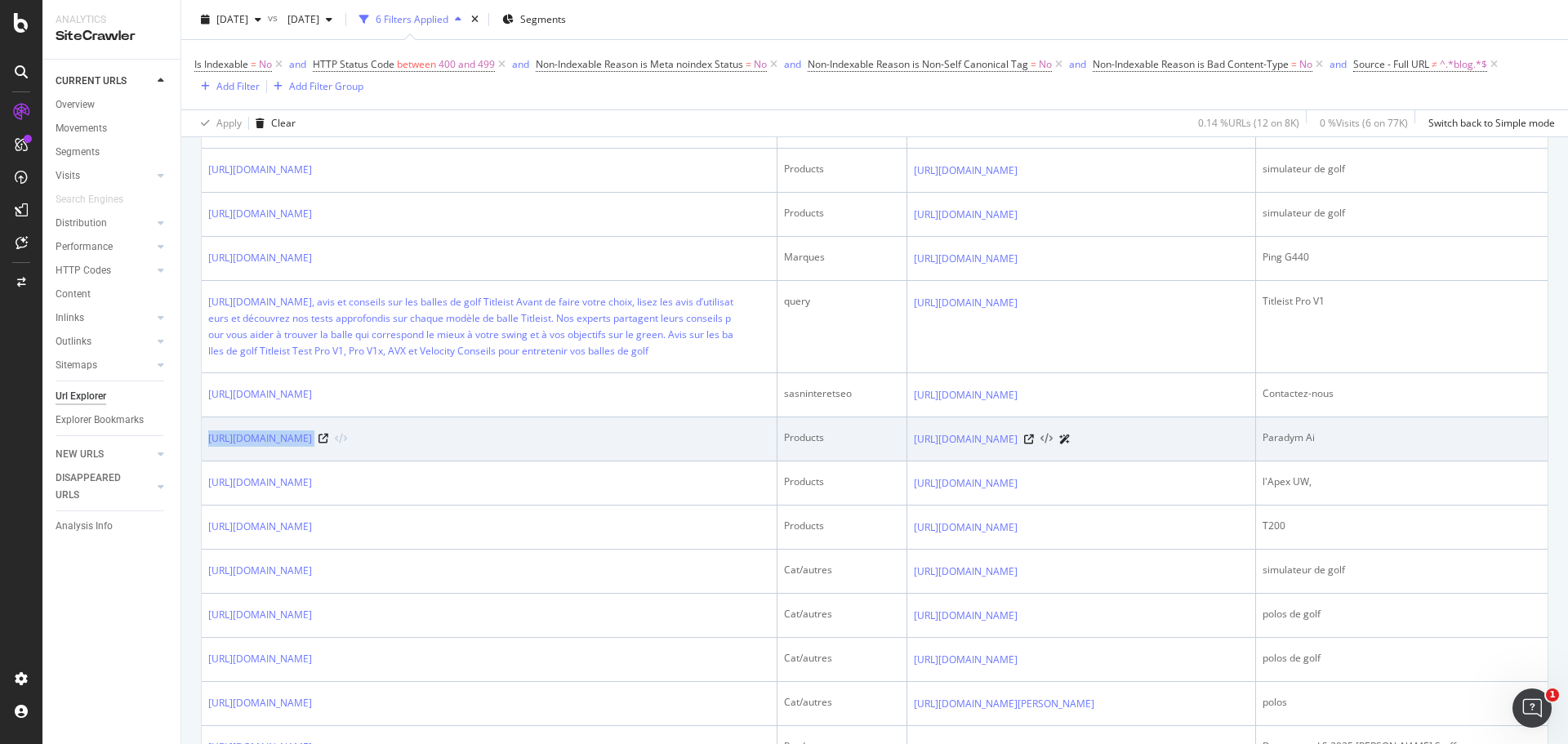
click at [1047, 445] on icon at bounding box center [1046, 440] width 13 height 12
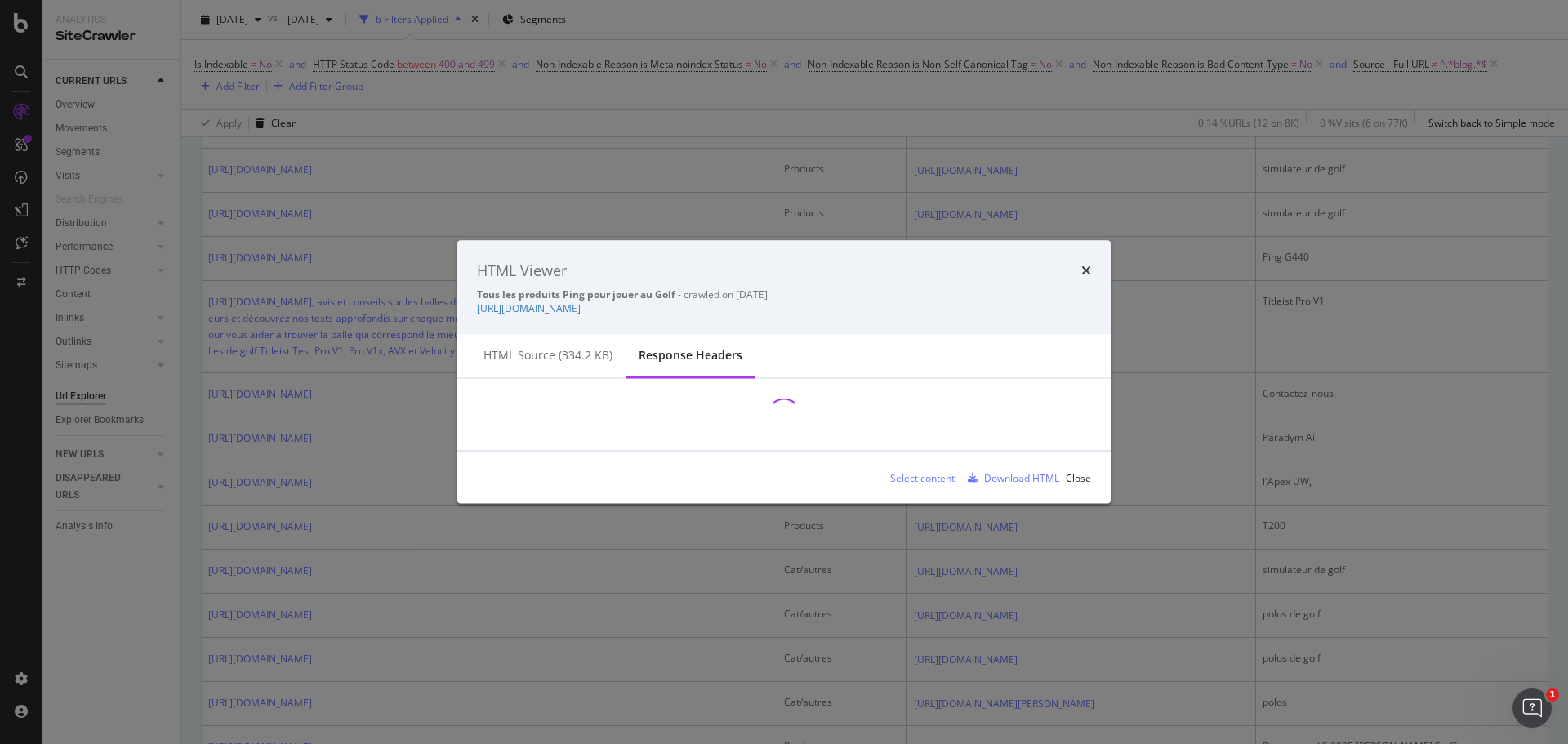
click at [890, 330] on div "HTML Viewer Tous les produits Ping pour jouer au Golf - crawled on 2025-09-05 h…" at bounding box center [784, 288] width 653 height 95
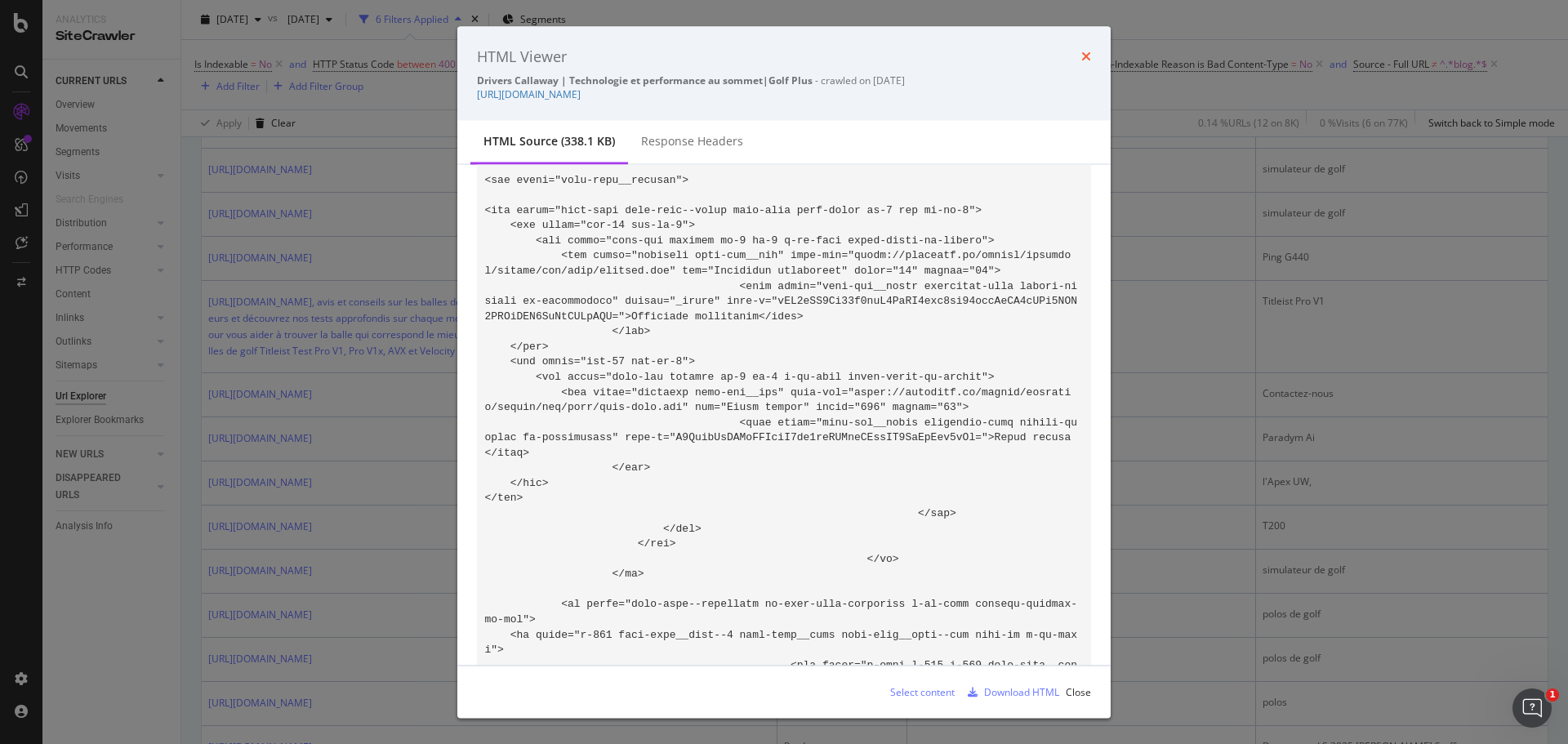
click at [1090, 56] on icon "times" at bounding box center [1086, 57] width 10 height 14
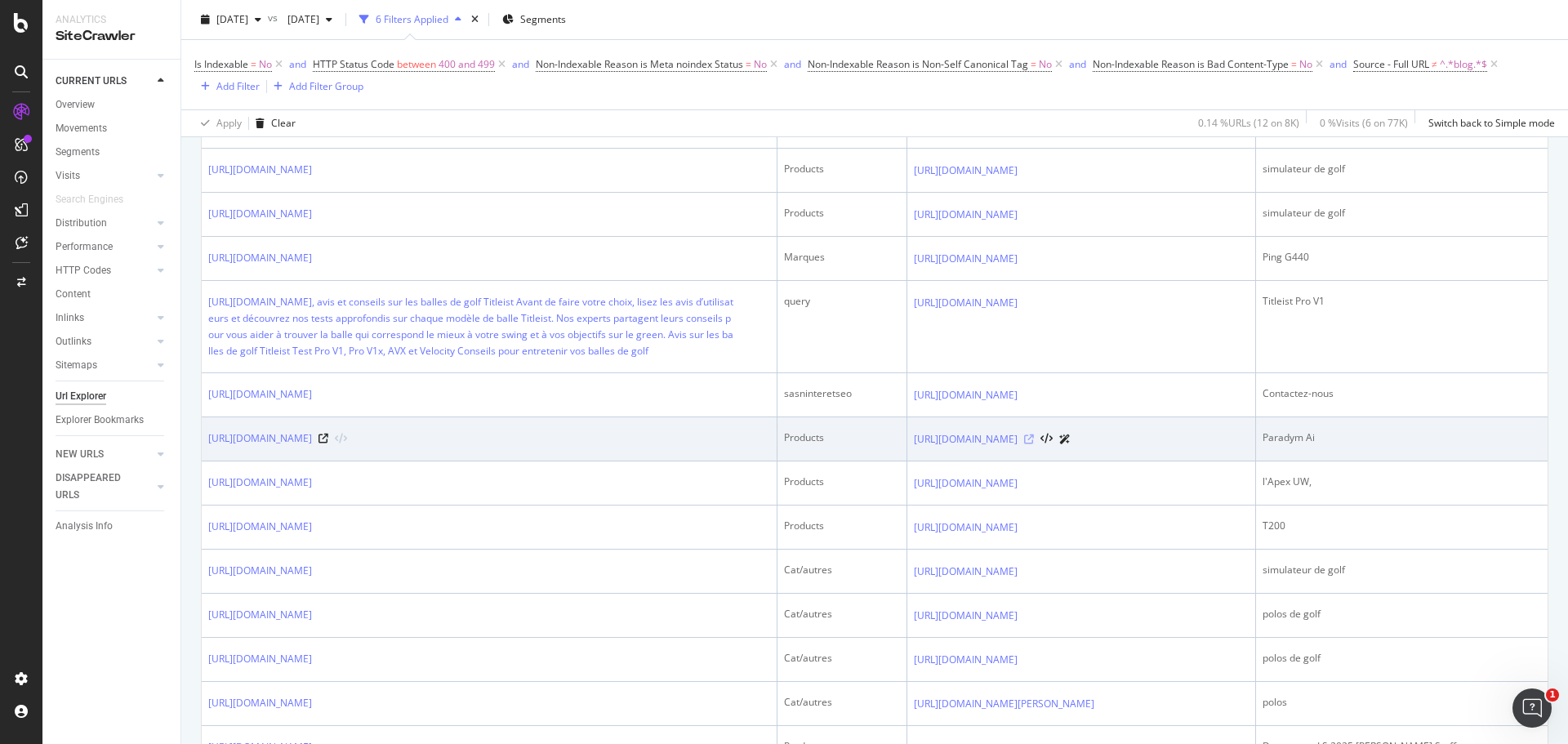
click at [1028, 444] on icon at bounding box center [1029, 440] width 10 height 10
